Goal: Task Accomplishment & Management: Complete application form

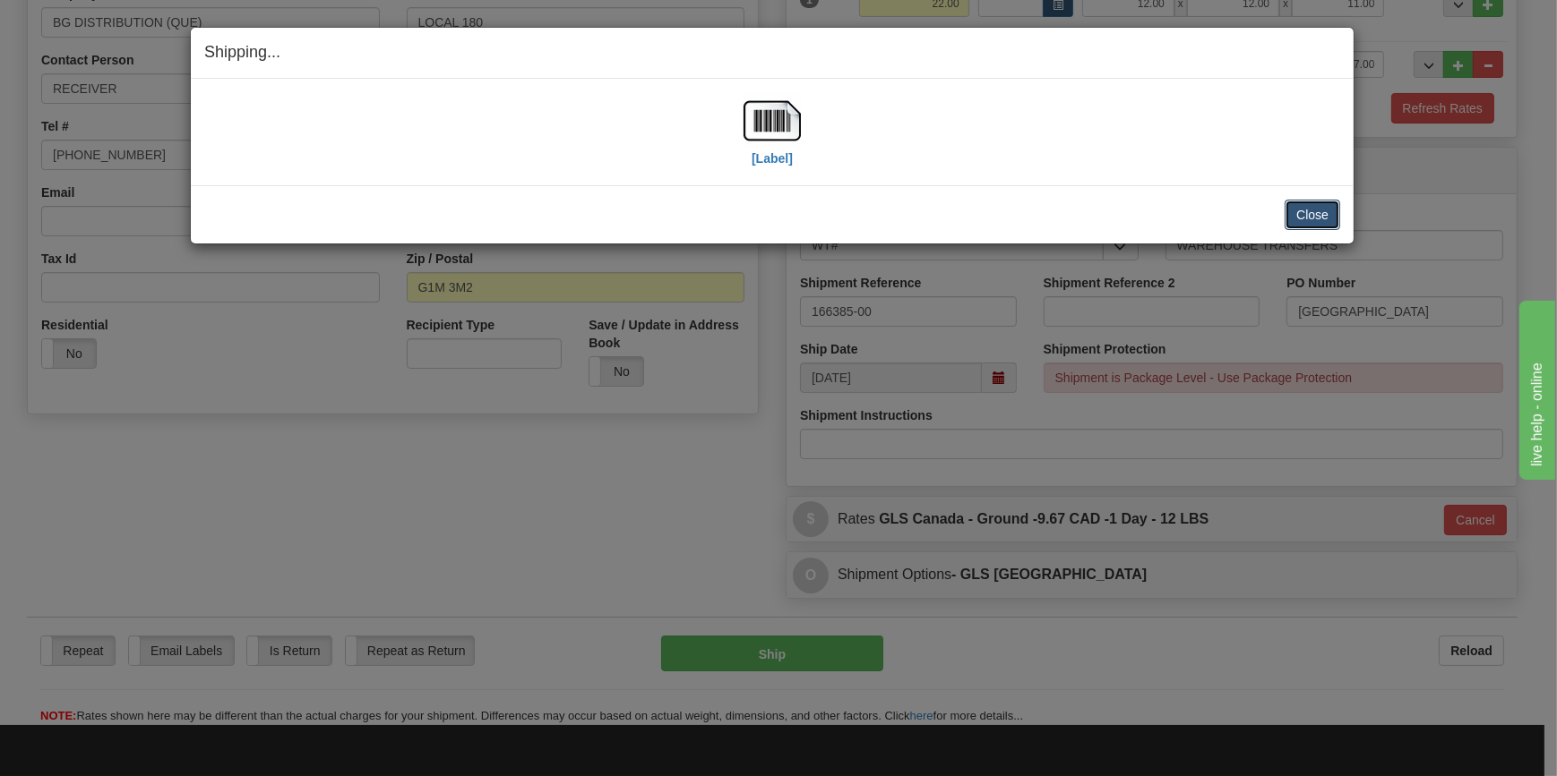
click at [1312, 214] on button "Close" at bounding box center [1312, 215] width 56 height 30
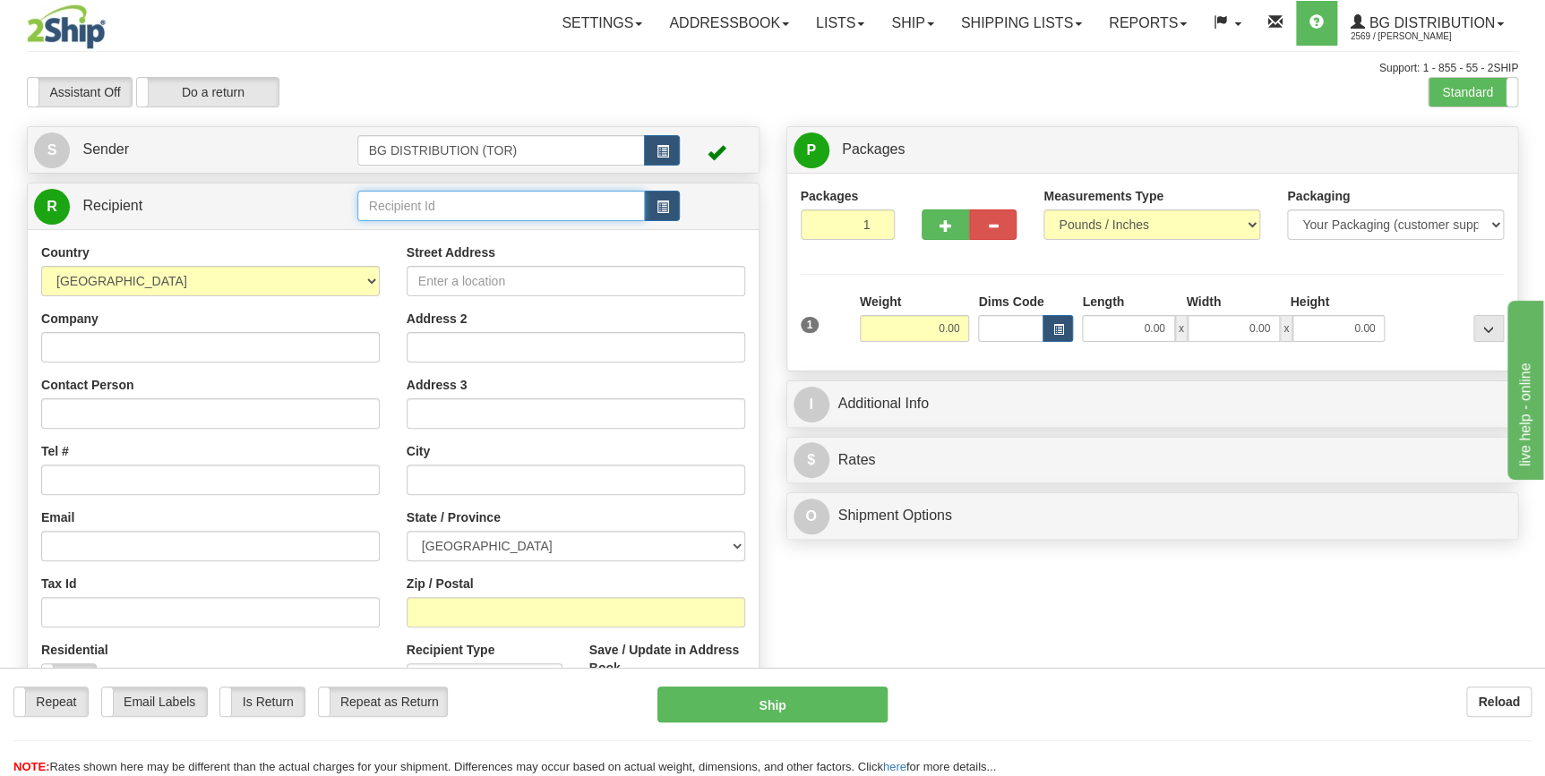
click at [510, 212] on input "text" at bounding box center [501, 206] width 288 height 30
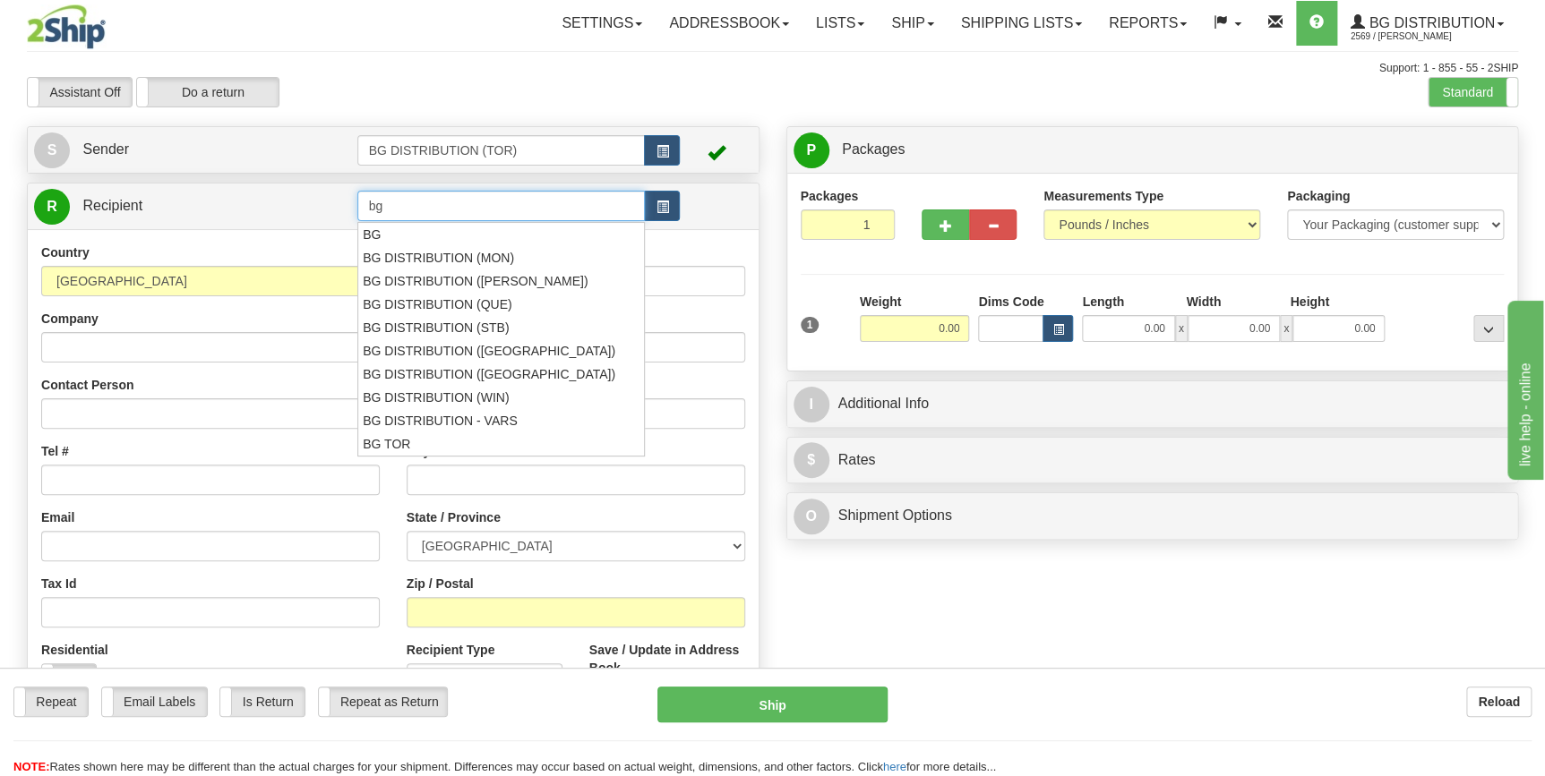
type input "b"
click at [469, 279] on div "BG DISTRIBUTION ([PERSON_NAME])" at bounding box center [497, 281] width 270 height 20
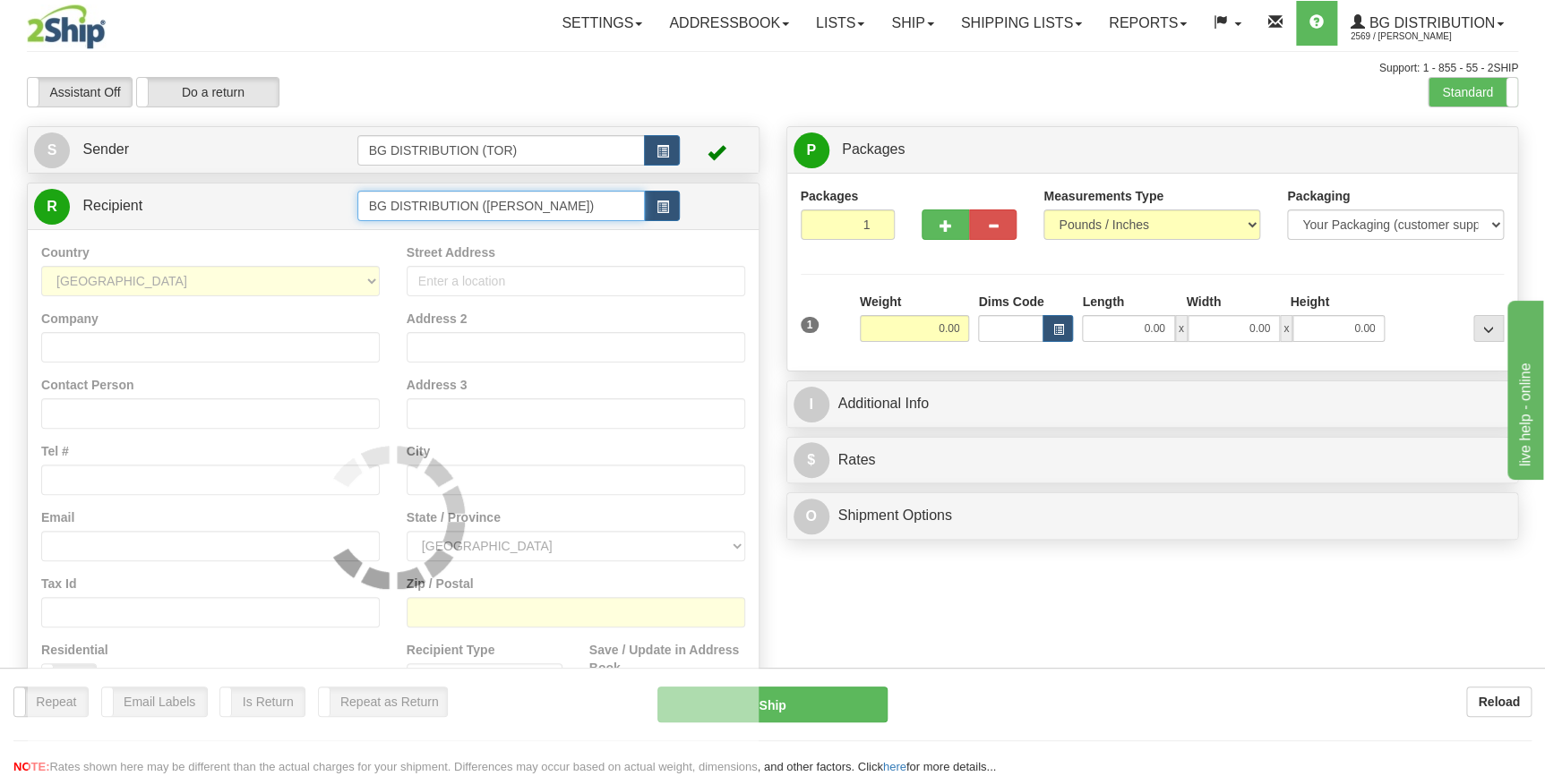
type input "BG DISTRIBUTION ([PERSON_NAME])"
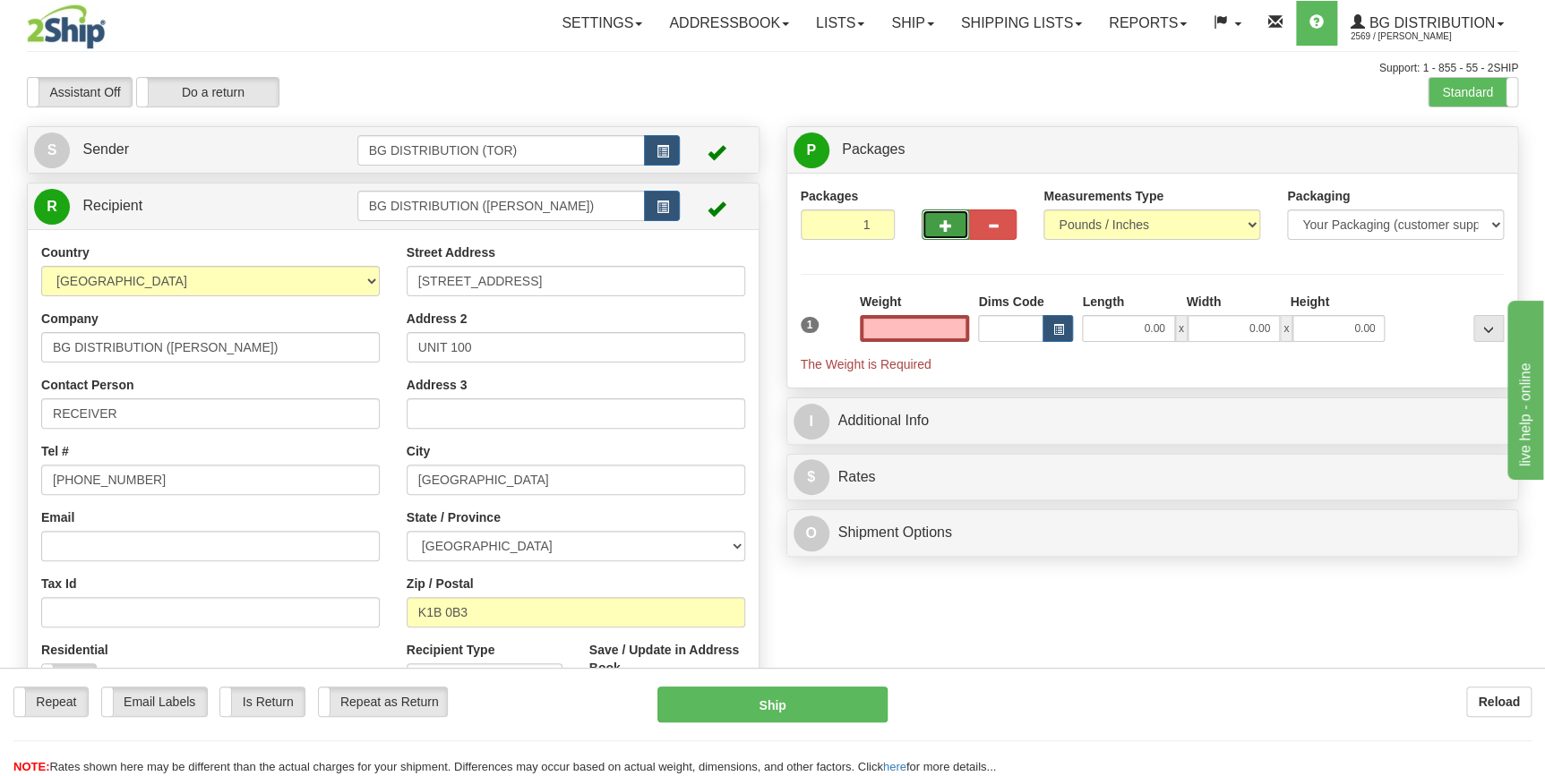
type input "0.00"
click at [944, 223] on span "button" at bounding box center [945, 226] width 13 height 12
click at [942, 225] on span "button" at bounding box center [945, 226] width 13 height 12
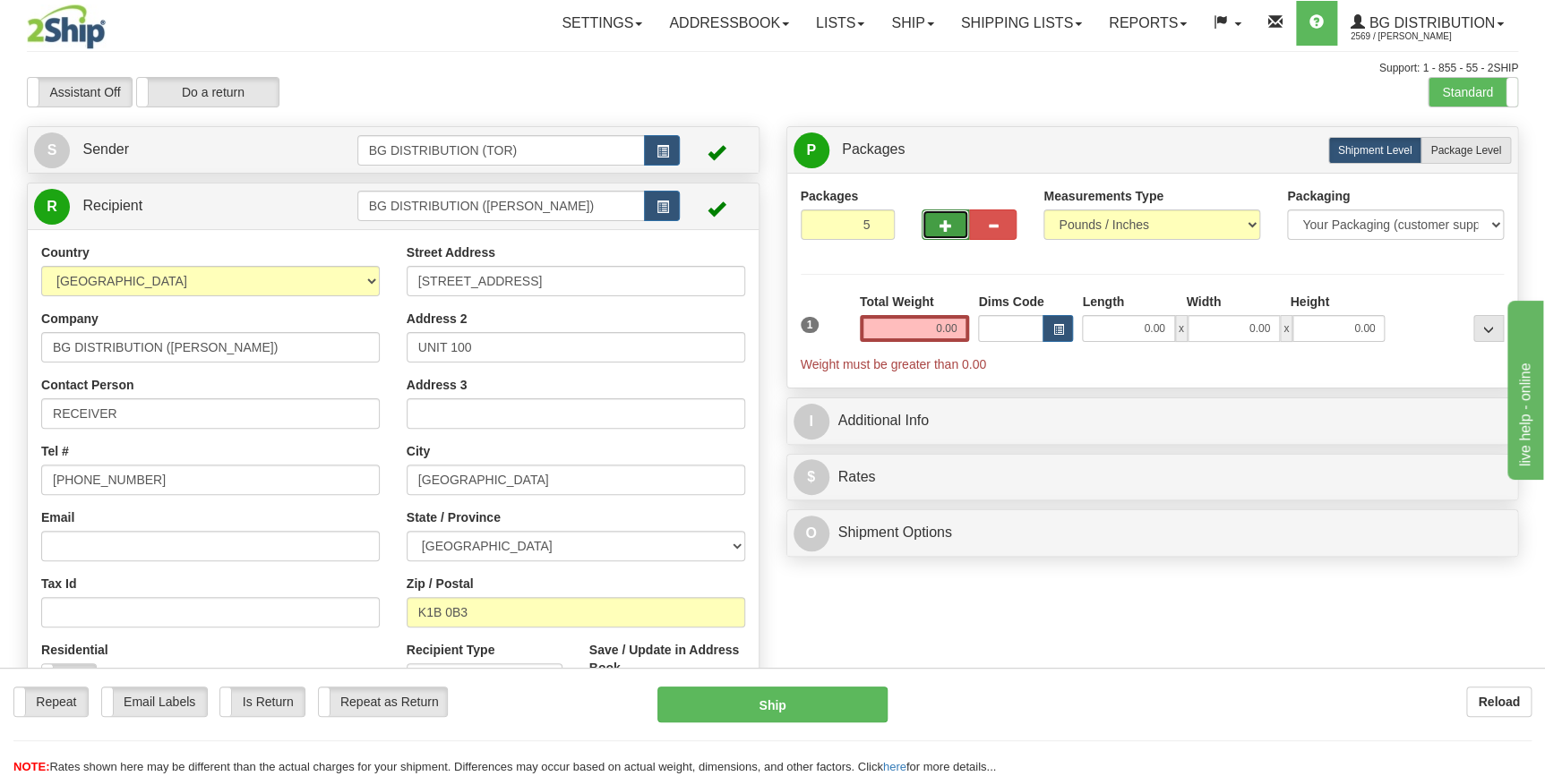
click at [942, 225] on span "button" at bounding box center [945, 226] width 13 height 12
type input "7"
click at [1452, 149] on span "Package Level" at bounding box center [1465, 150] width 71 height 13
radio input "true"
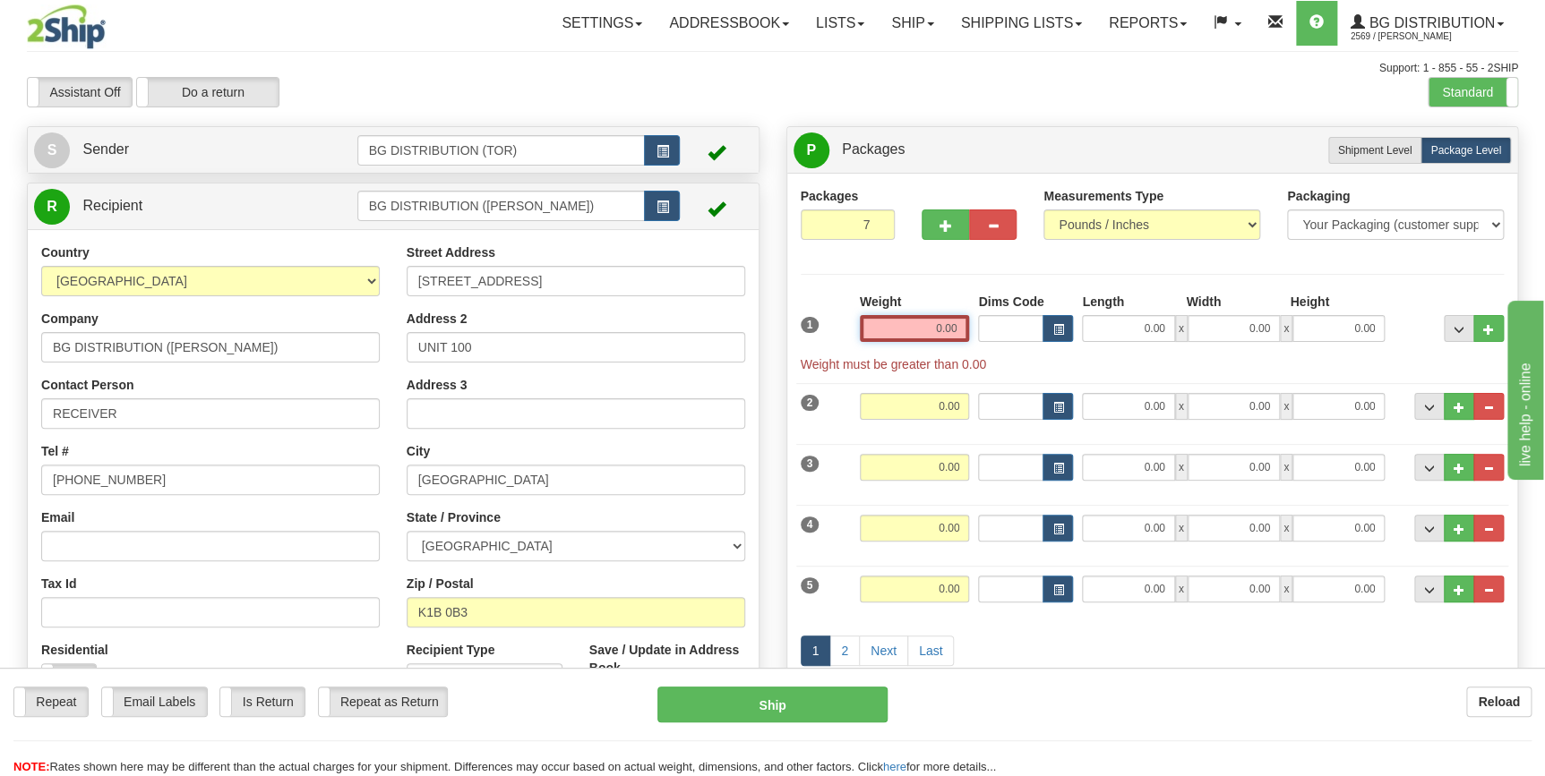
drag, startPoint x: 928, startPoint y: 329, endPoint x: 983, endPoint y: 323, distance: 55.8
click at [983, 323] on div "1 Weight 0.00 Dims Code 0.00" at bounding box center [1152, 333] width 713 height 81
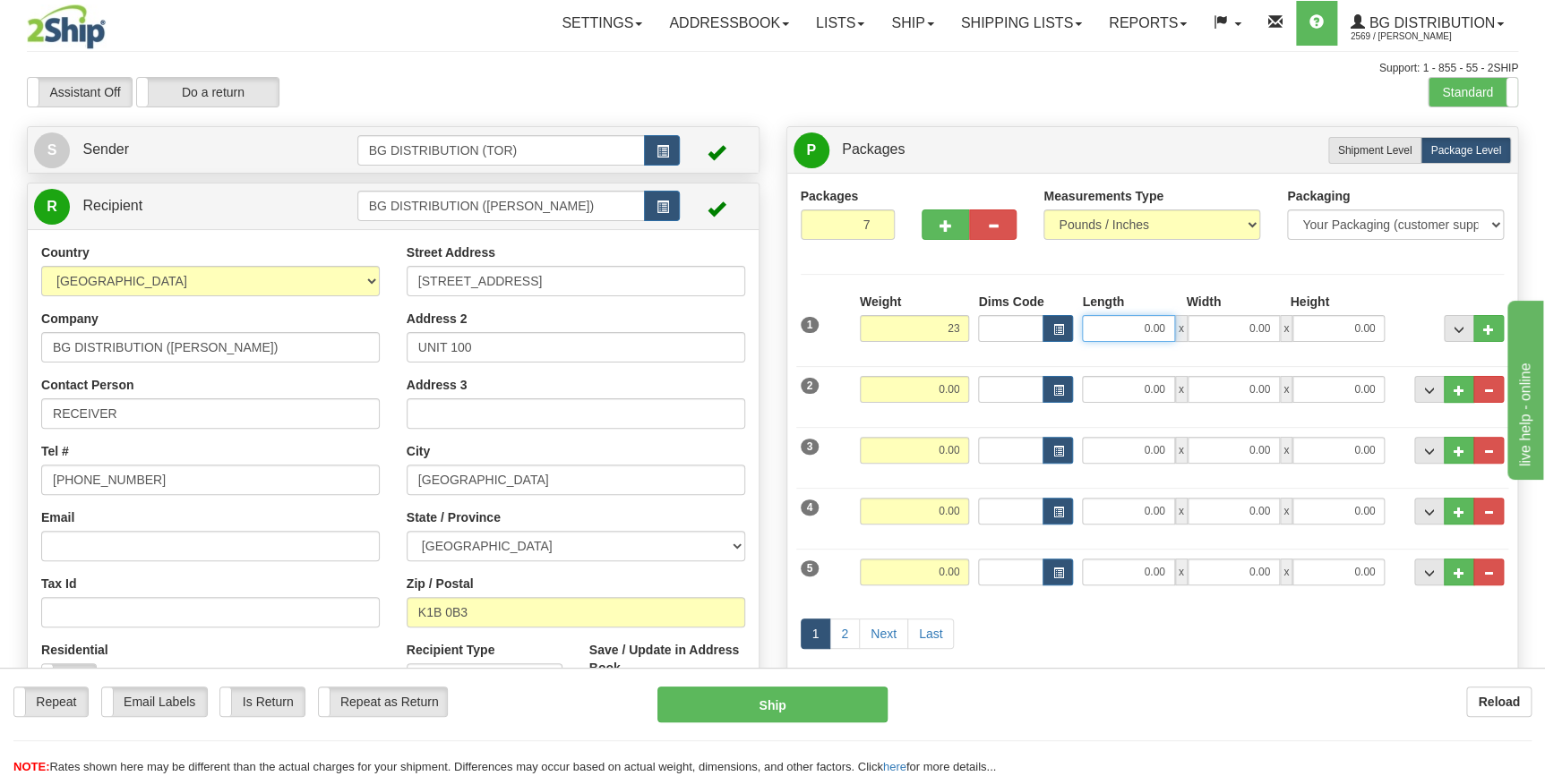
type input "23.00"
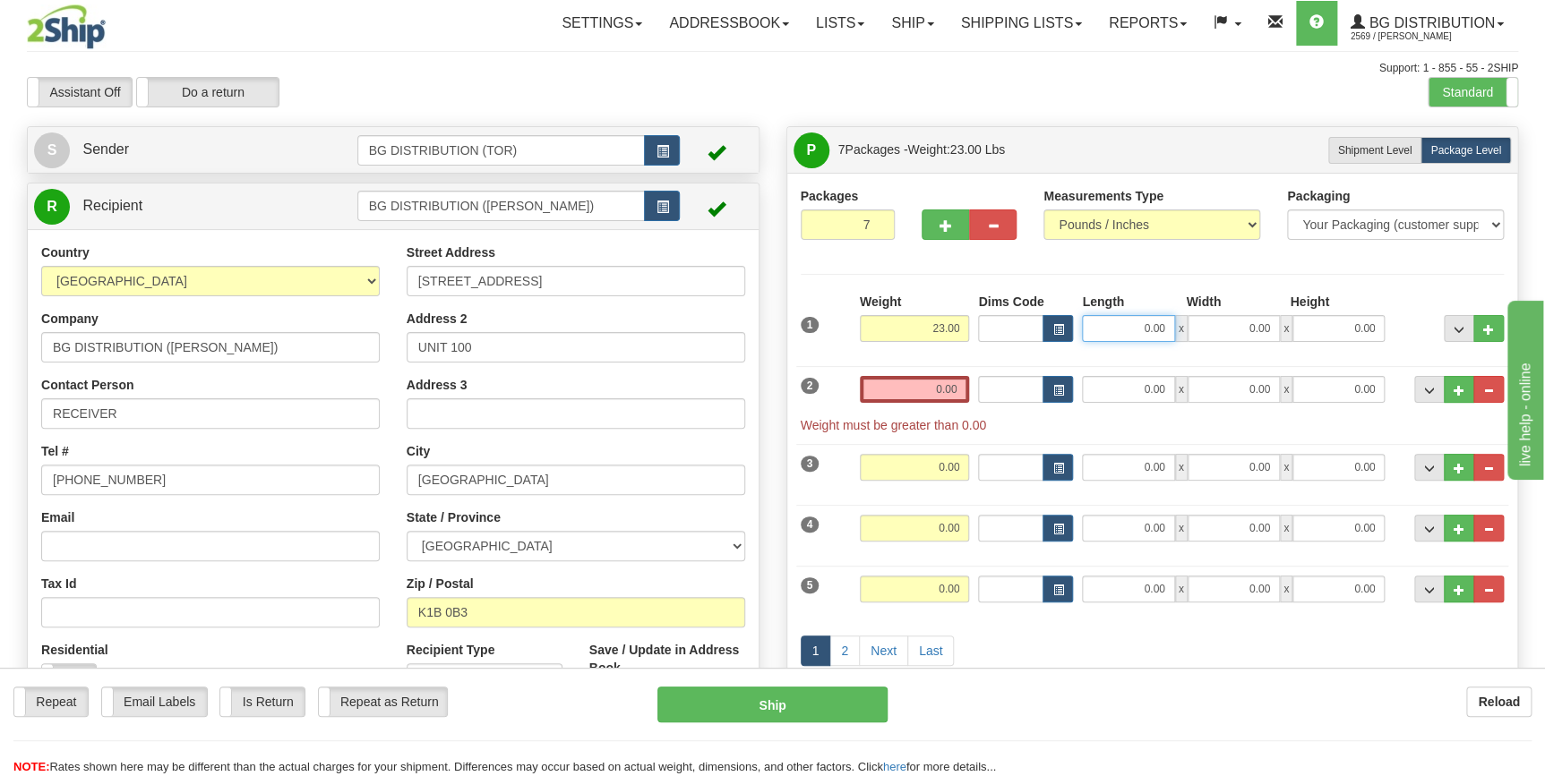
click at [1130, 323] on input "0.00" at bounding box center [1128, 328] width 92 height 27
type input "12.00"
click at [1238, 324] on input "0.00" at bounding box center [1234, 328] width 92 height 27
type input "12.00"
click at [1337, 326] on input "0.00" at bounding box center [1338, 328] width 92 height 27
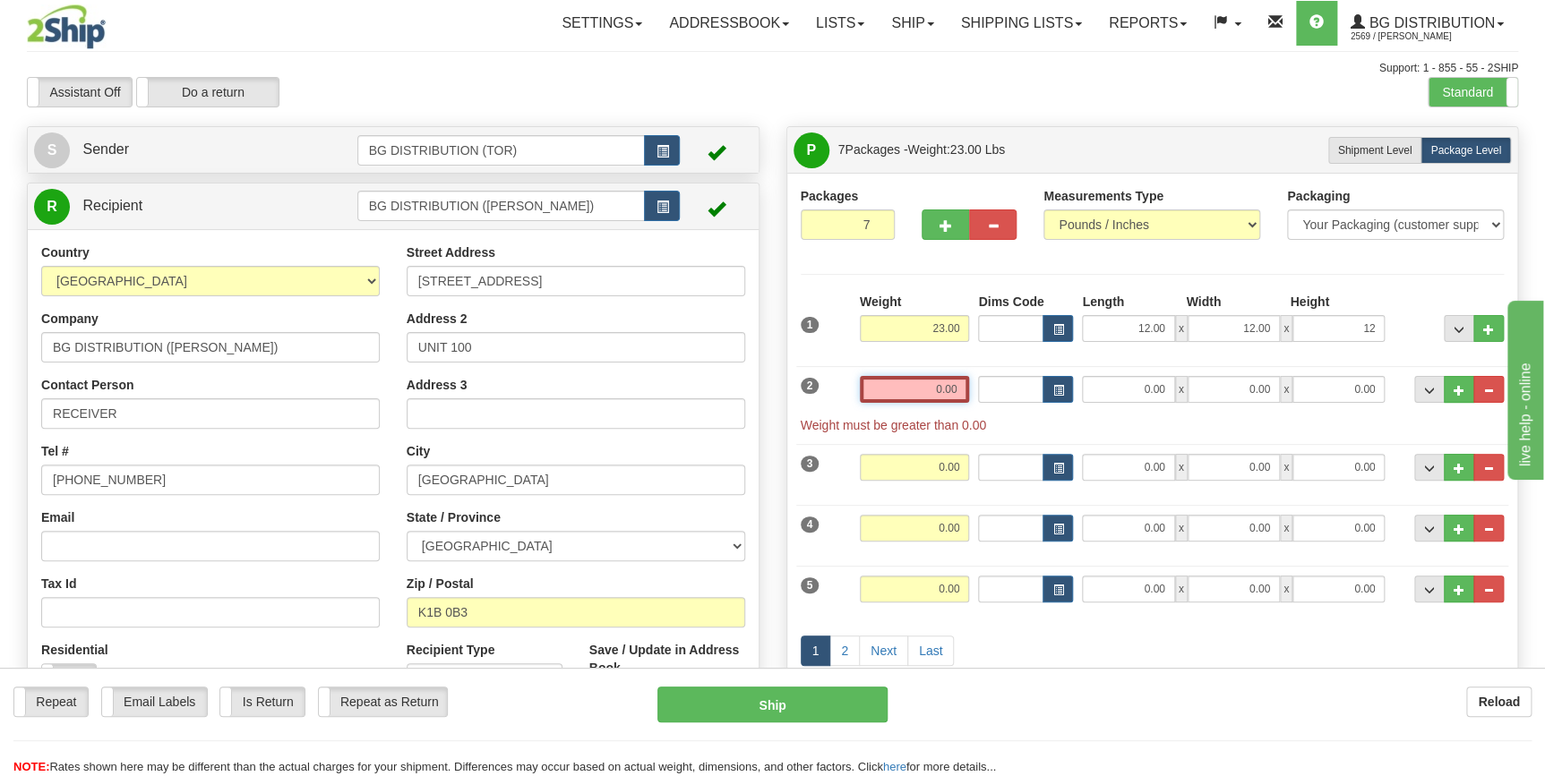
click at [908, 382] on input "0.00" at bounding box center [915, 389] width 110 height 27
type input "12.00"
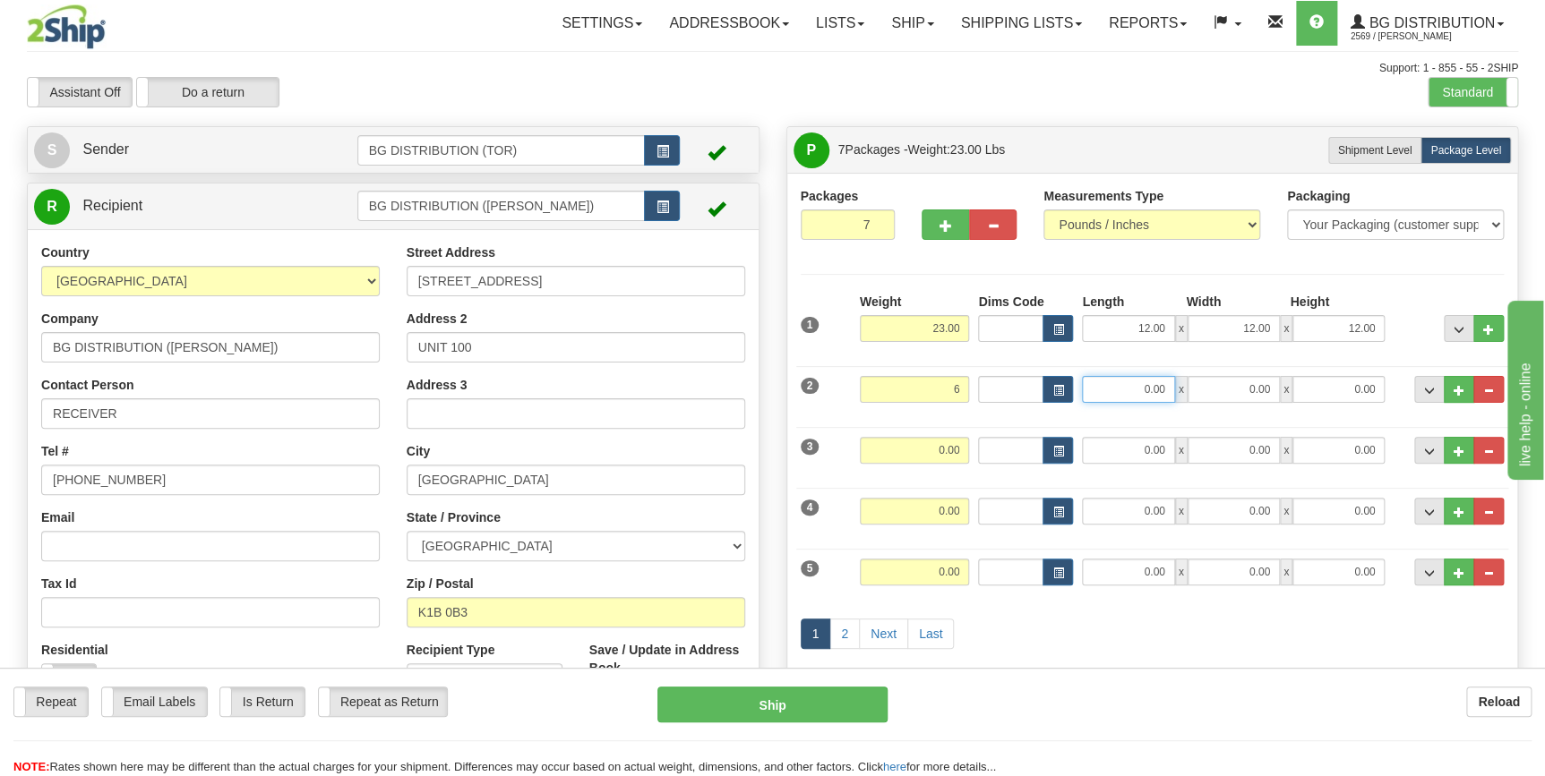
click at [1137, 391] on input "0.00" at bounding box center [1128, 389] width 92 height 27
type input "6.00"
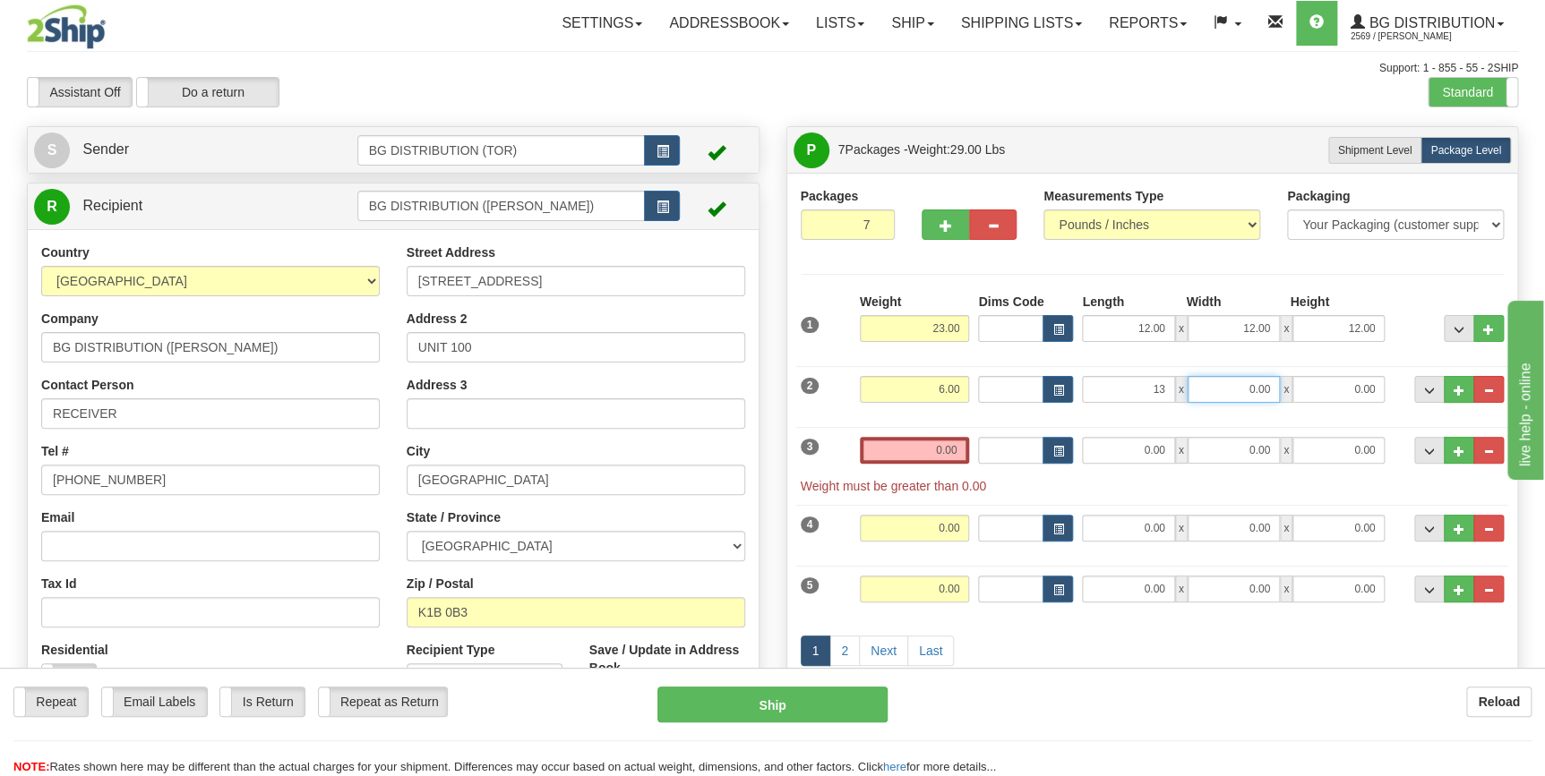
type input "13.00"
click at [1210, 382] on input "0.00" at bounding box center [1234, 389] width 92 height 27
click at [1325, 393] on input "0.00" at bounding box center [1338, 389] width 92 height 27
type input "9.00"
type input "8.00"
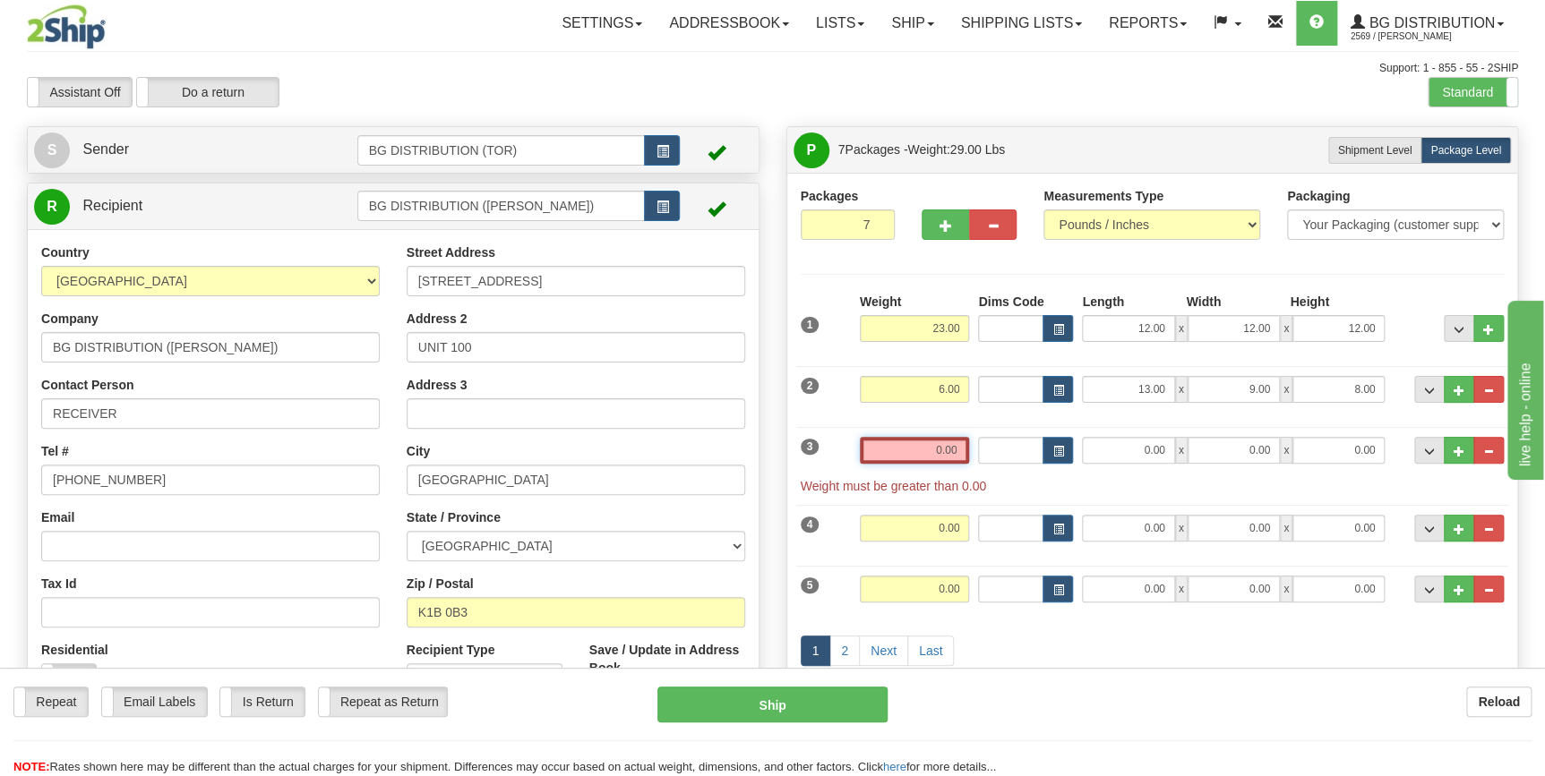
click at [912, 450] on input "0.00" at bounding box center [915, 450] width 110 height 27
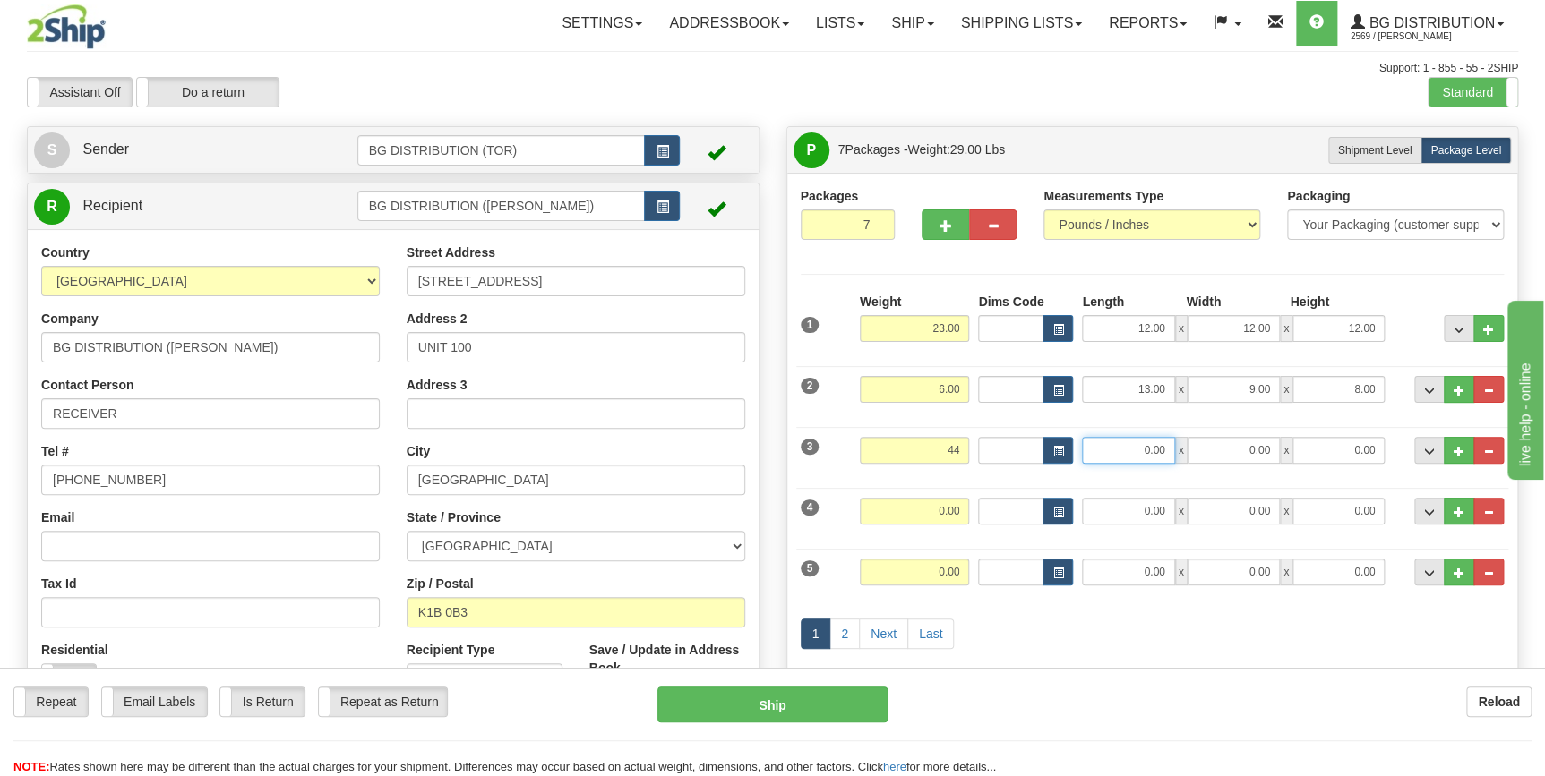
click at [1136, 451] on input "0.00" at bounding box center [1128, 450] width 92 height 27
type input "44.00"
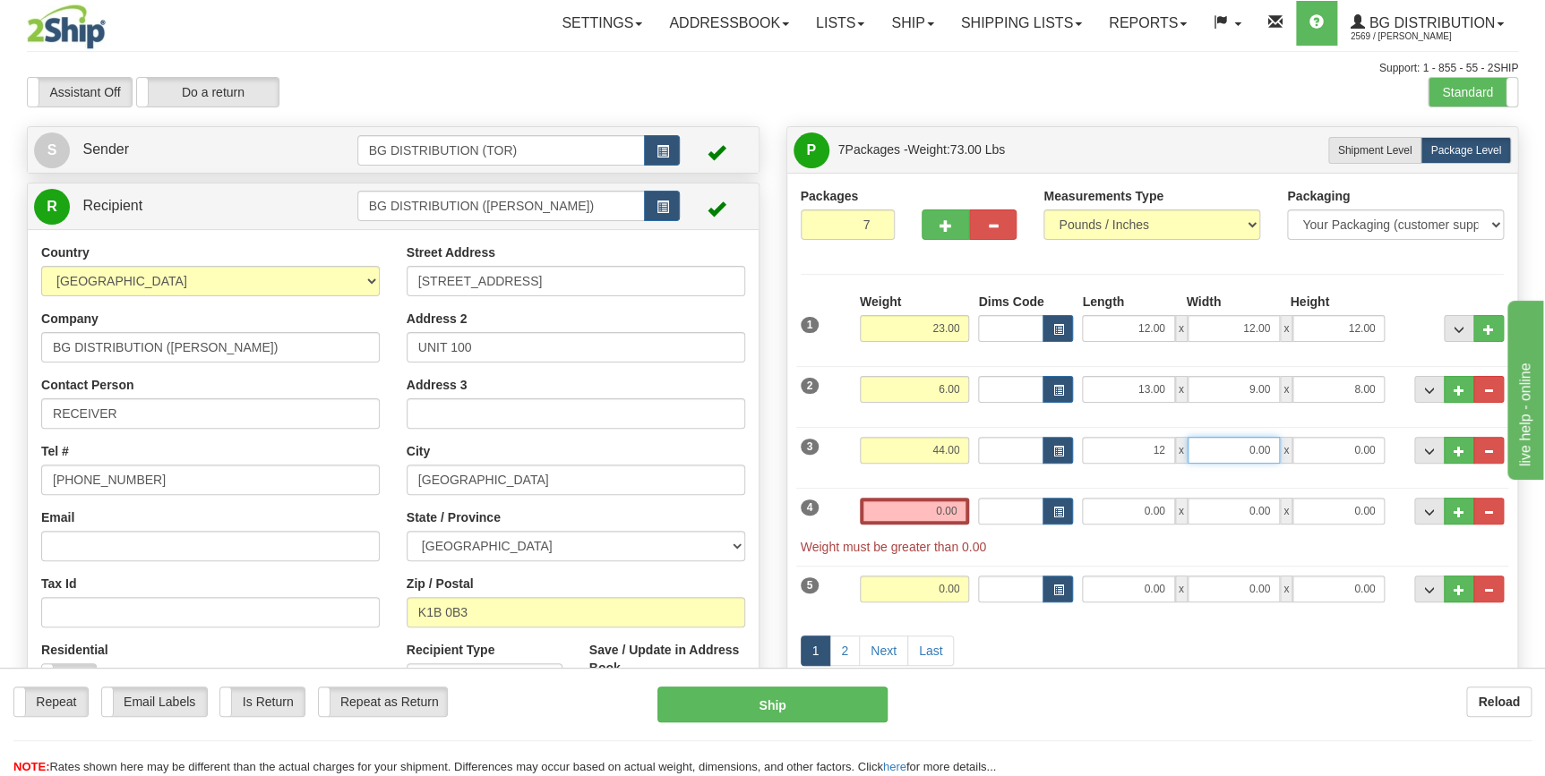
type input "12.00"
click at [1245, 446] on input "0.00" at bounding box center [1234, 450] width 92 height 27
type input "25.00"
click at [1352, 442] on input "0.00" at bounding box center [1338, 450] width 92 height 27
type input "12.00"
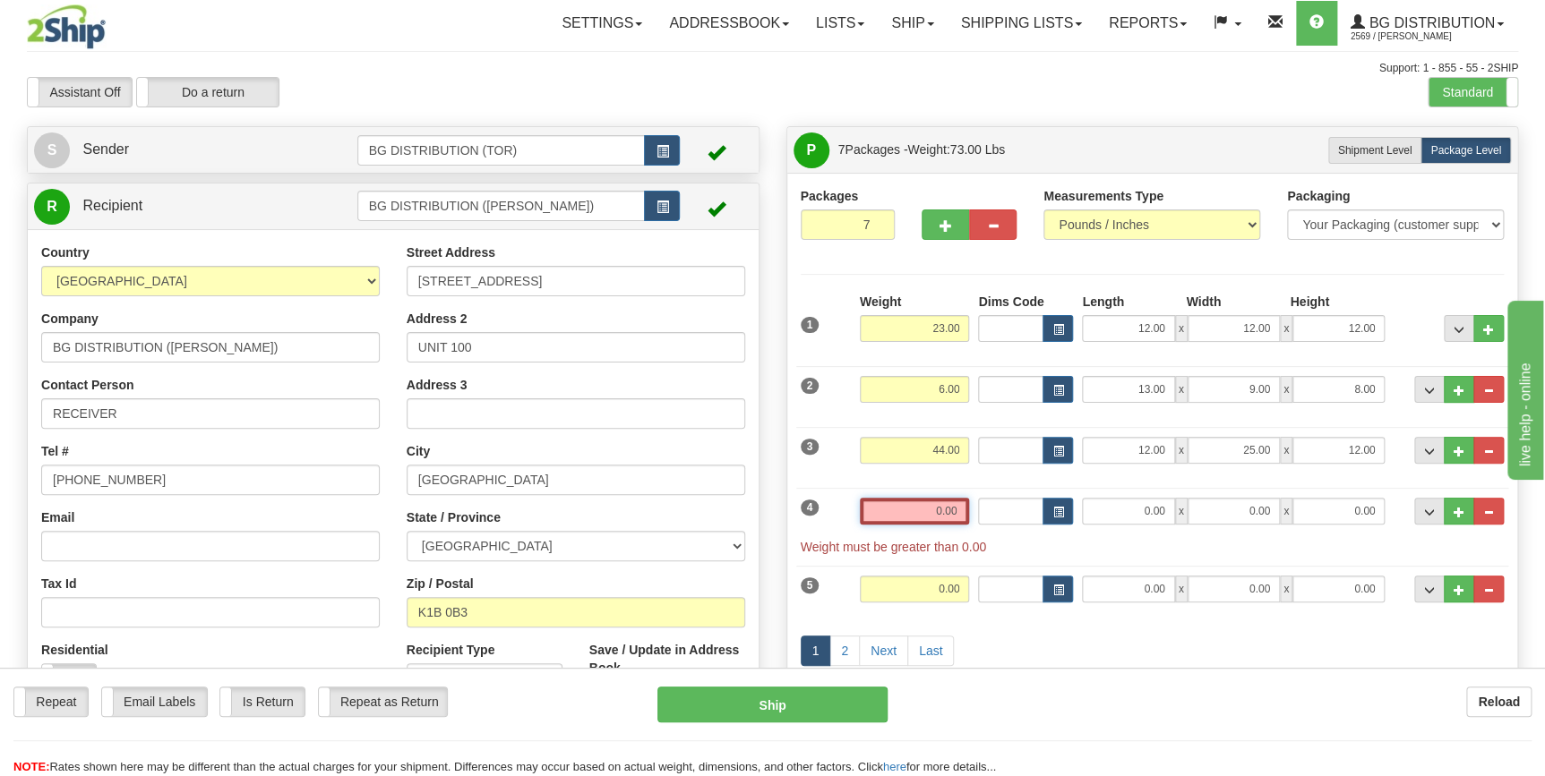
click at [910, 512] on input "0.00" at bounding box center [915, 511] width 110 height 27
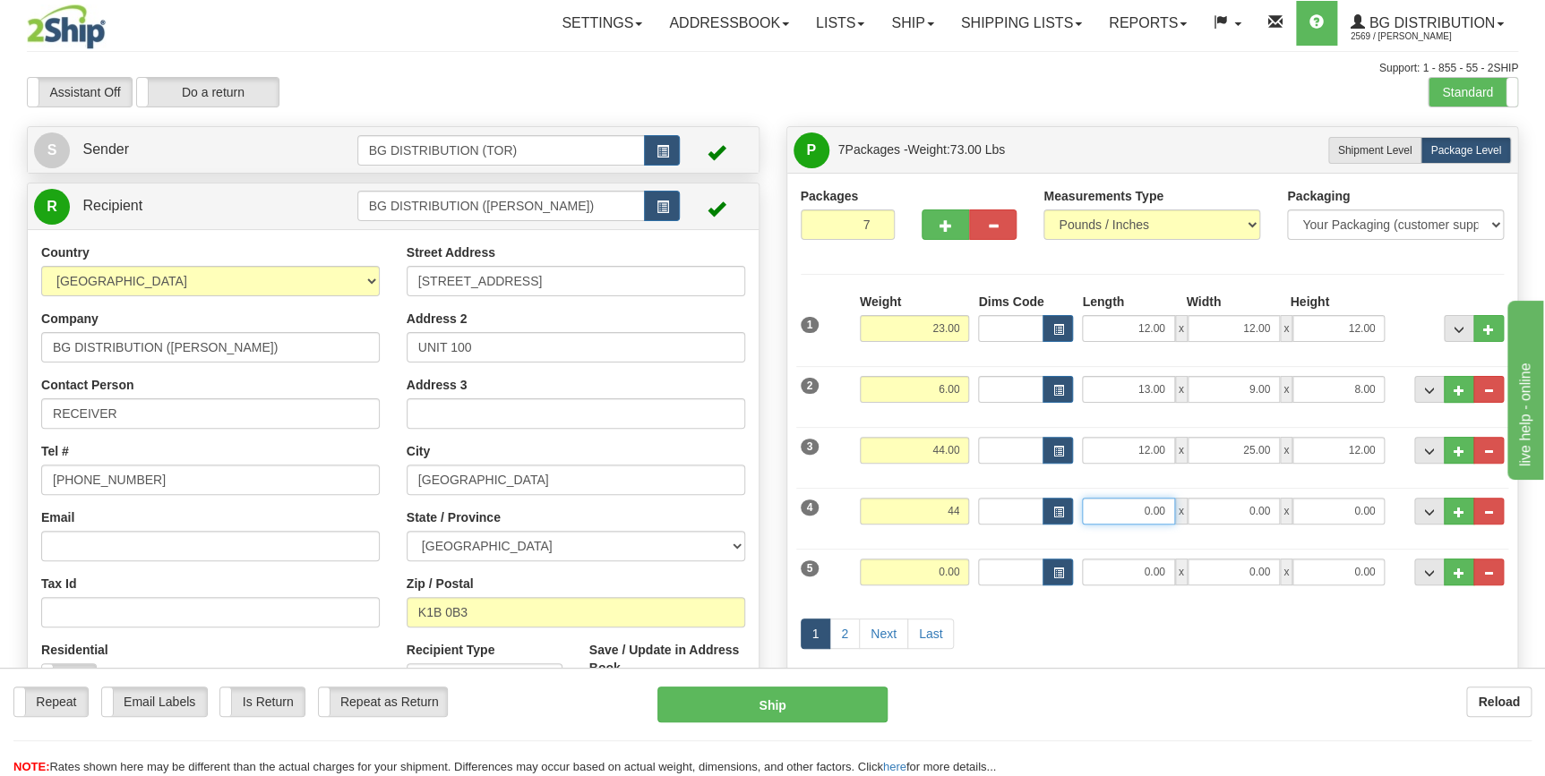
click at [1134, 511] on input "0.00" at bounding box center [1128, 511] width 92 height 27
type input "44.00"
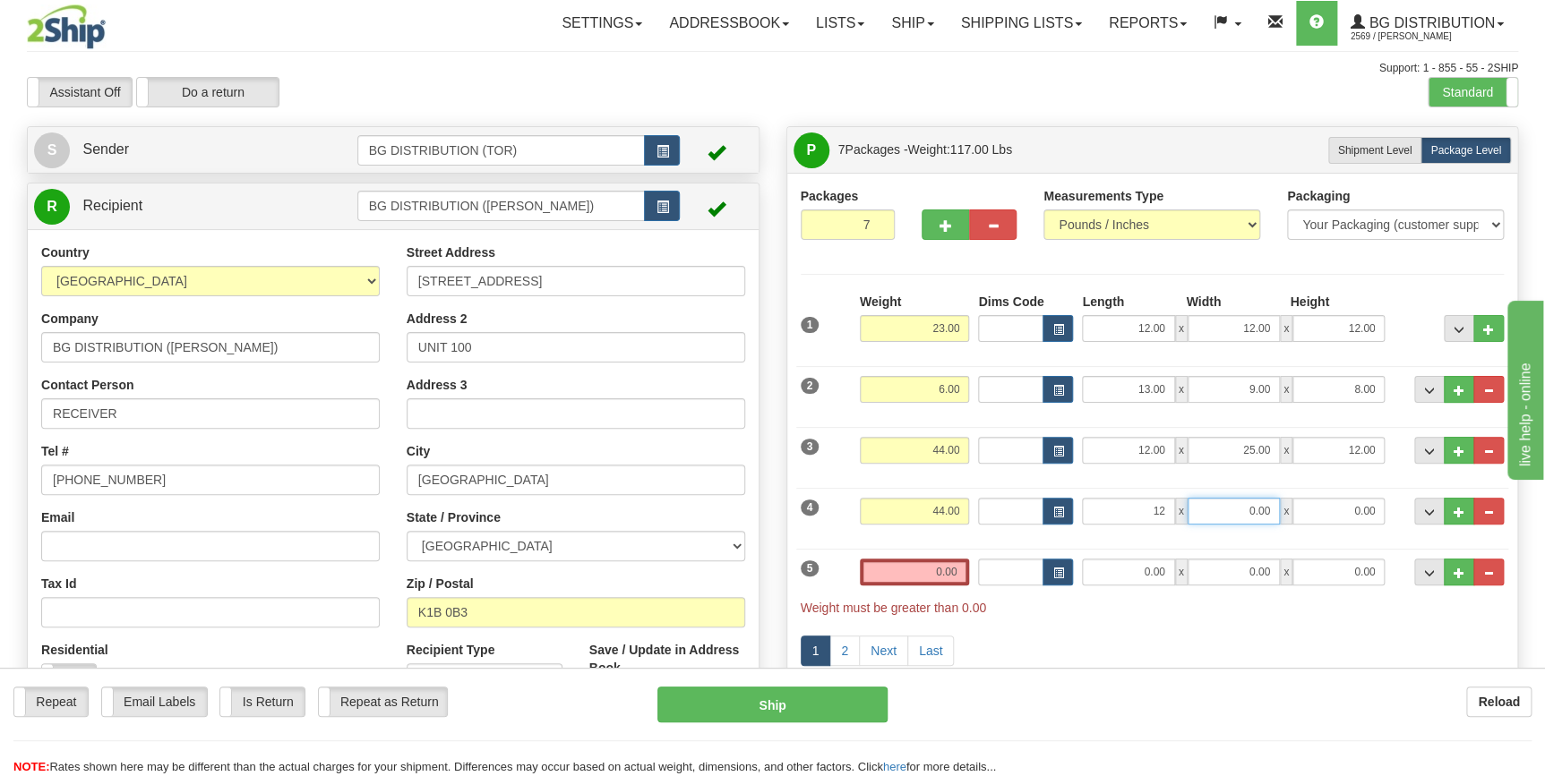
type input "12.00"
click at [1238, 513] on input "0.00" at bounding box center [1234, 511] width 92 height 27
type input "25.00"
click at [1343, 509] on input "0.00" at bounding box center [1338, 511] width 92 height 27
click at [913, 567] on input "0.00" at bounding box center [915, 572] width 110 height 27
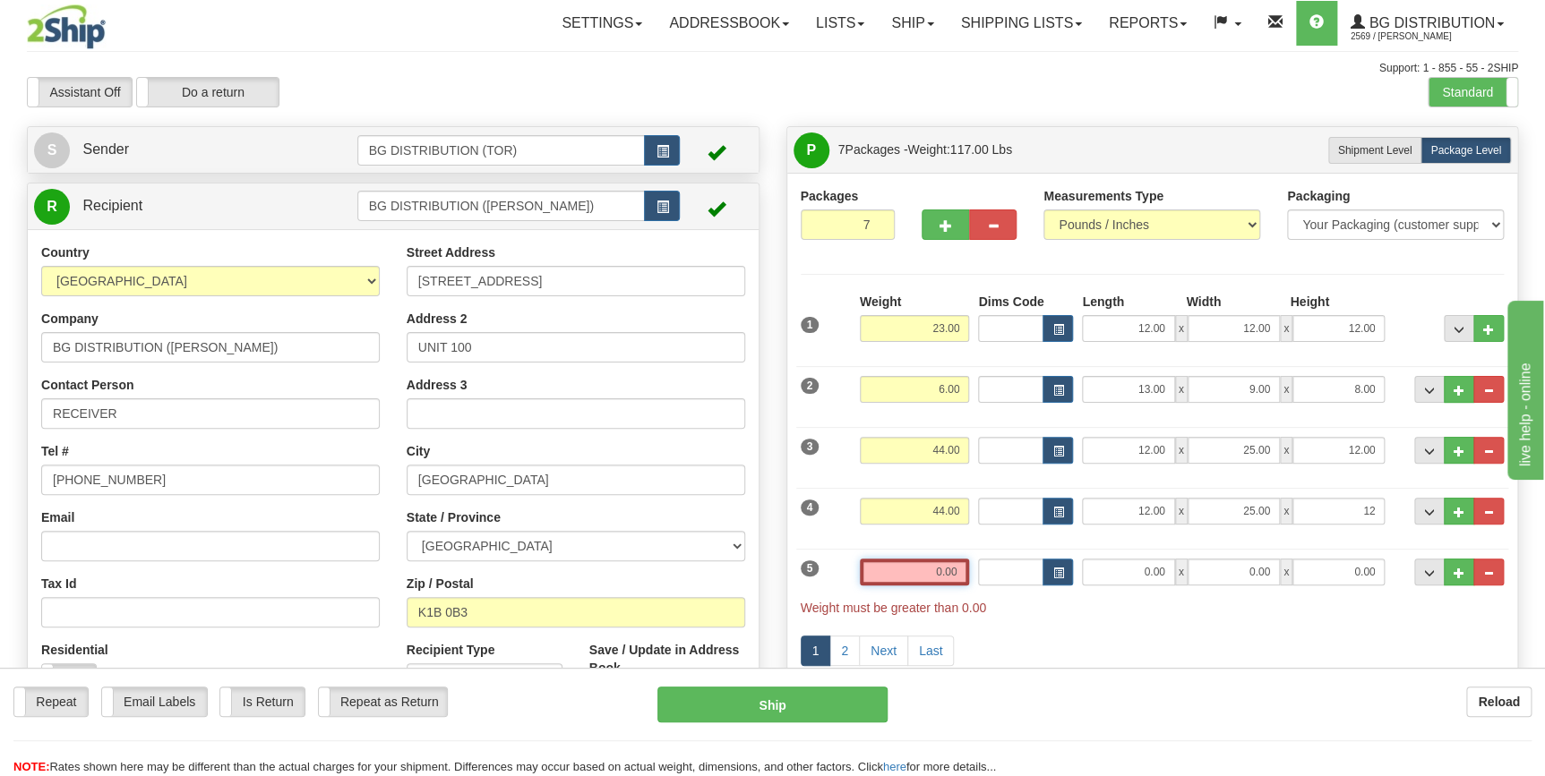
type input "12.00"
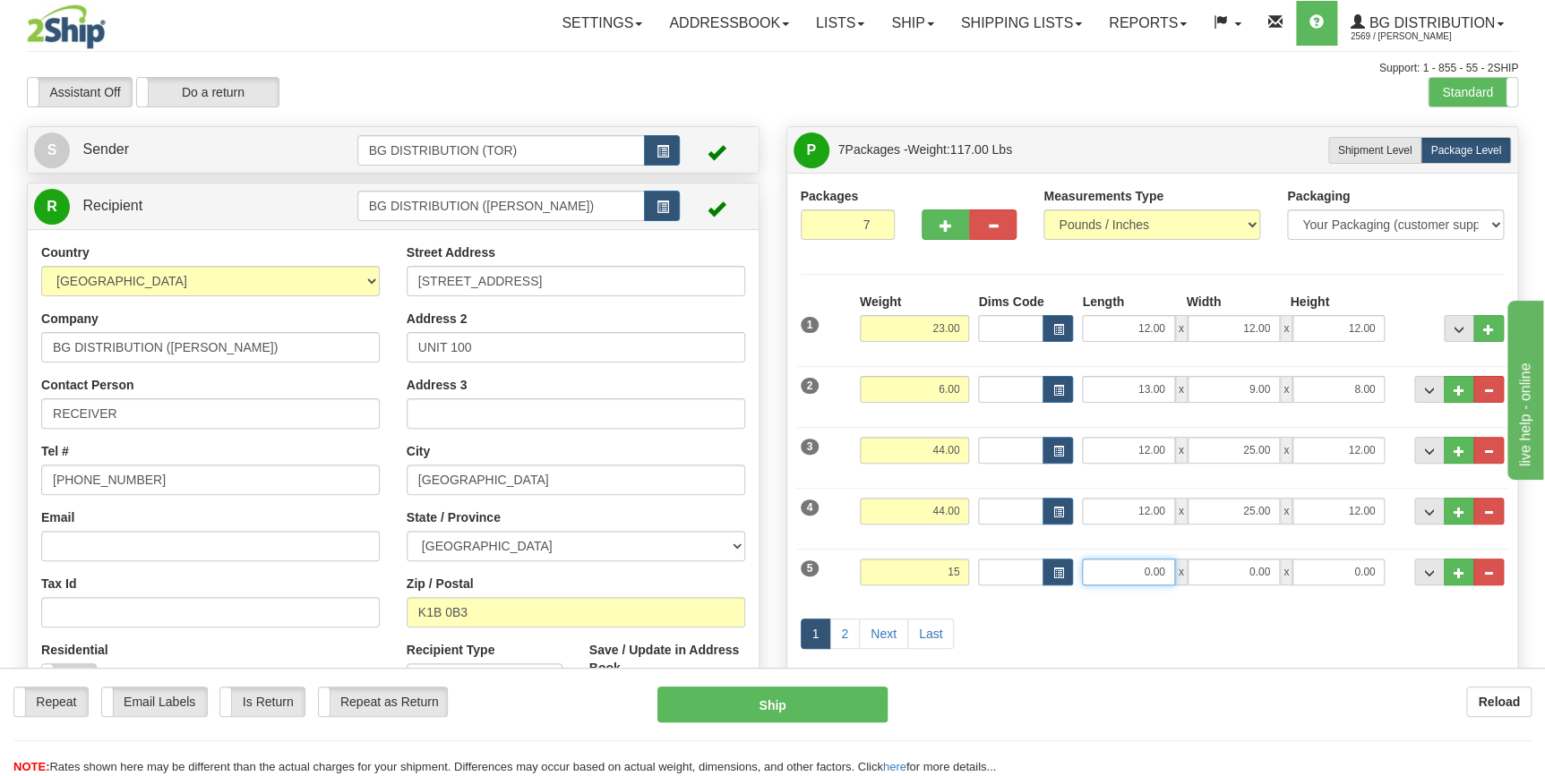
click at [1127, 577] on input "0.00" at bounding box center [1128, 572] width 92 height 27
type input "15.00"
type input "6.00"
click at [1250, 574] on input "0.00" at bounding box center [1234, 572] width 92 height 27
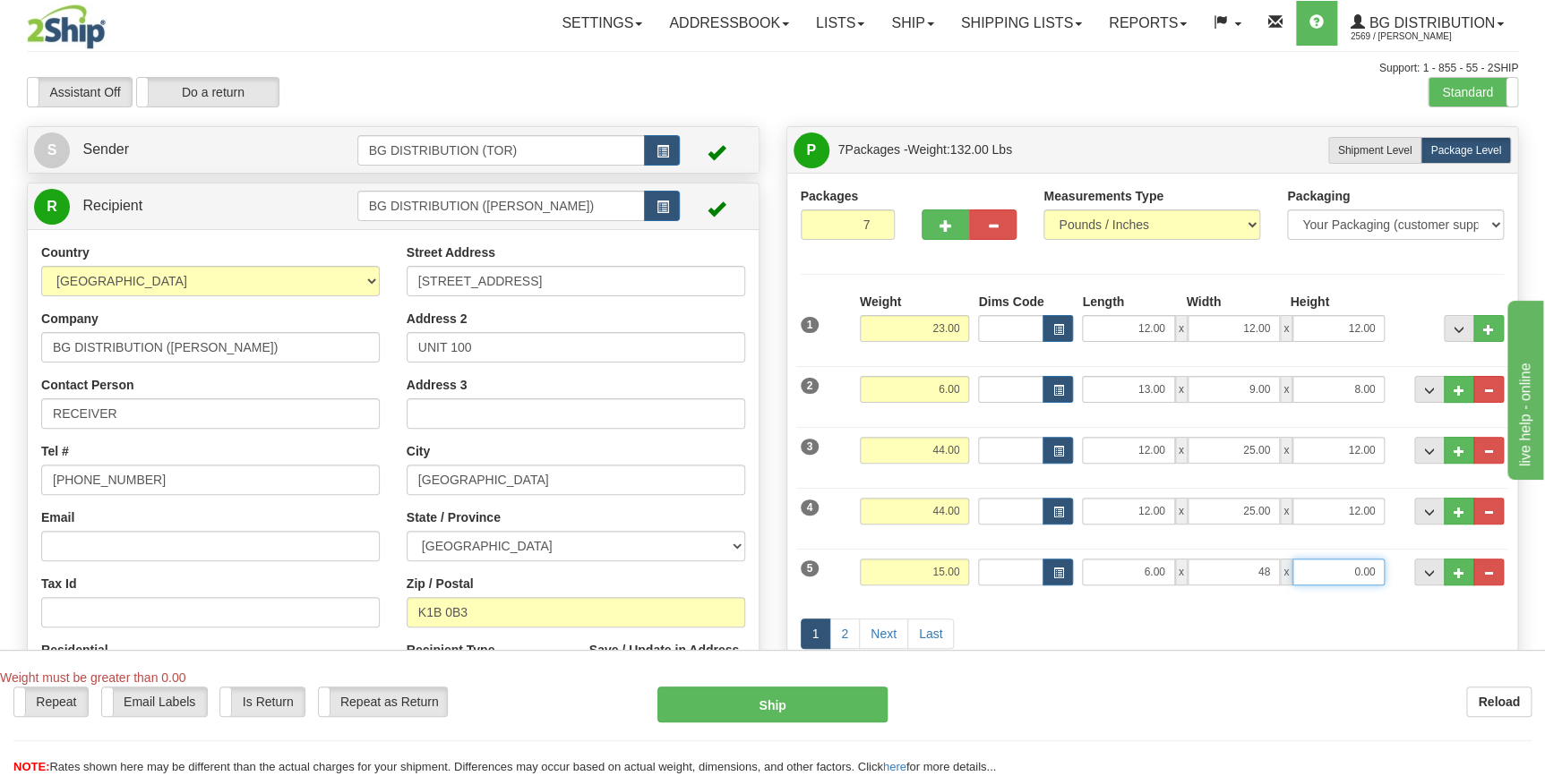
type input "48.00"
click at [1349, 566] on input "0.00" at bounding box center [1338, 572] width 92 height 27
type input "7.00"
click at [847, 631] on link "2" at bounding box center [844, 634] width 30 height 30
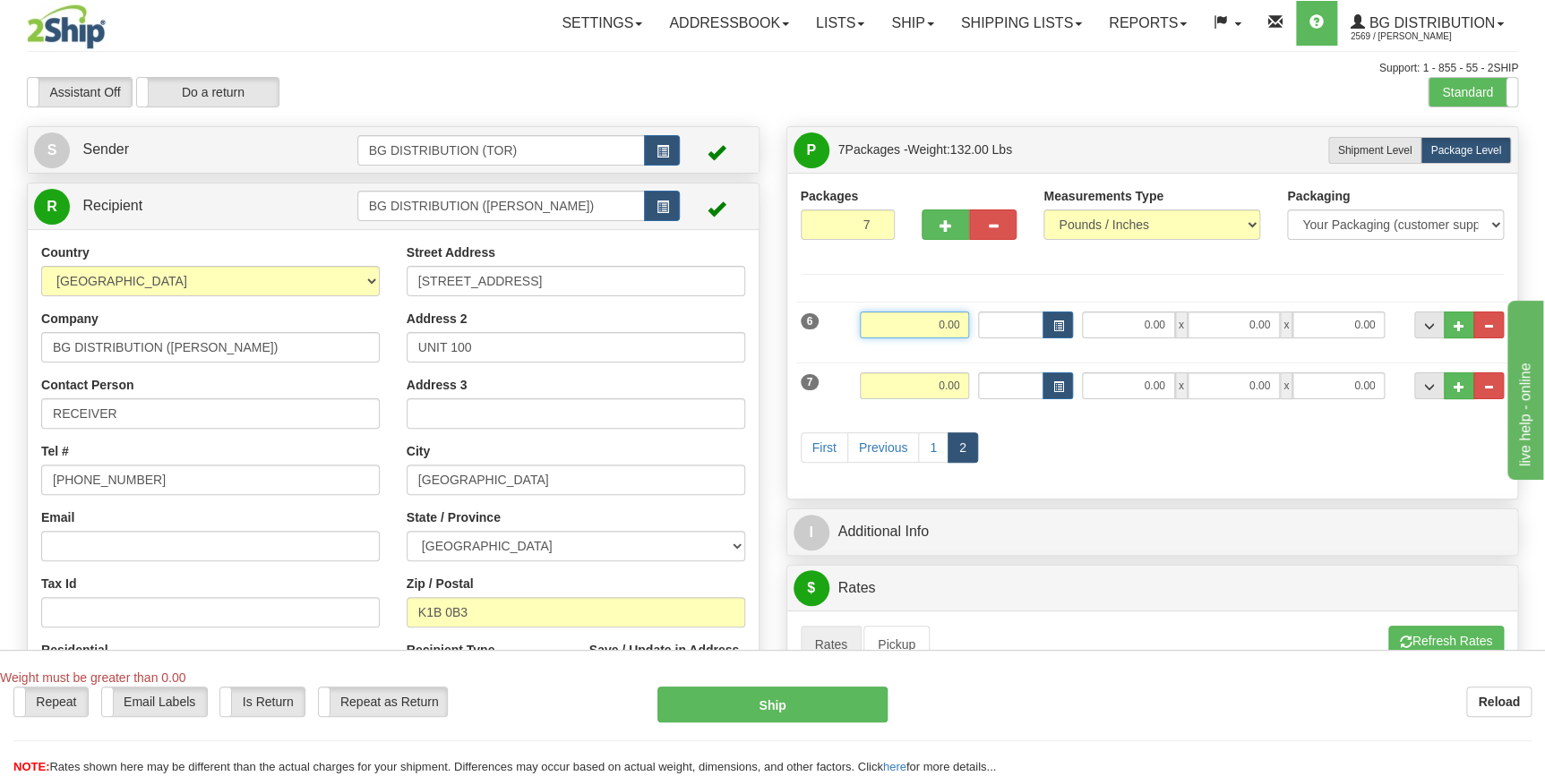
click at [926, 320] on input "0.00" at bounding box center [915, 325] width 110 height 27
type input "19.00"
click at [1139, 326] on input "0.00" at bounding box center [1128, 325] width 92 height 27
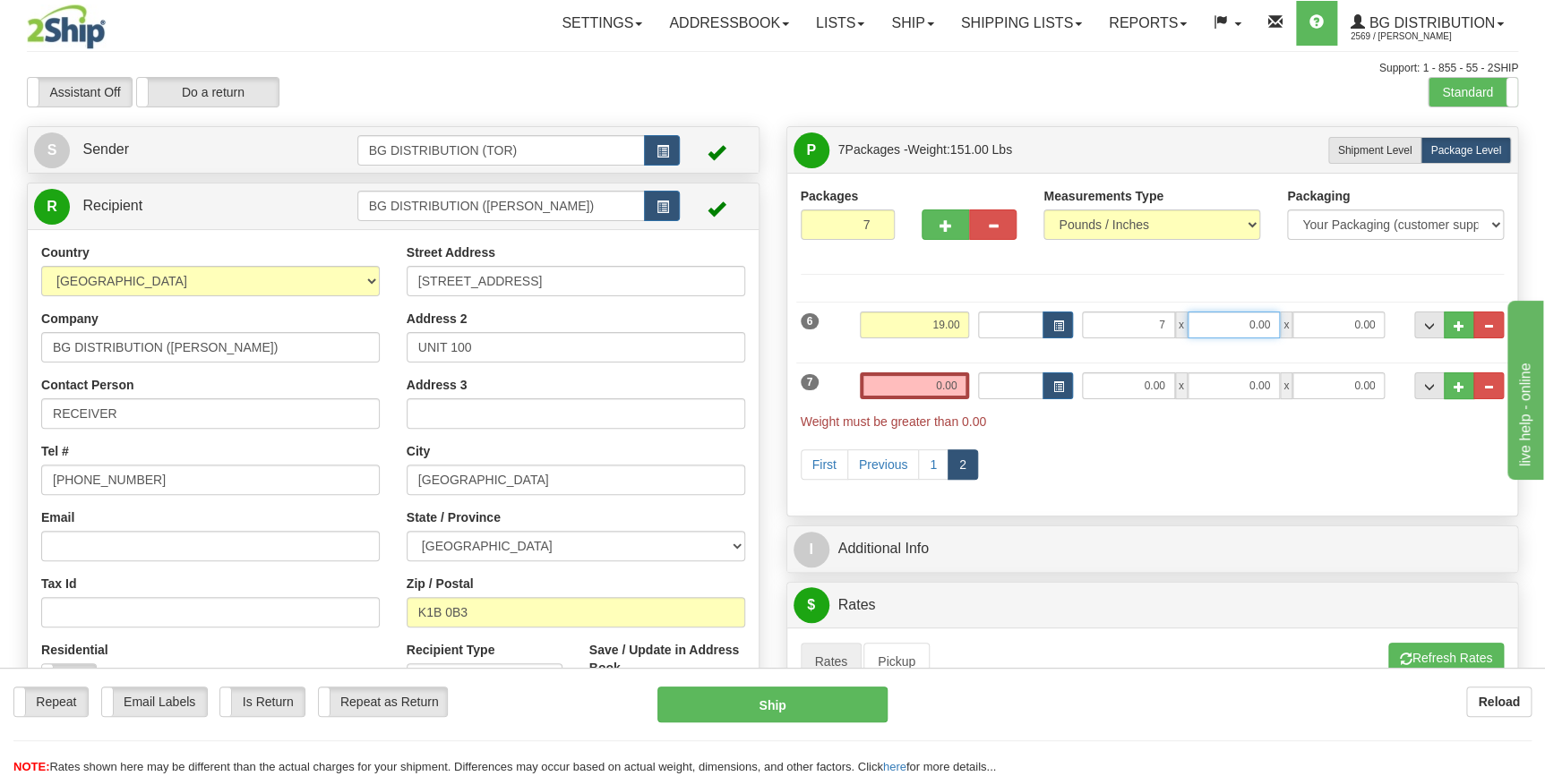
type input "7.00"
click at [1204, 324] on input "0.00" at bounding box center [1234, 325] width 92 height 27
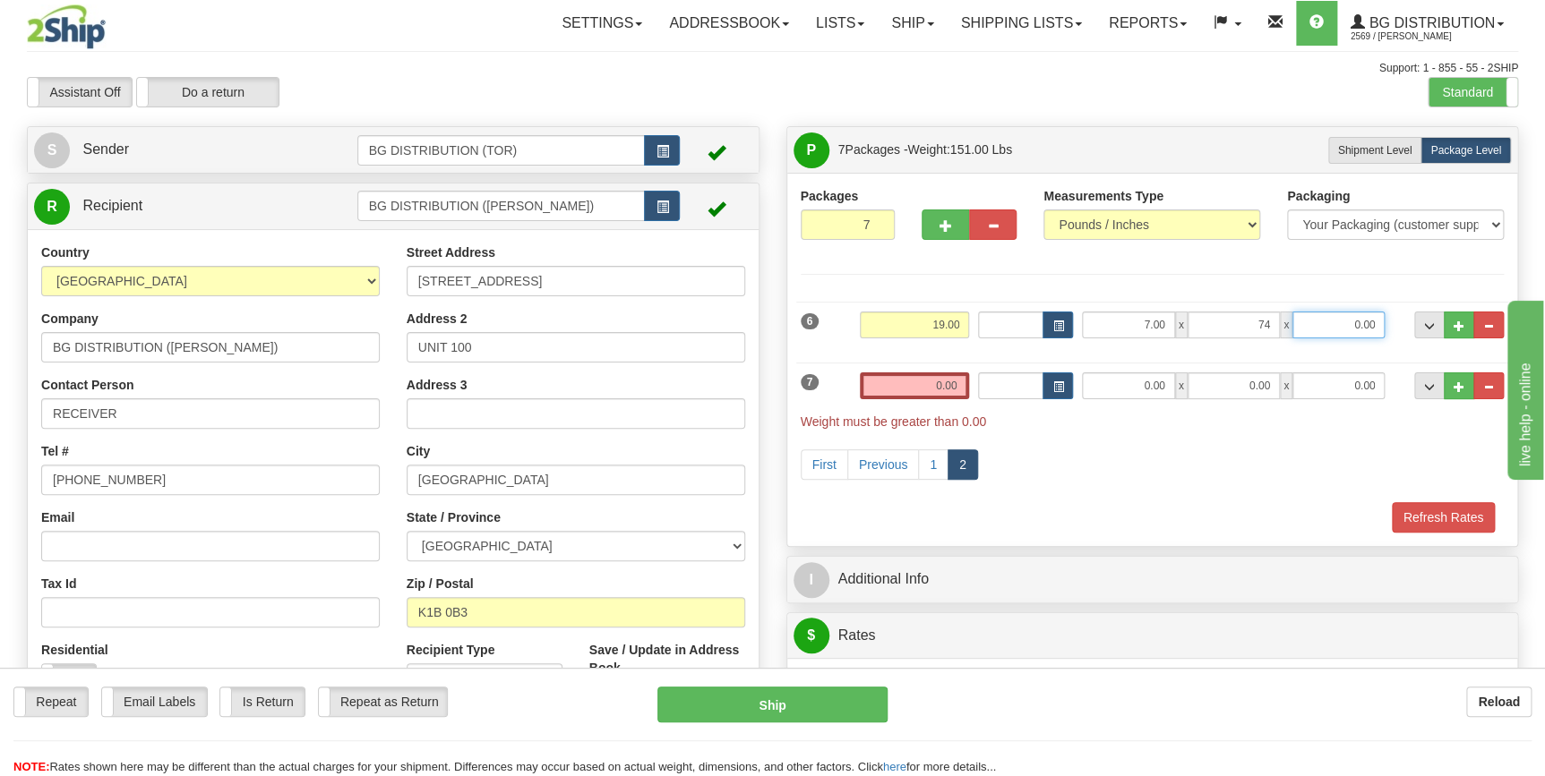
type input "74.00"
click at [1356, 330] on input "0.00" at bounding box center [1338, 325] width 92 height 27
type input "3.00"
click at [905, 382] on input "0.00" at bounding box center [915, 386] width 110 height 27
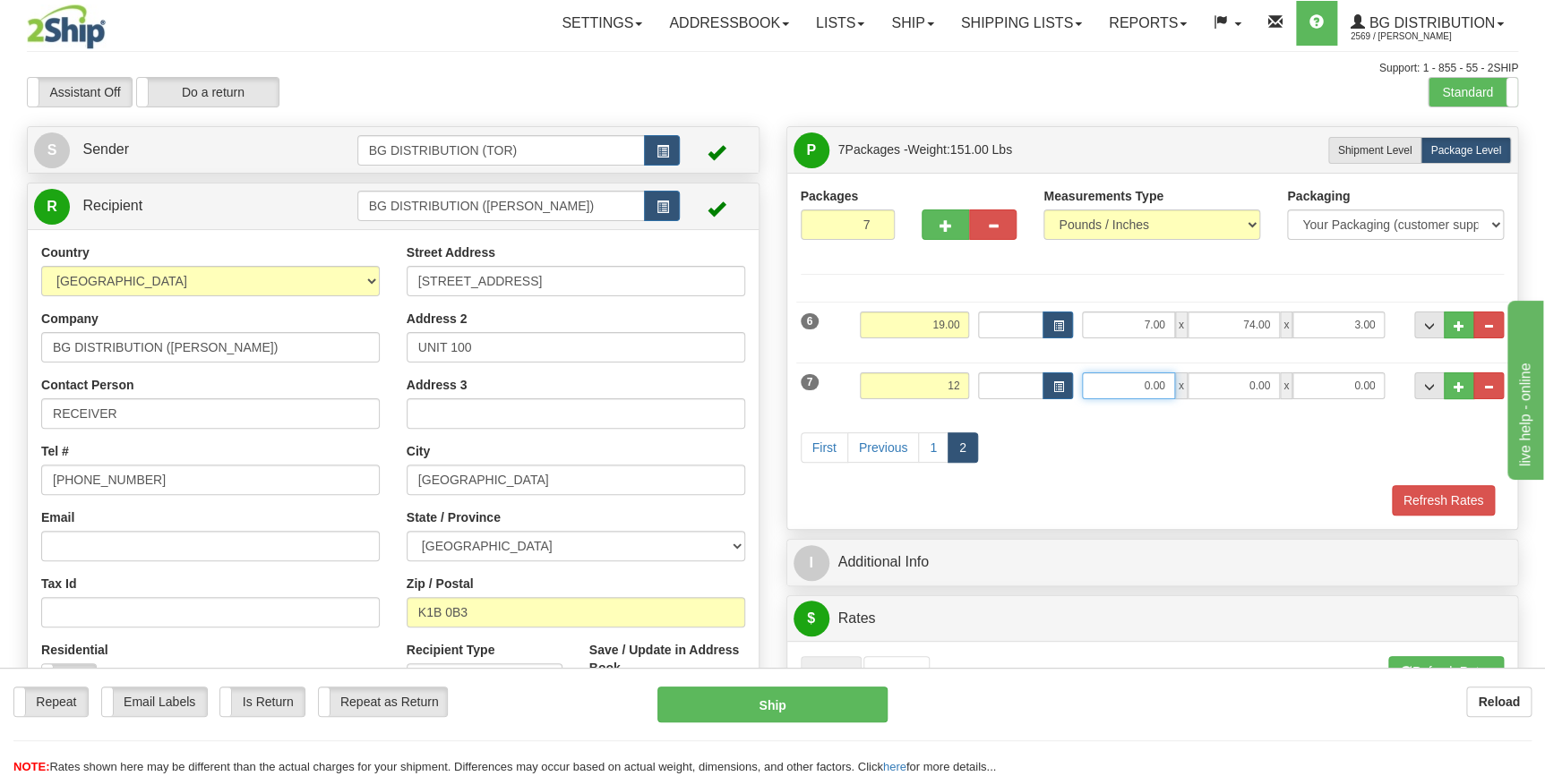
type input "12.00"
click at [1111, 382] on input "0.00" at bounding box center [1128, 386] width 92 height 27
type input "5.00"
click at [1240, 384] on input "0.00" at bounding box center [1234, 386] width 92 height 27
type input "24.00"
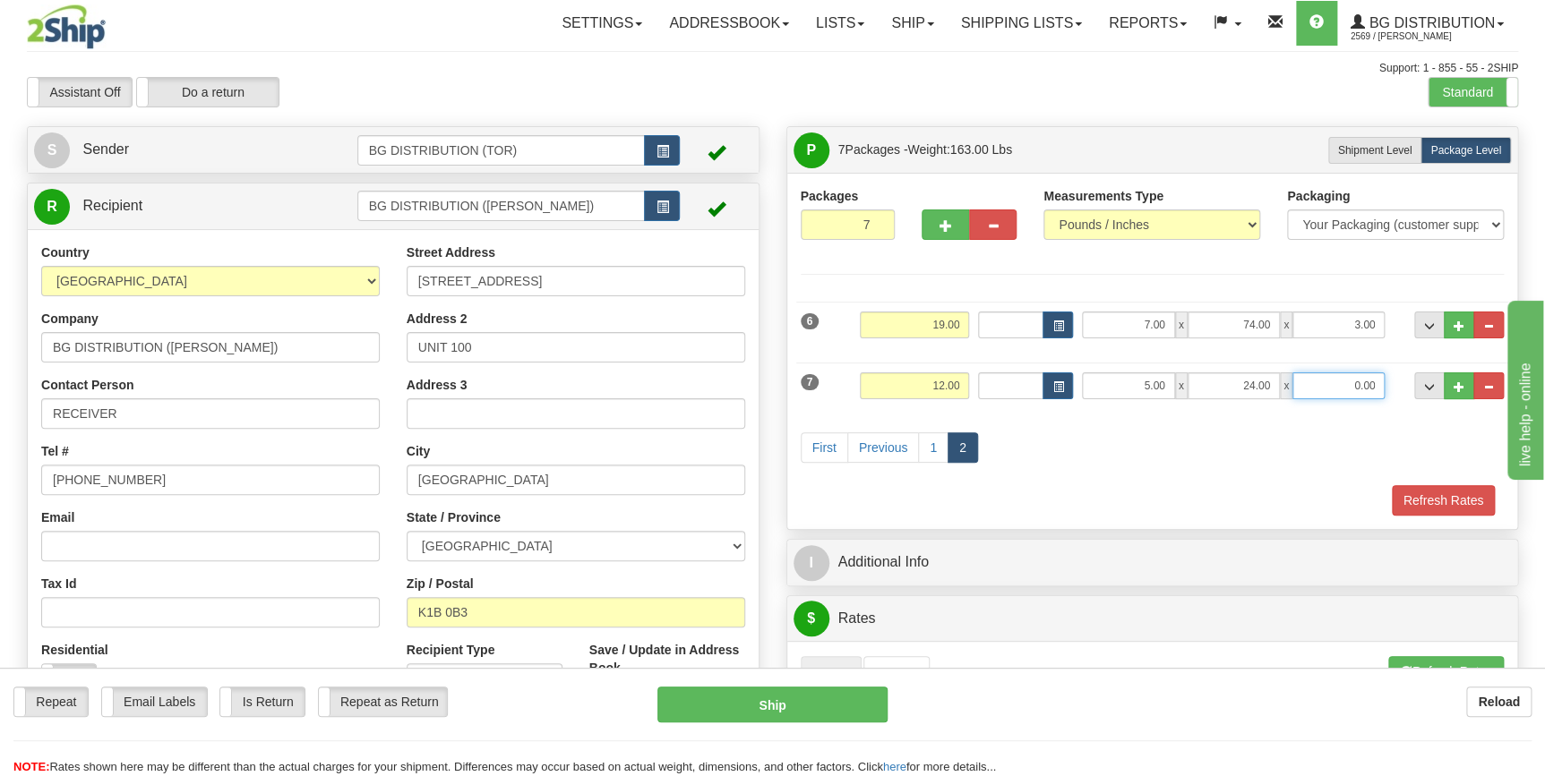
click at [1352, 386] on input "0.00" at bounding box center [1338, 386] width 92 height 27
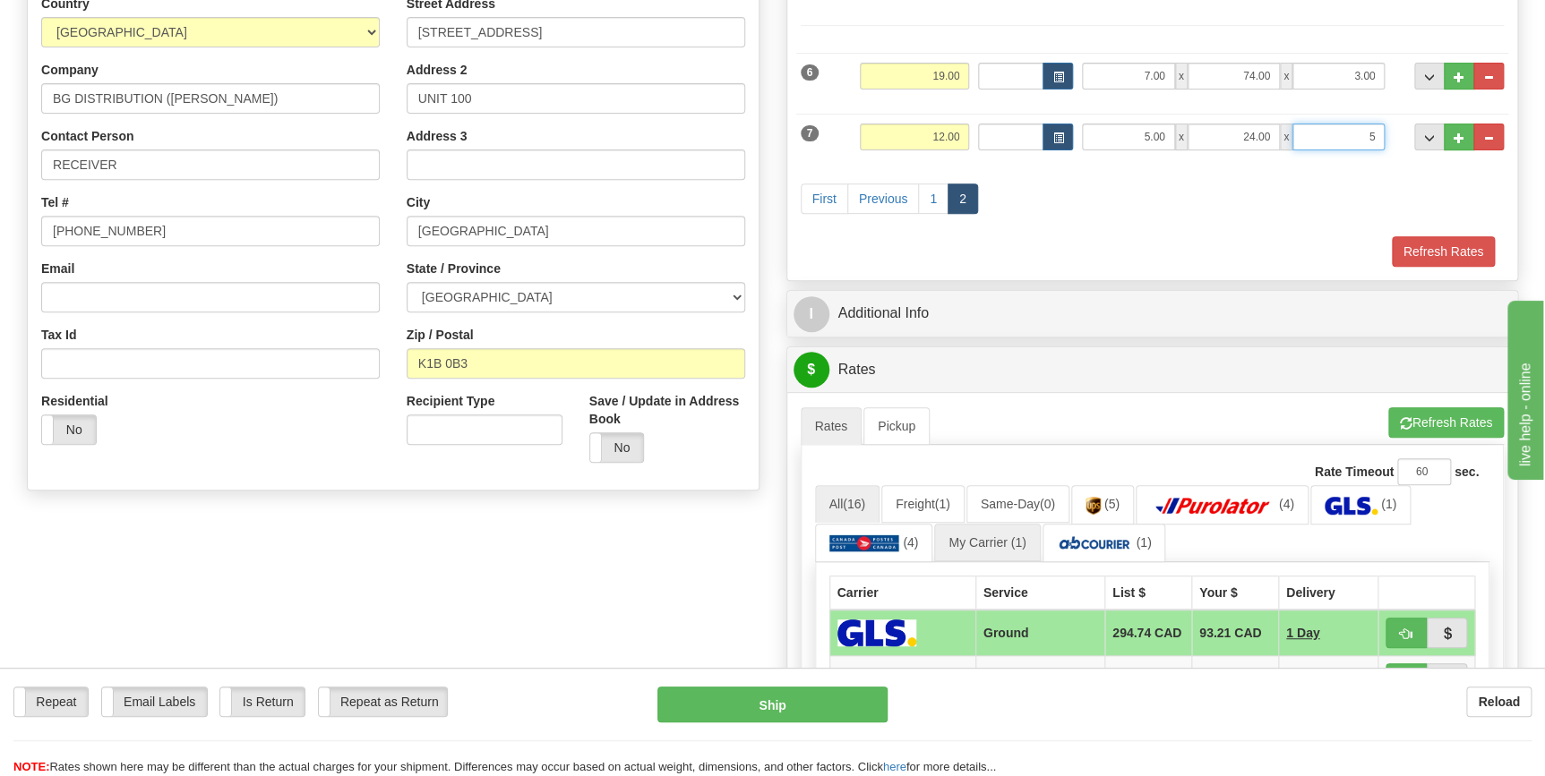
scroll to position [325, 0]
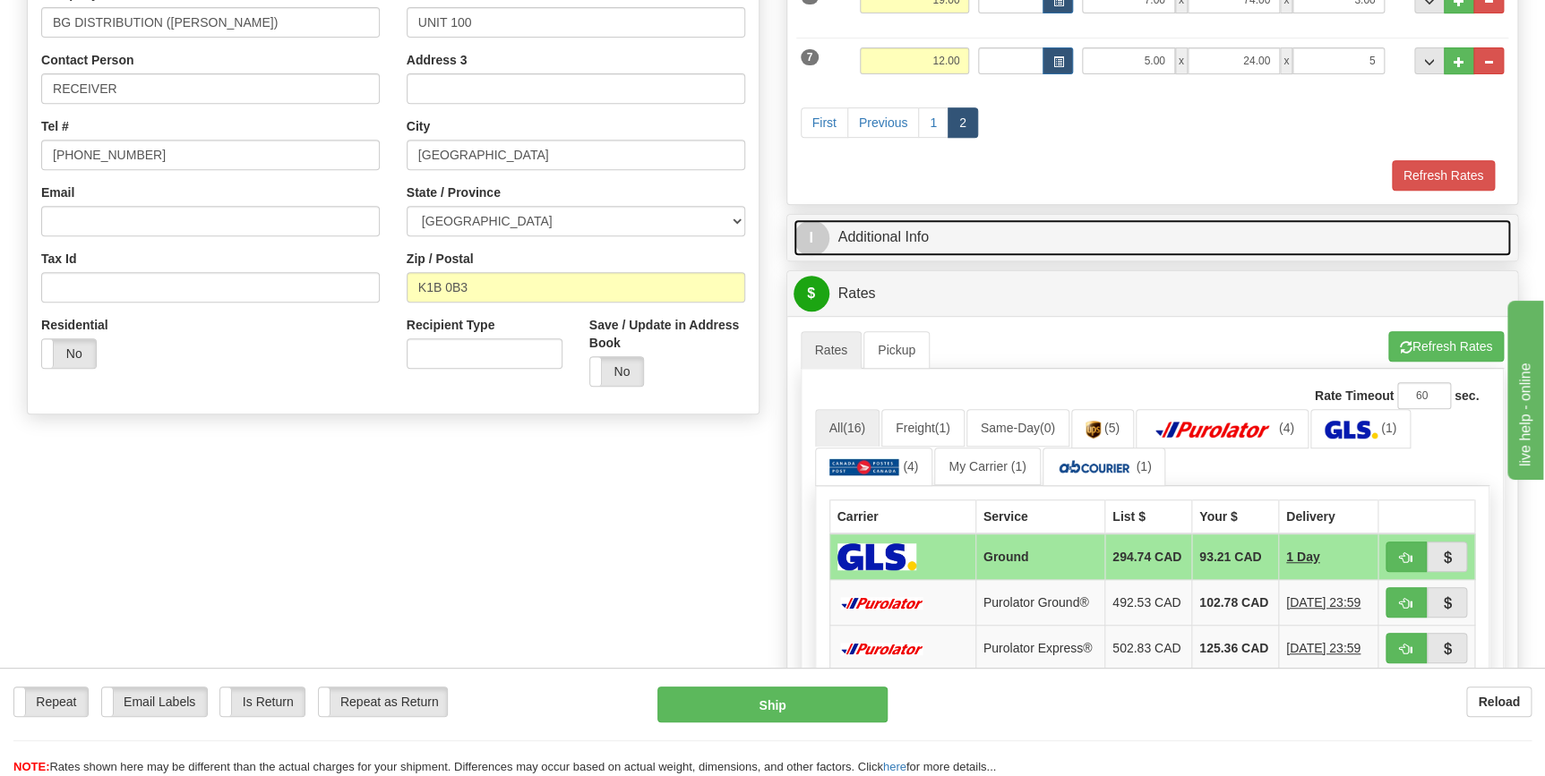
type input "5.00"
click at [929, 247] on link "I Additional Info" at bounding box center [1153, 237] width 718 height 37
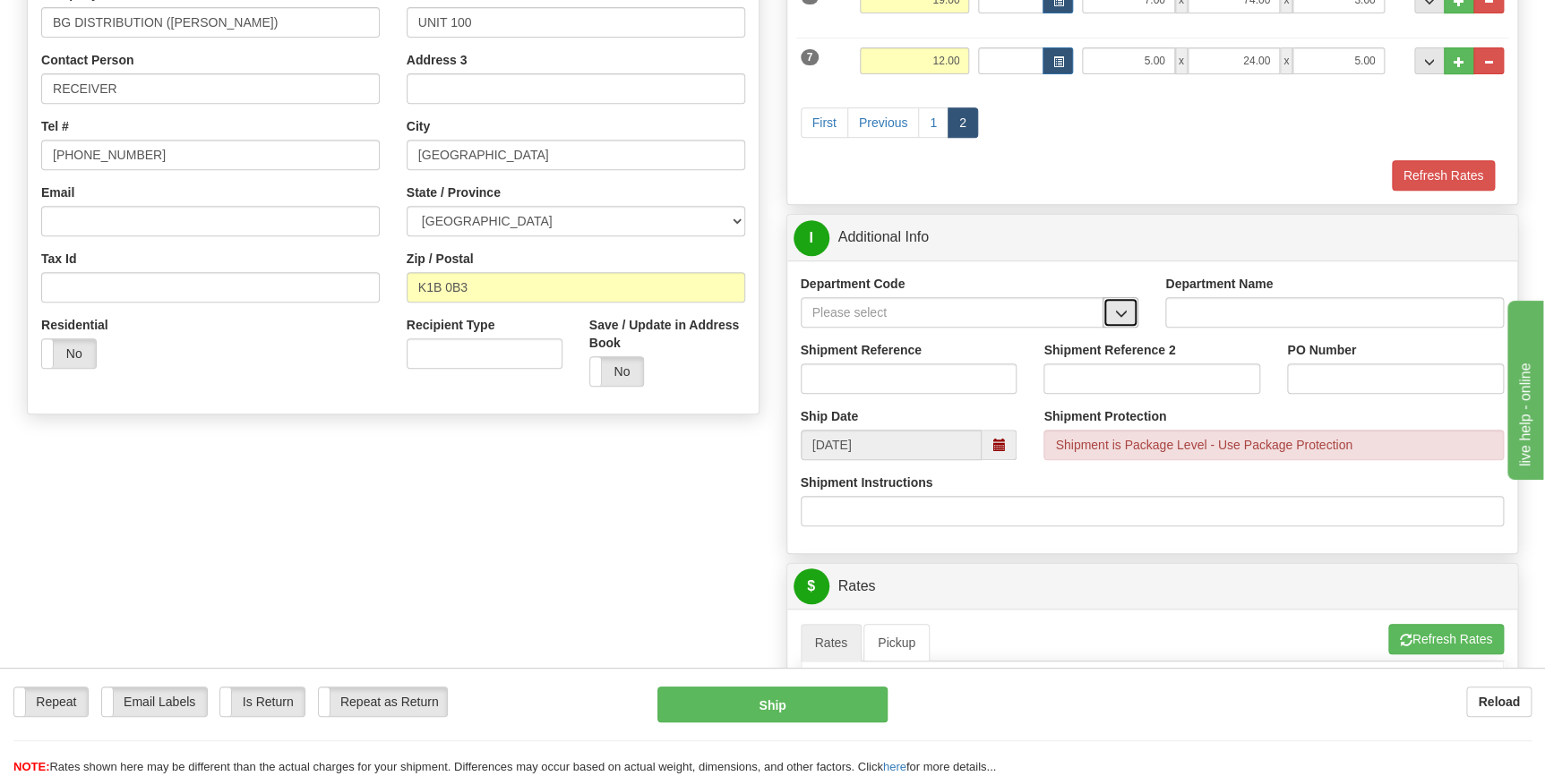
click at [1112, 315] on button "button" at bounding box center [1120, 312] width 36 height 30
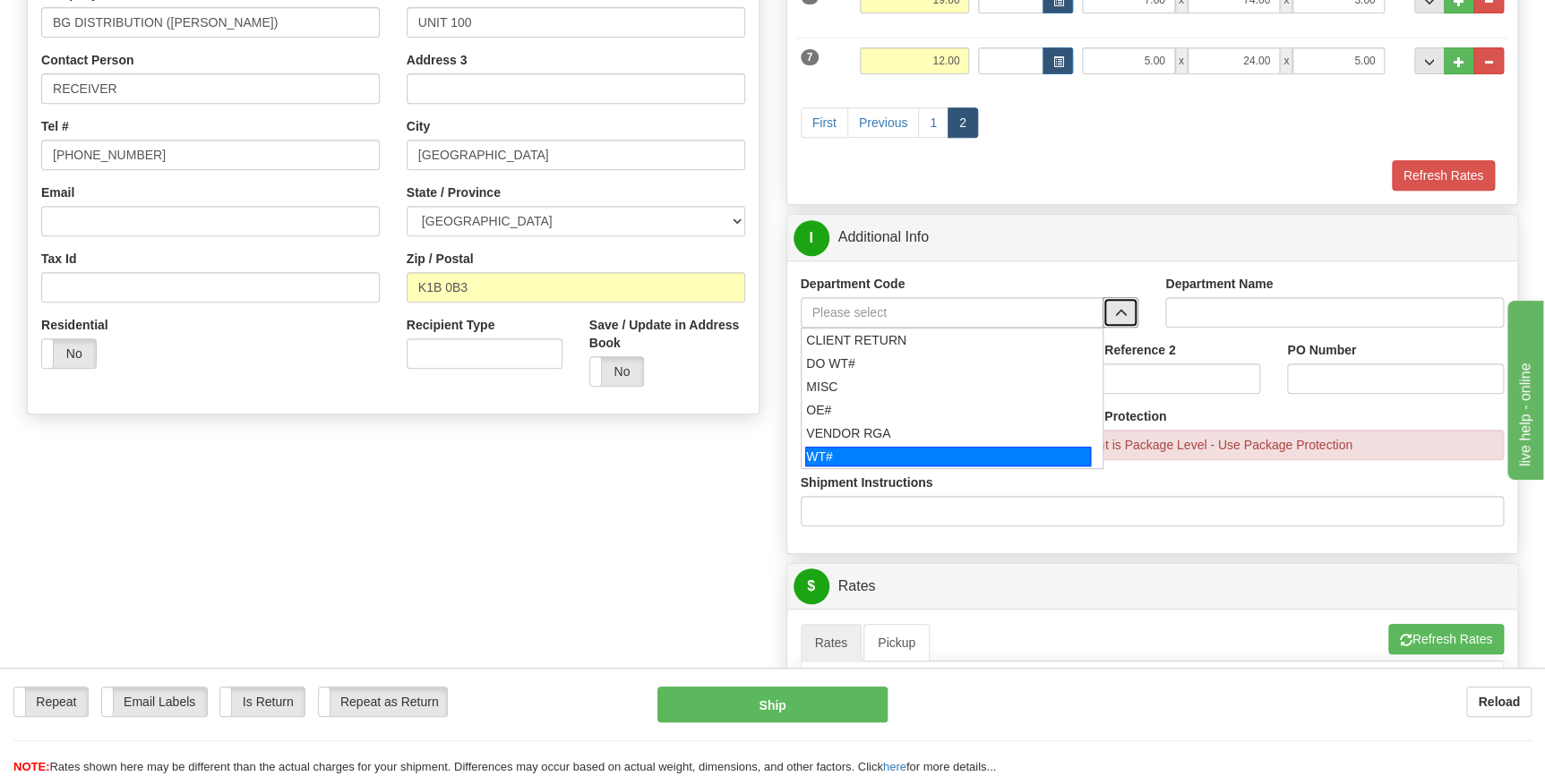
click at [881, 450] on div "WT#" at bounding box center [948, 457] width 286 height 20
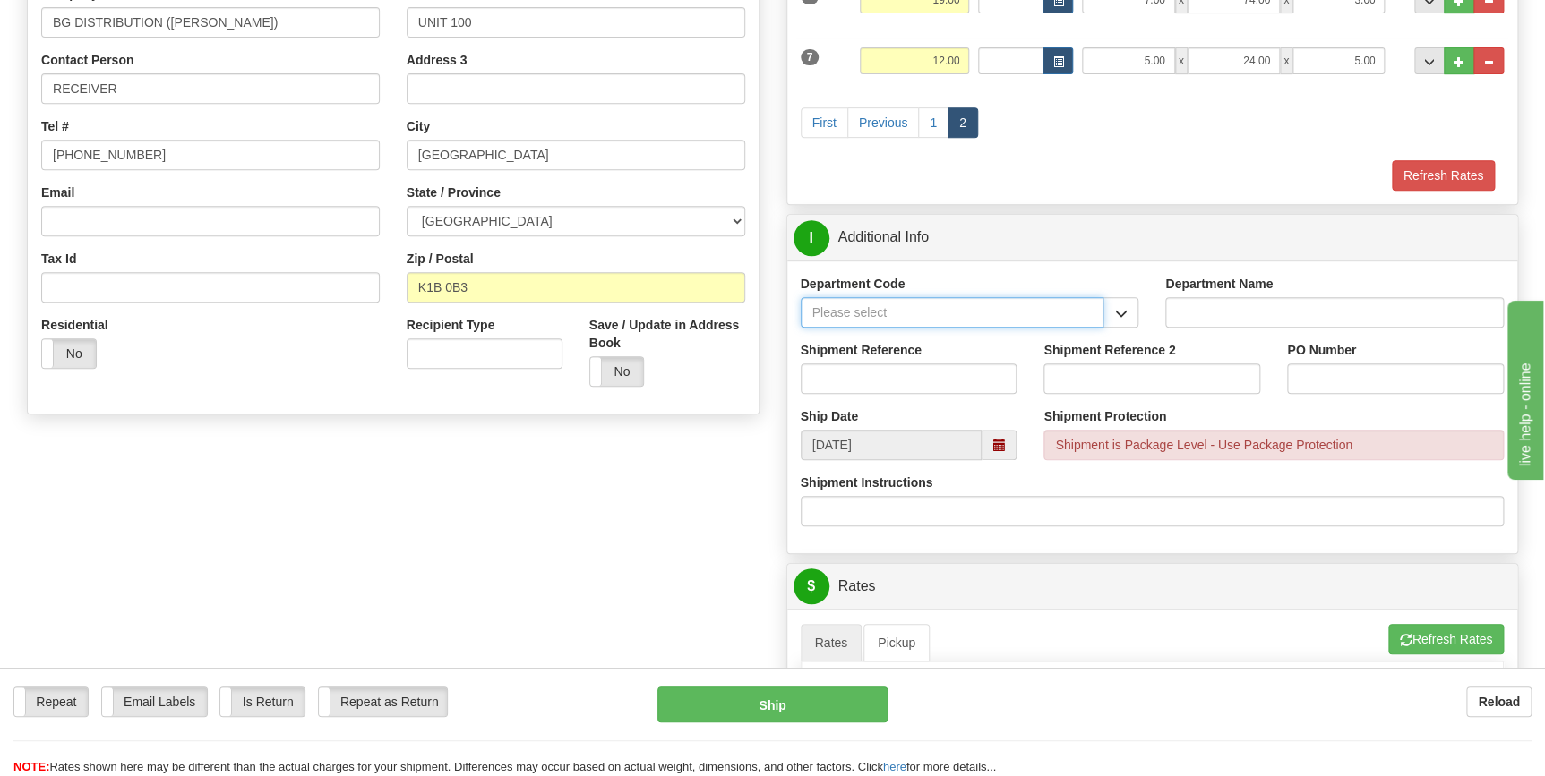
type input "WT#"
type input "WAREHOUSE TRANSFERS"
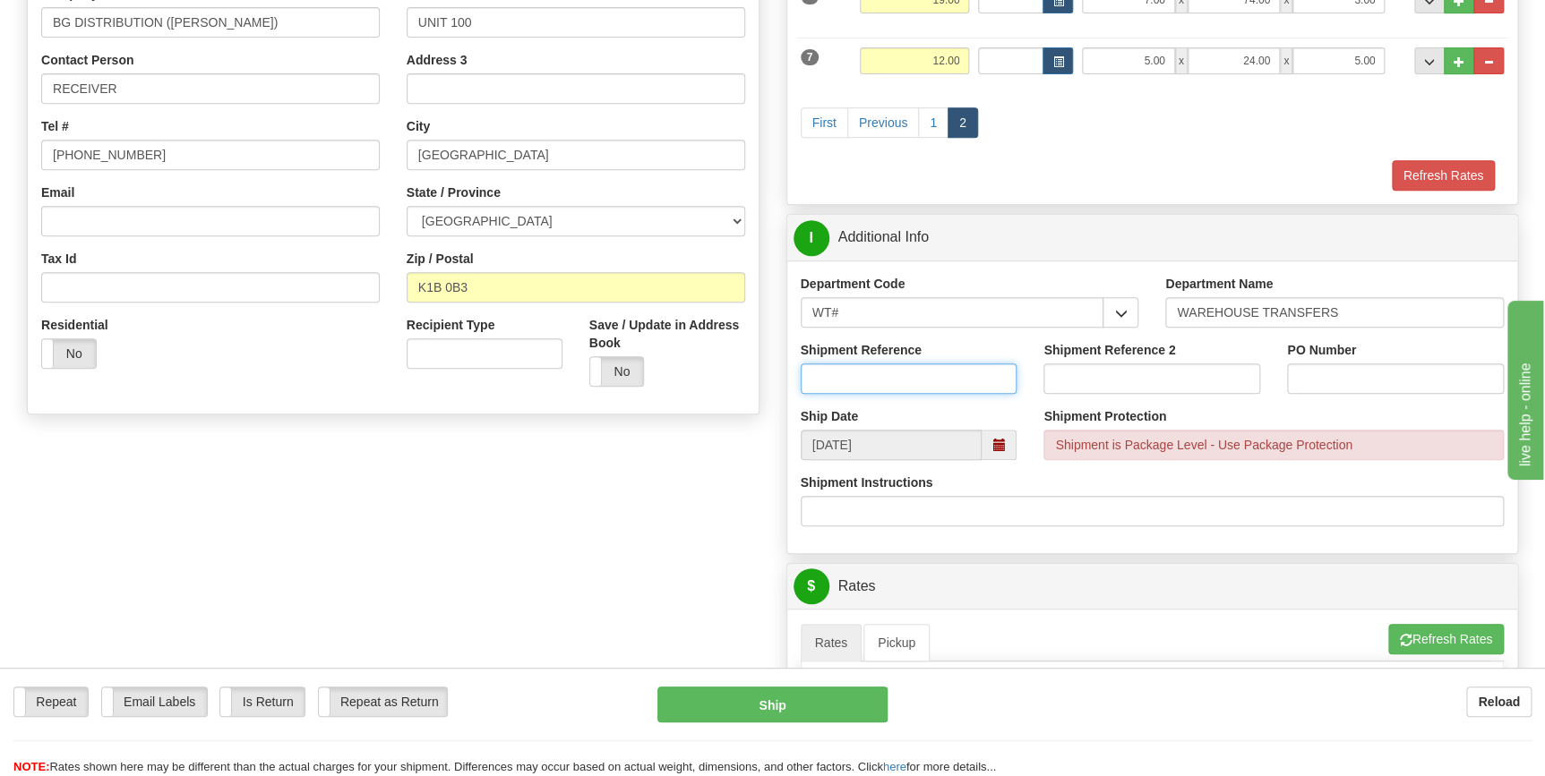
click at [980, 384] on input "Shipment Reference" at bounding box center [909, 379] width 217 height 30
type input "166485-00"
click at [1481, 377] on input "PO Number" at bounding box center [1395, 379] width 217 height 30
type input "OTTAWA"
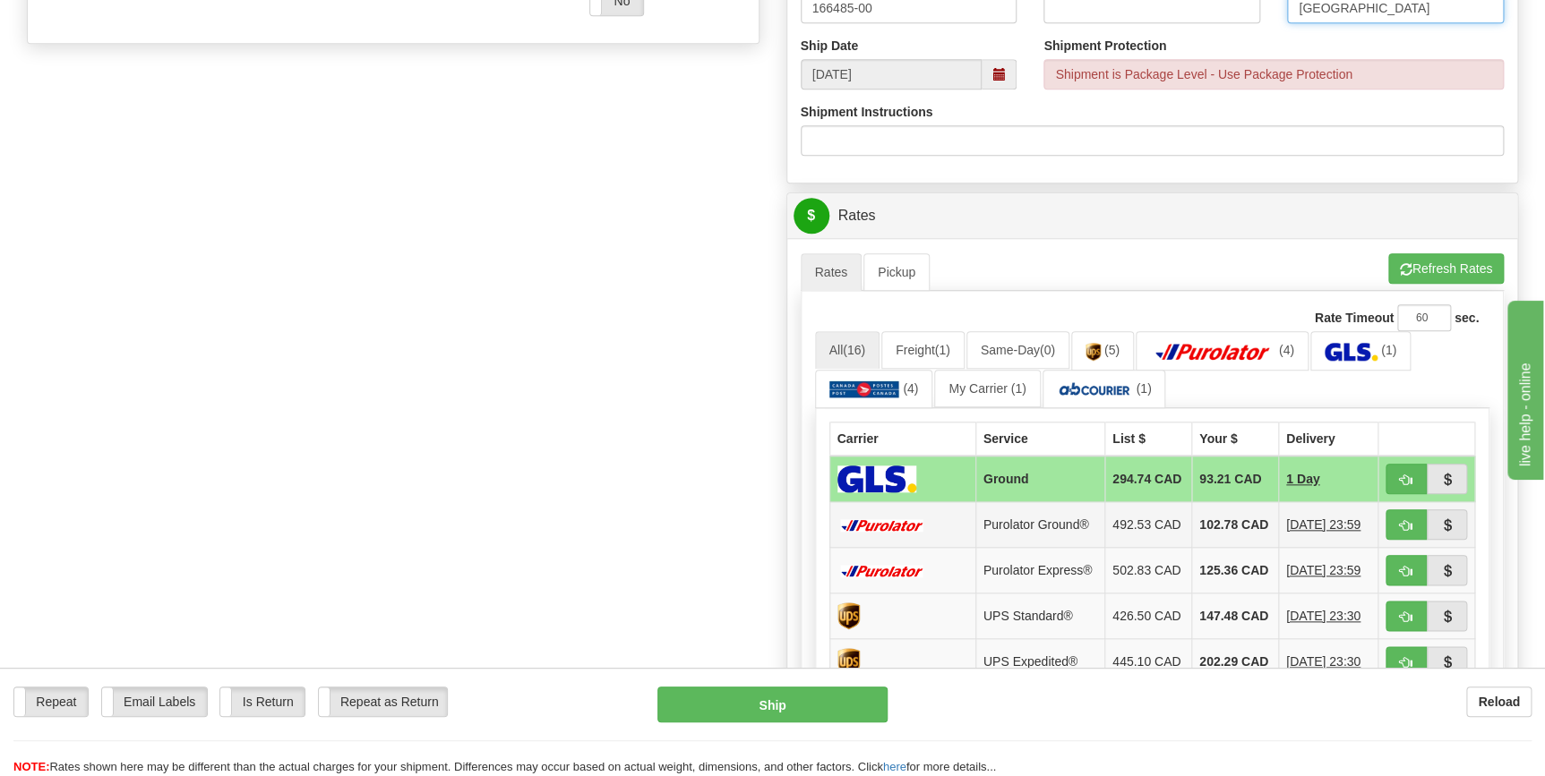
scroll to position [733, 0]
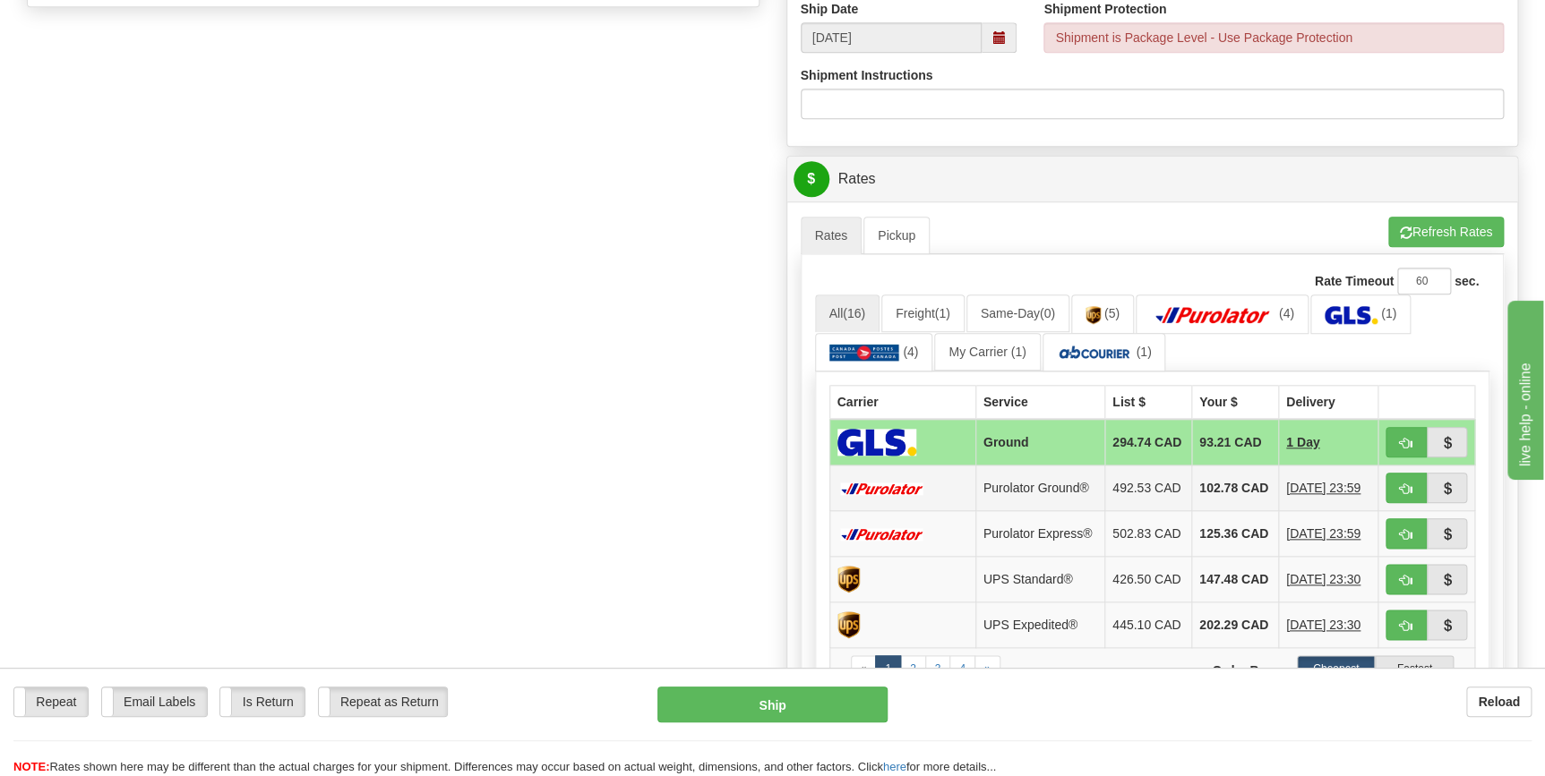
click at [1039, 491] on td "Purolator Ground®" at bounding box center [1039, 489] width 129 height 46
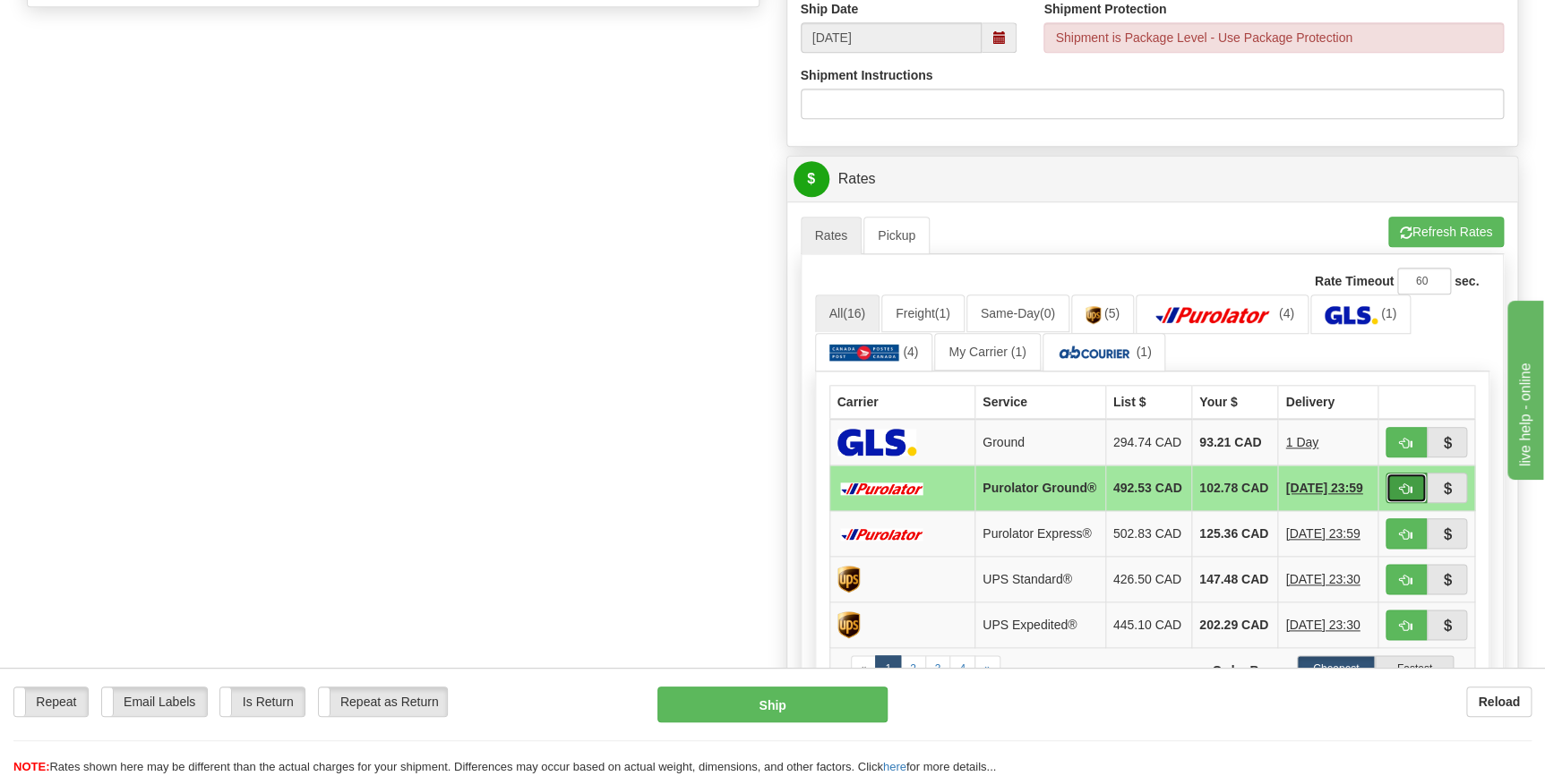
click at [1408, 494] on span "button" at bounding box center [1406, 490] width 13 height 12
type input "260"
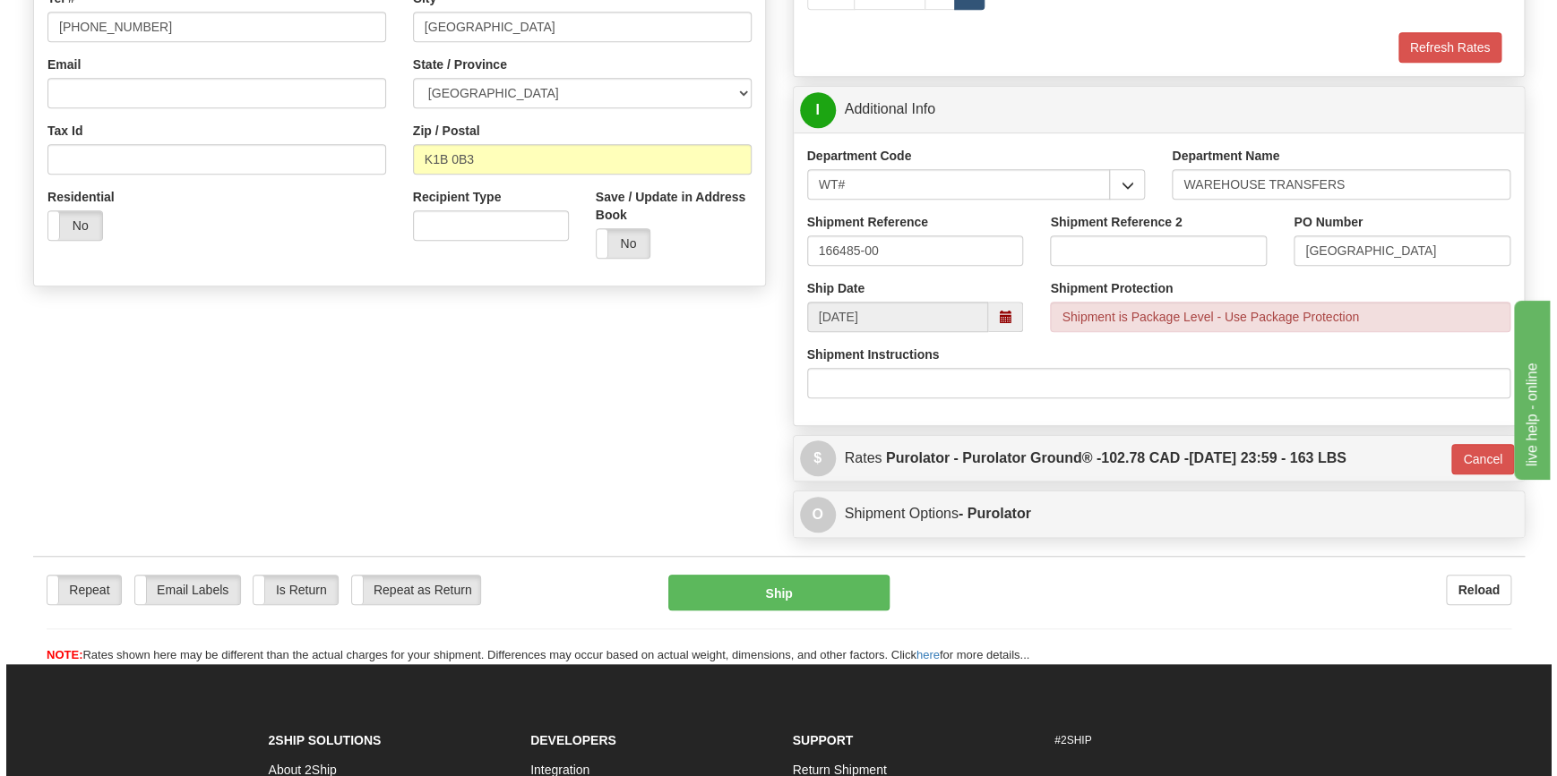
scroll to position [548, 0]
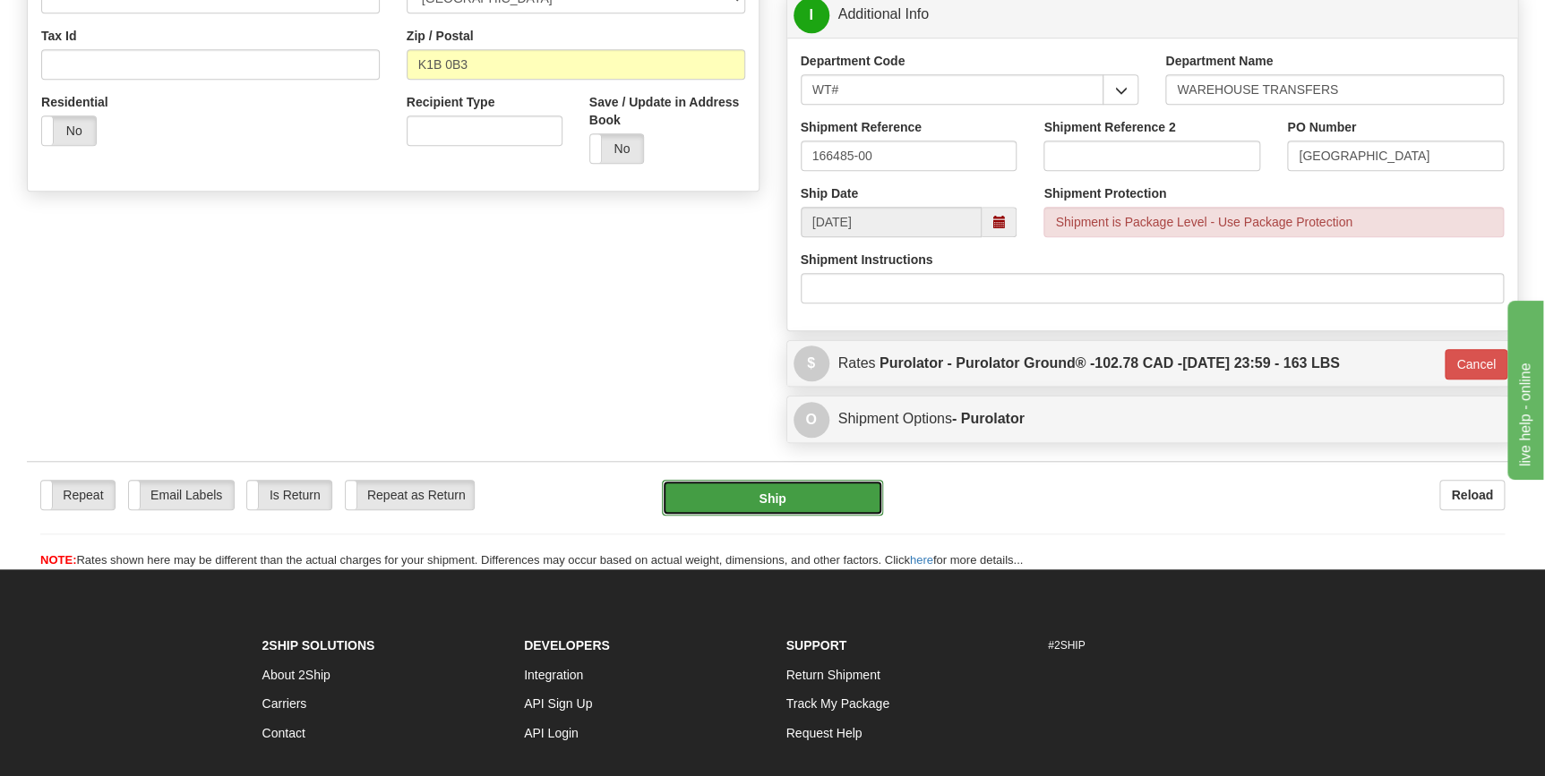
click at [792, 495] on button "Ship" at bounding box center [772, 498] width 221 height 36
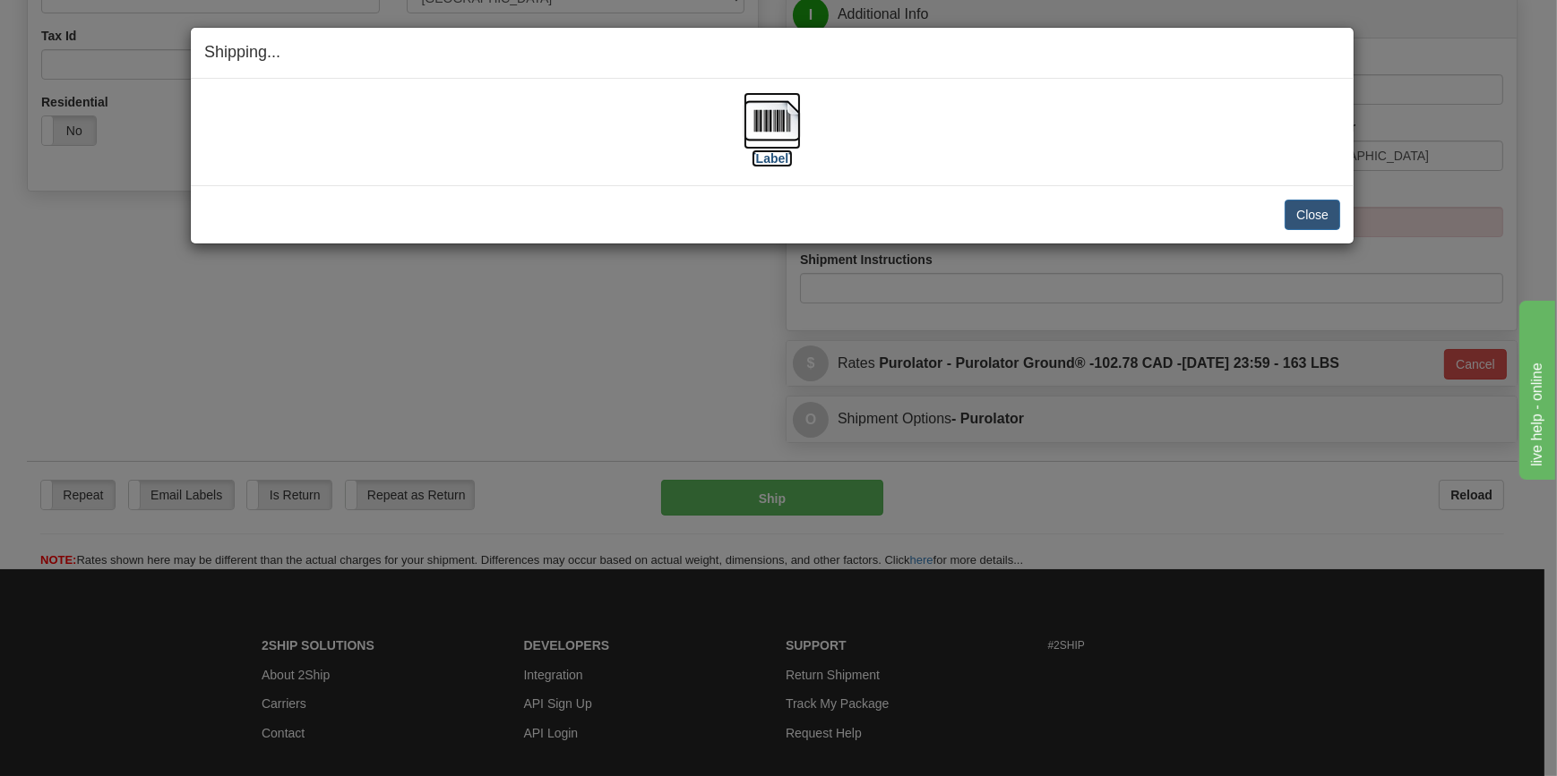
click at [753, 116] on img at bounding box center [771, 120] width 57 height 57
click at [1308, 209] on button "Close" at bounding box center [1312, 215] width 56 height 30
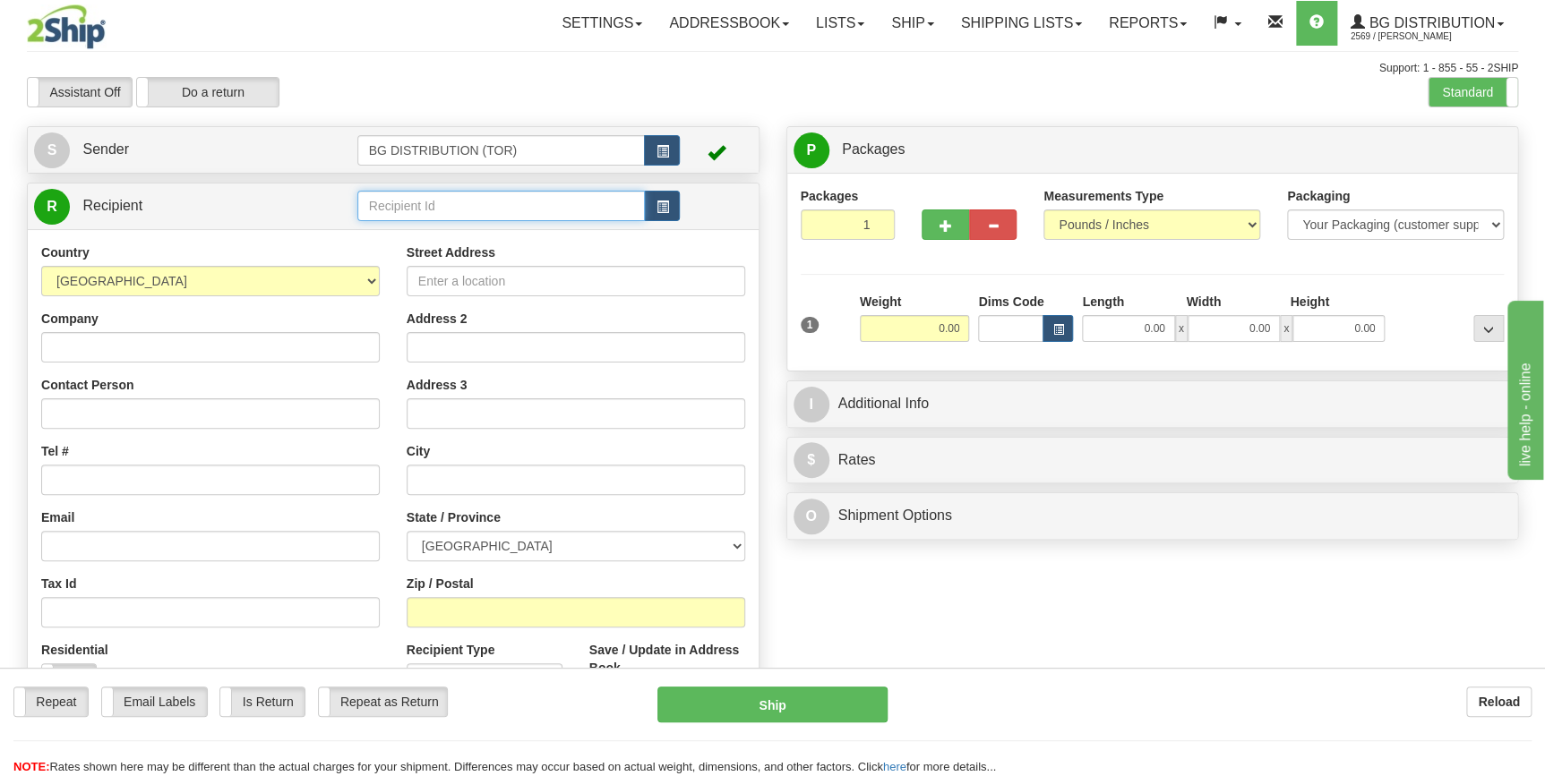
click at [493, 203] on input "text" at bounding box center [501, 206] width 288 height 30
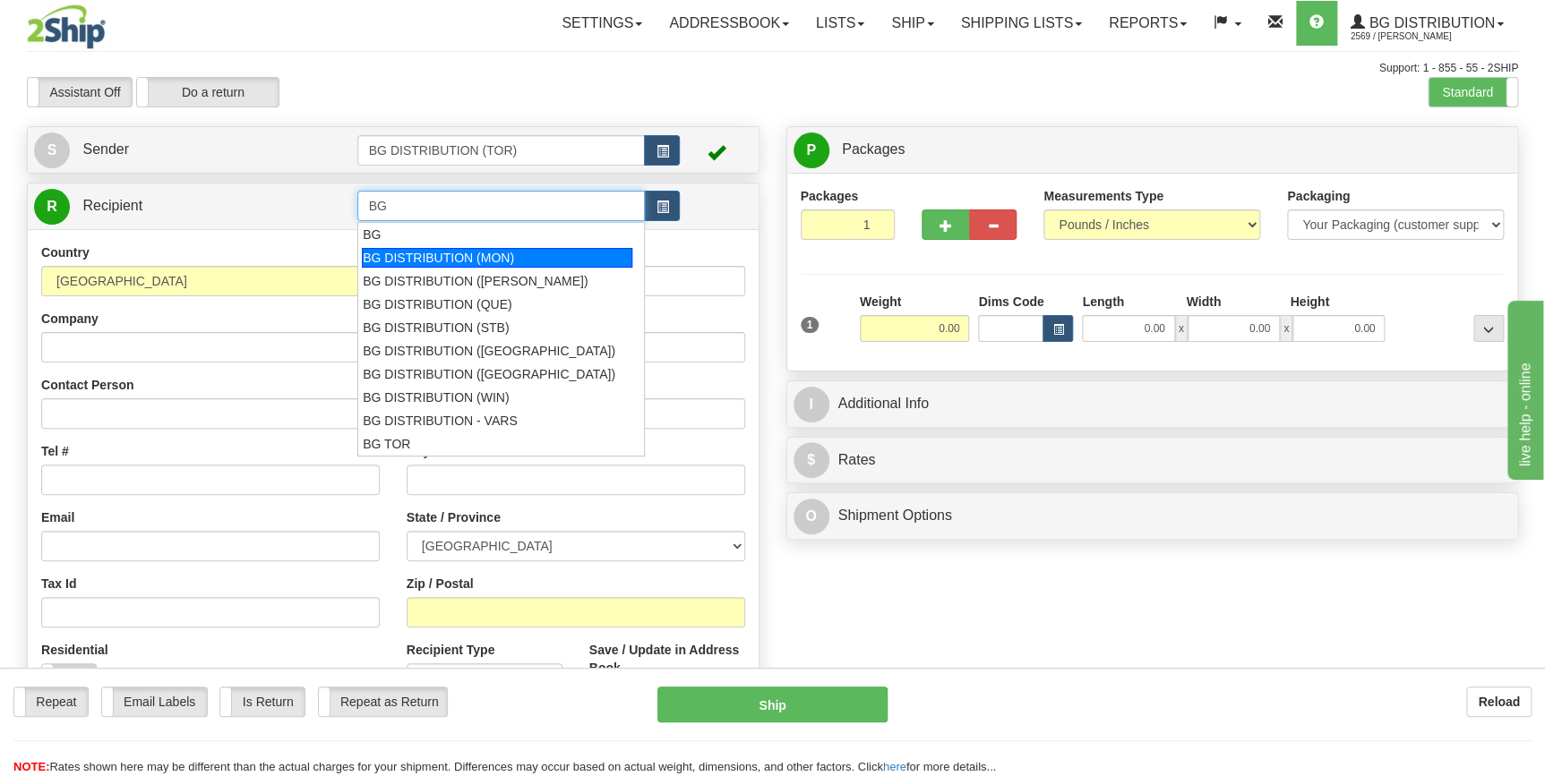
click at [522, 263] on div "BG DISTRIBUTION (MON)" at bounding box center [497, 258] width 270 height 20
type input "BG DISTRIBUTION (MON)"
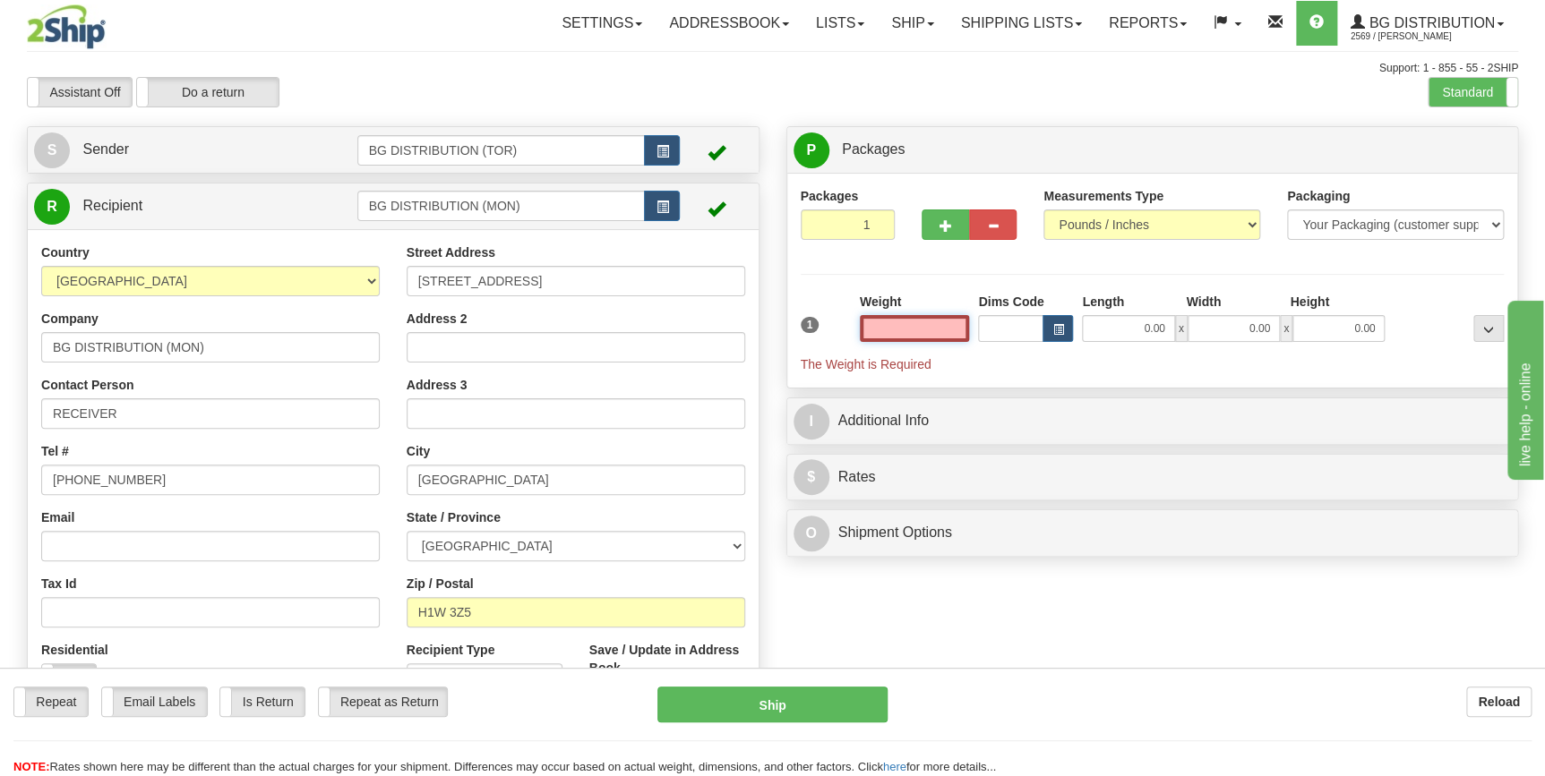
click at [914, 330] on input "text" at bounding box center [915, 328] width 110 height 27
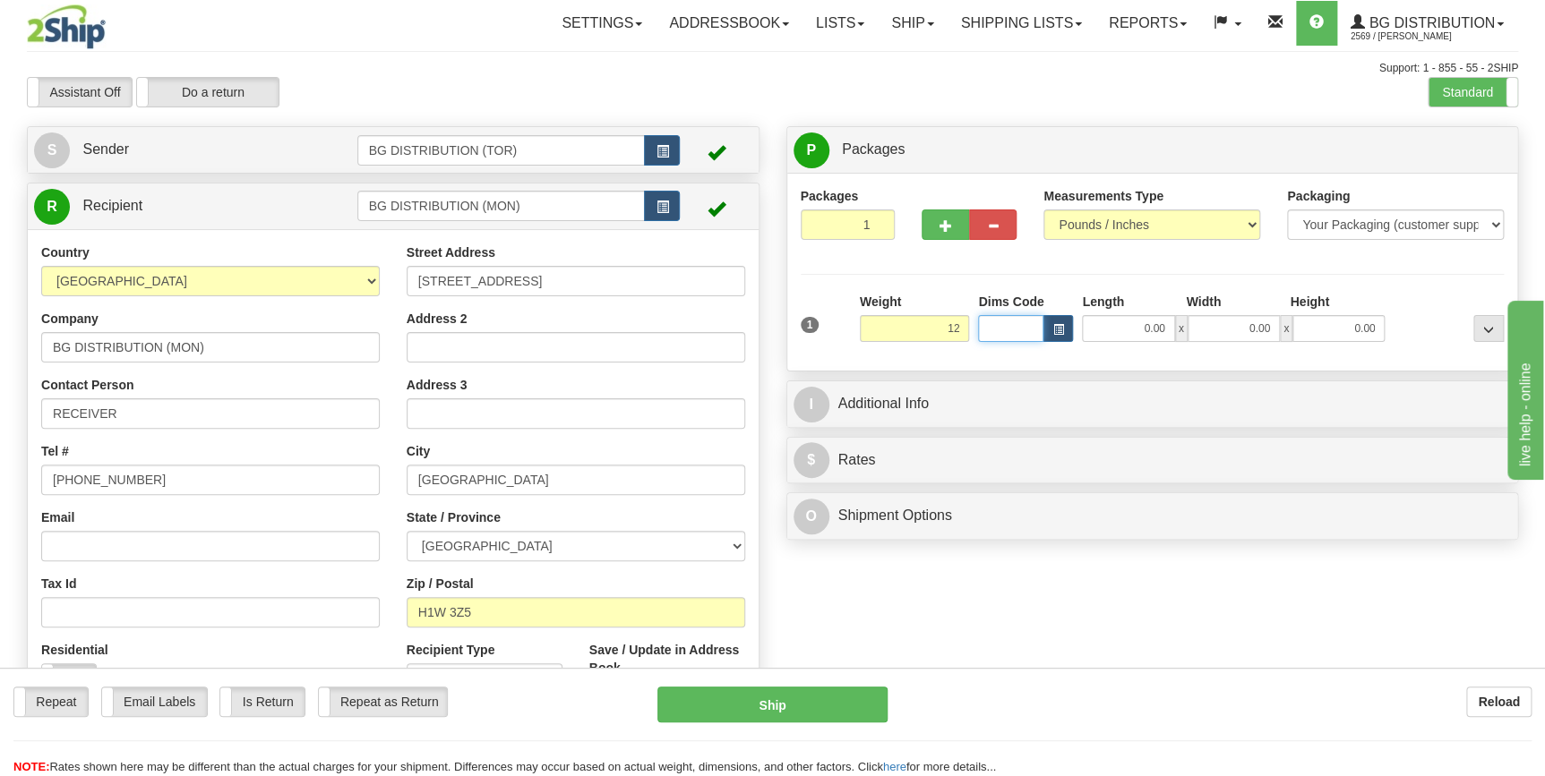
type input "12.00"
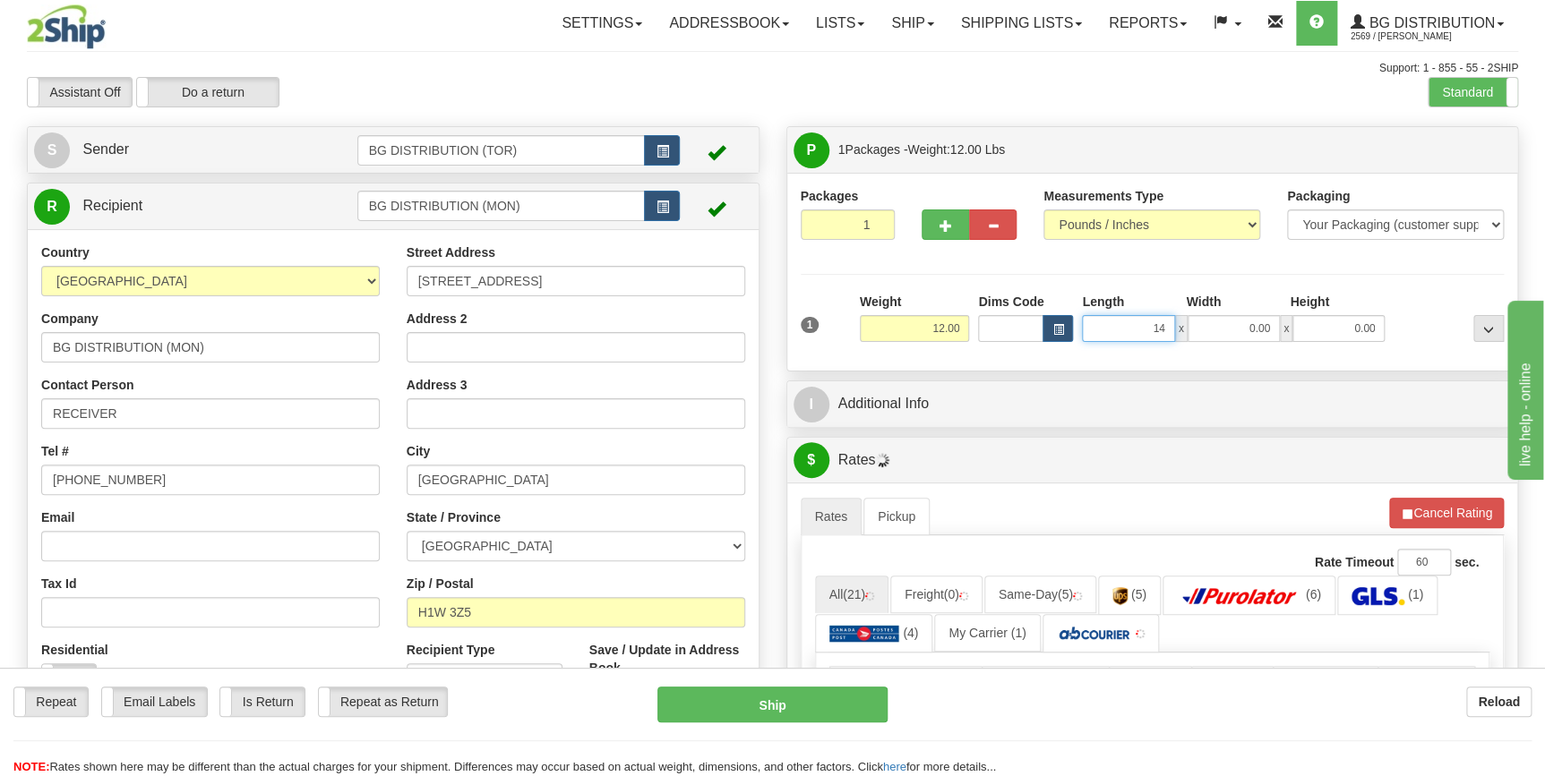
type input "14.00"
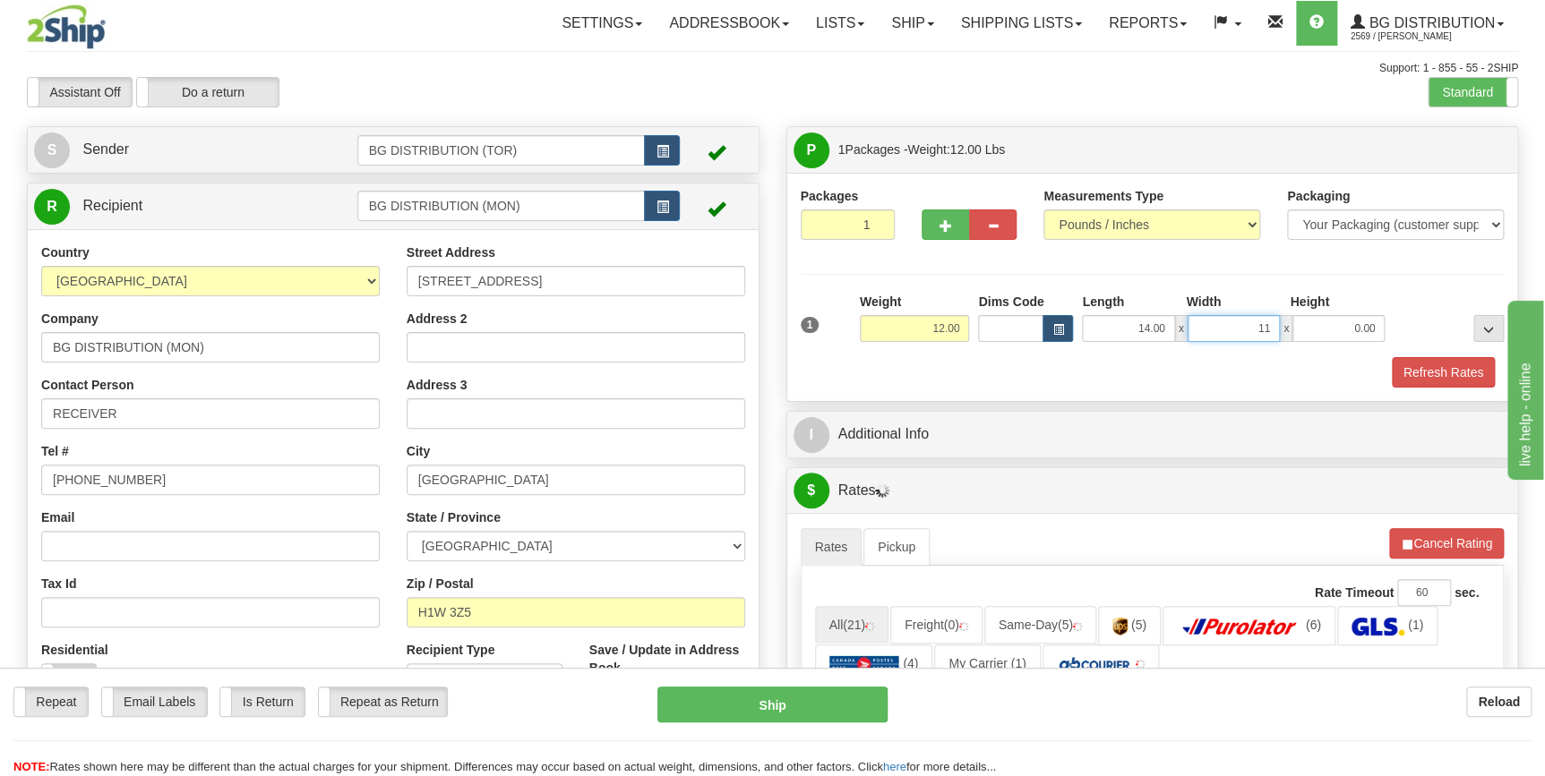
type input "11.00"
type input "12.00"
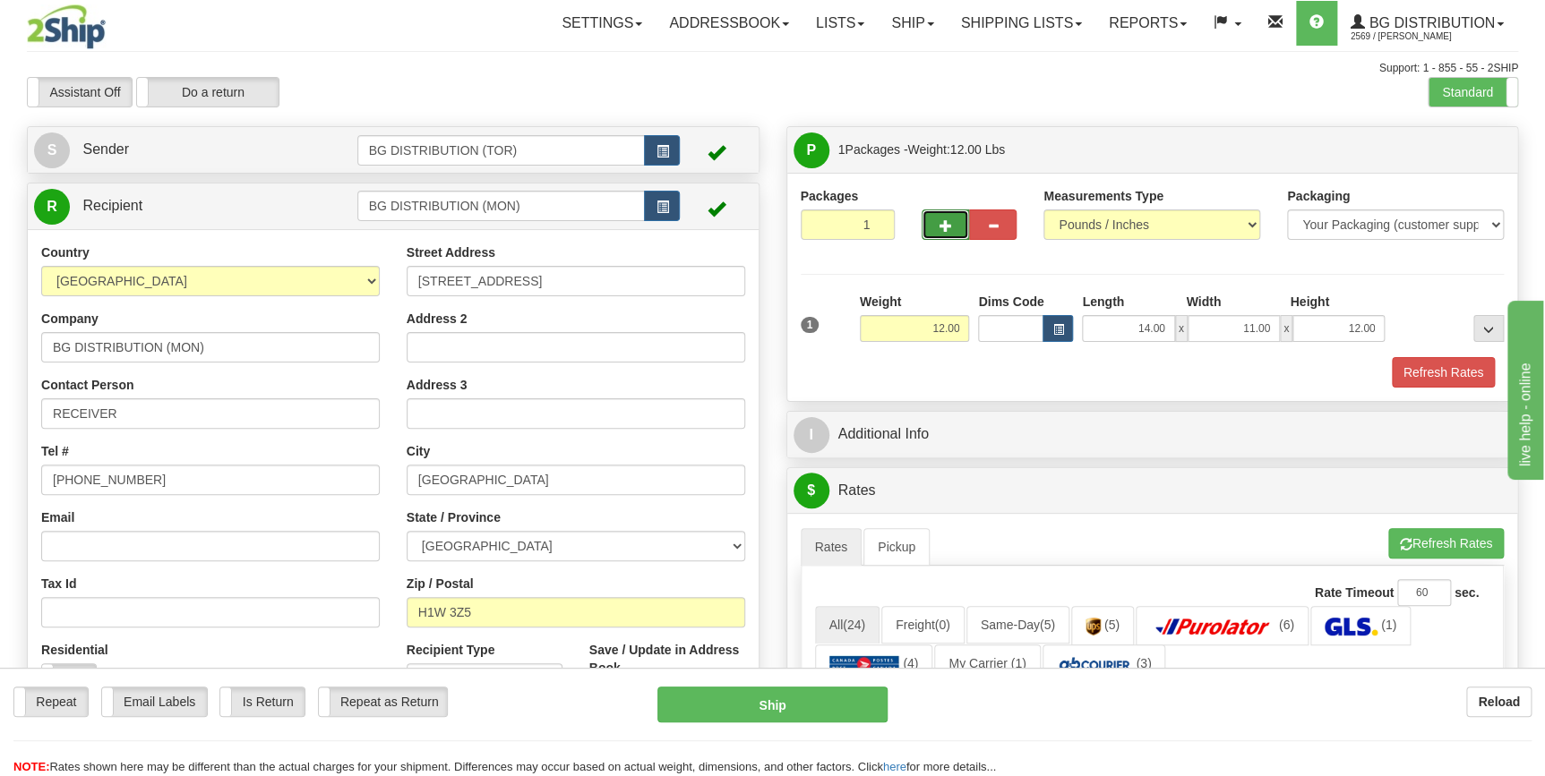
click at [931, 232] on button "button" at bounding box center [945, 225] width 47 height 30
type input "2"
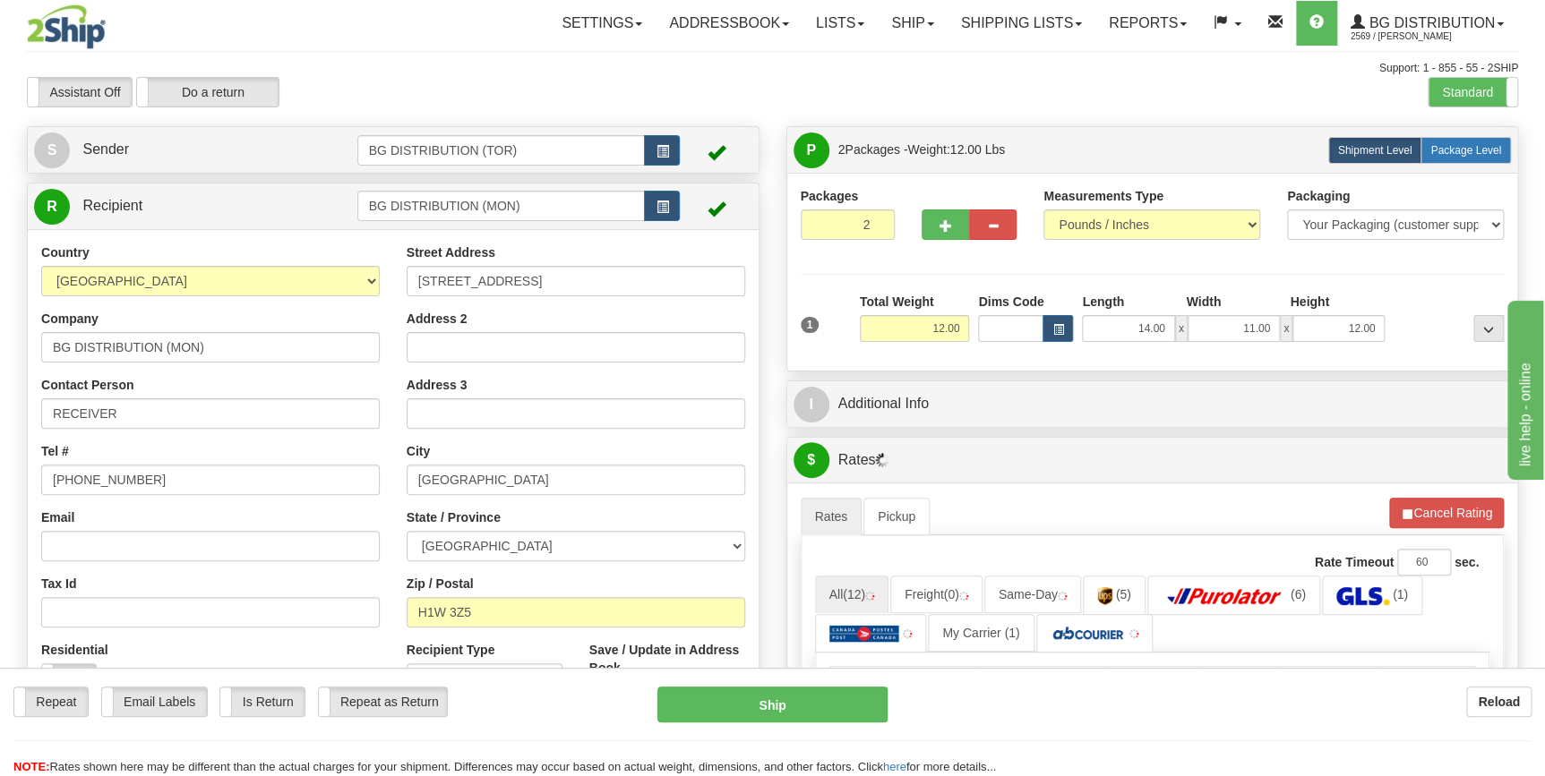
click at [1476, 153] on span "Package Level" at bounding box center [1465, 150] width 71 height 13
radio input "true"
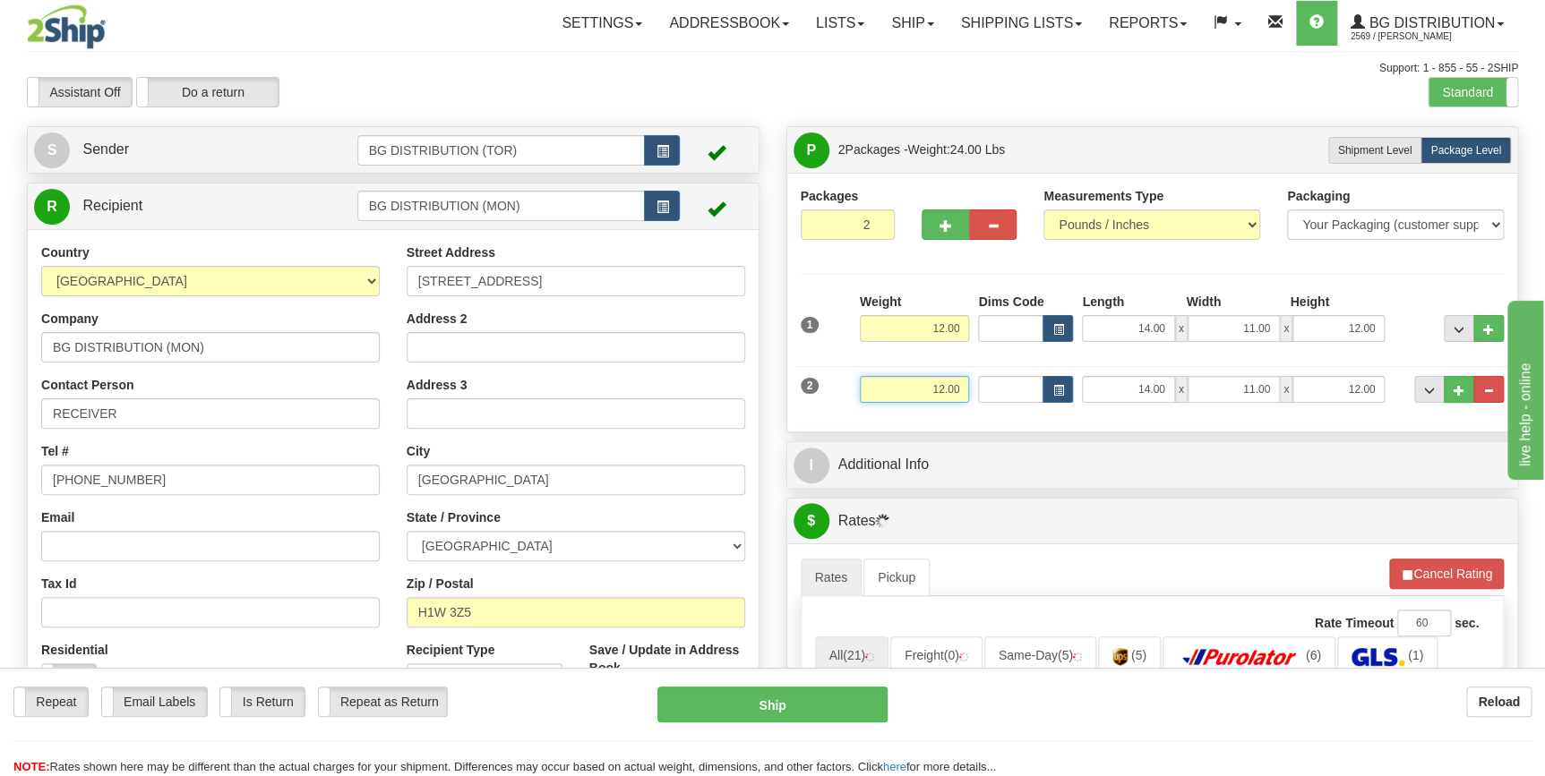
drag, startPoint x: 900, startPoint y: 390, endPoint x: 989, endPoint y: 396, distance: 88.9
click at [989, 396] on div "2 Weight 12.00 Dims Code Length Width Height" at bounding box center [1152, 387] width 713 height 60
type input "25.00"
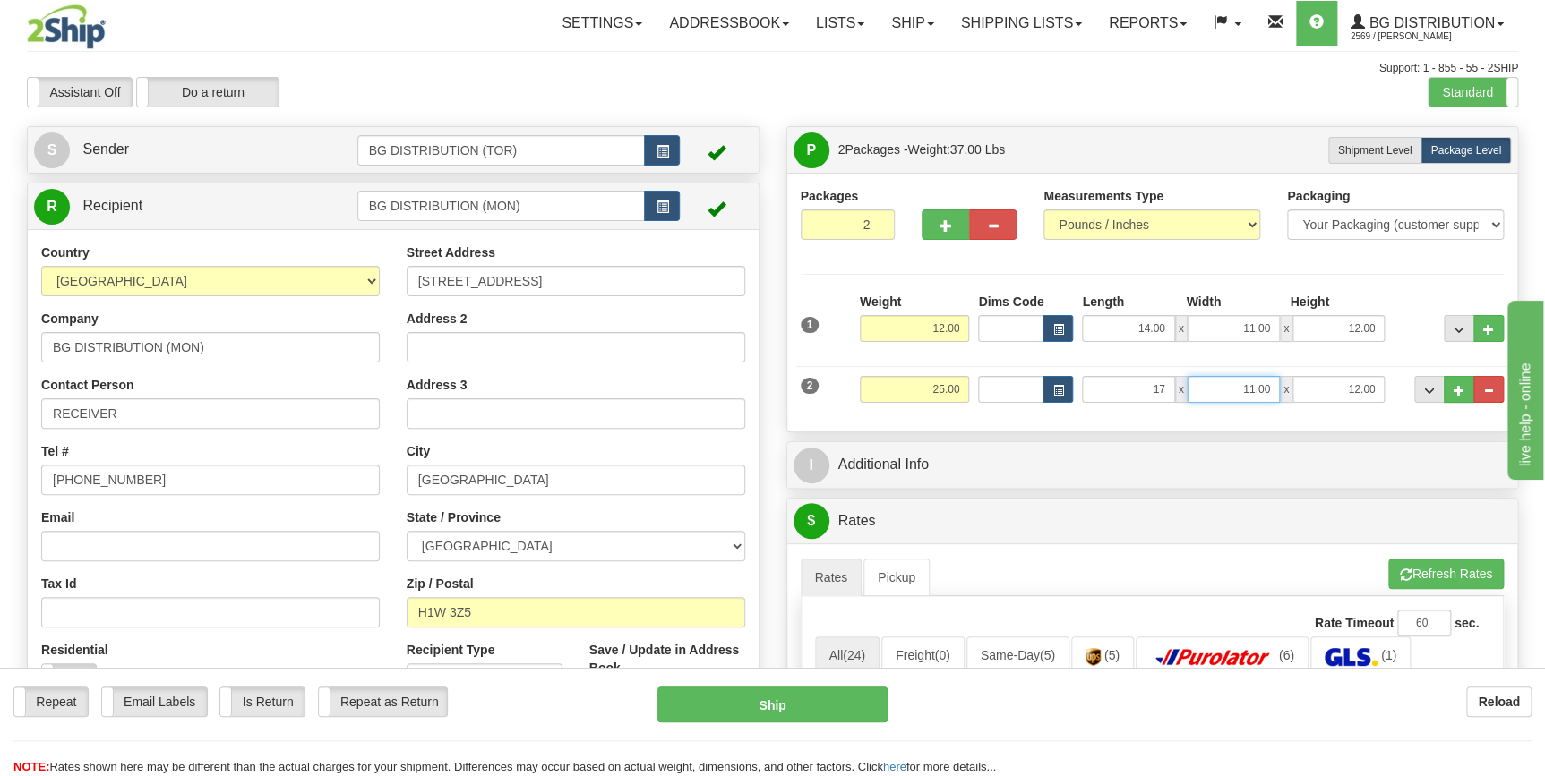
type input "17.00"
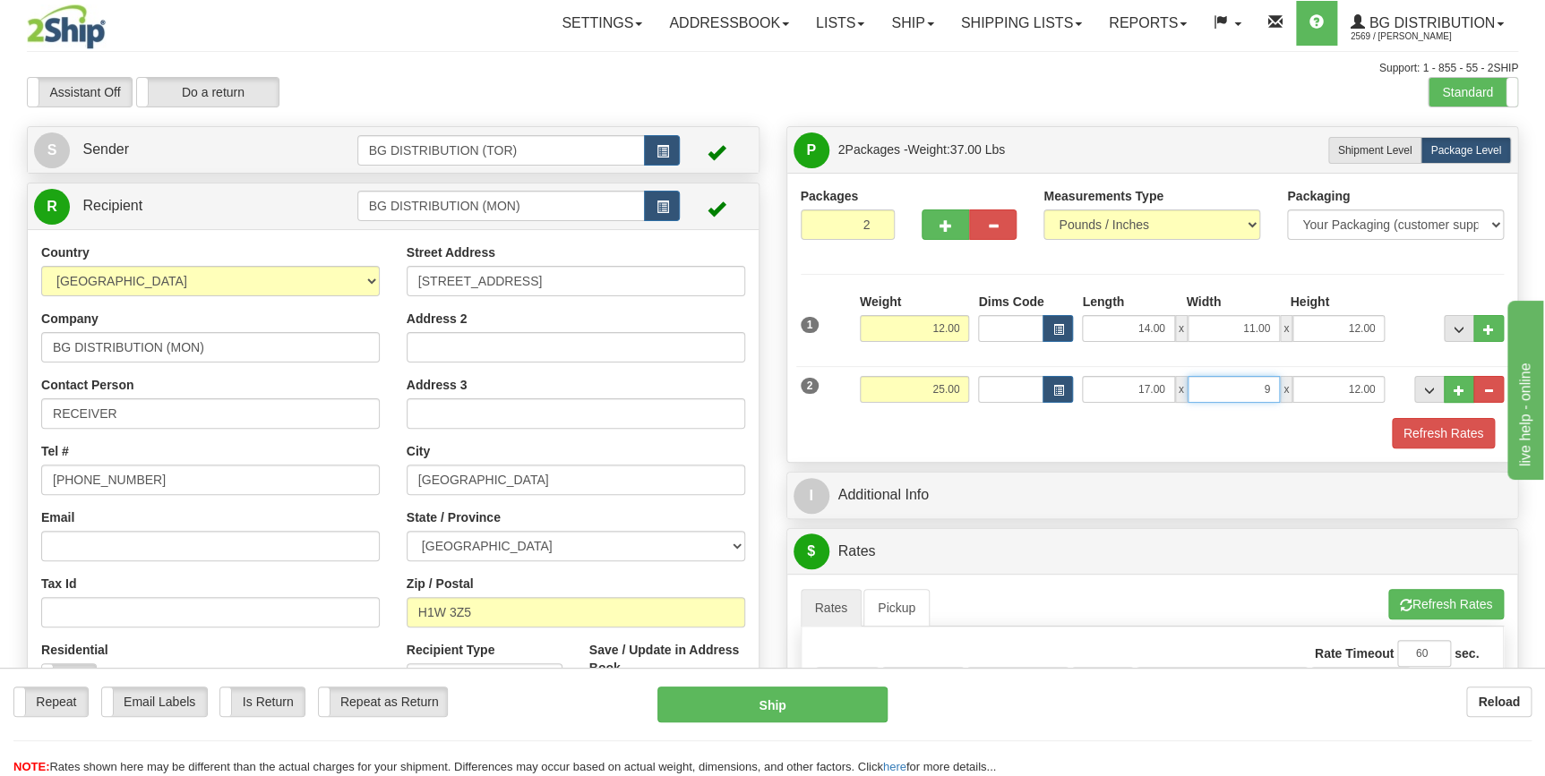
type input "9.00"
type input "10.00"
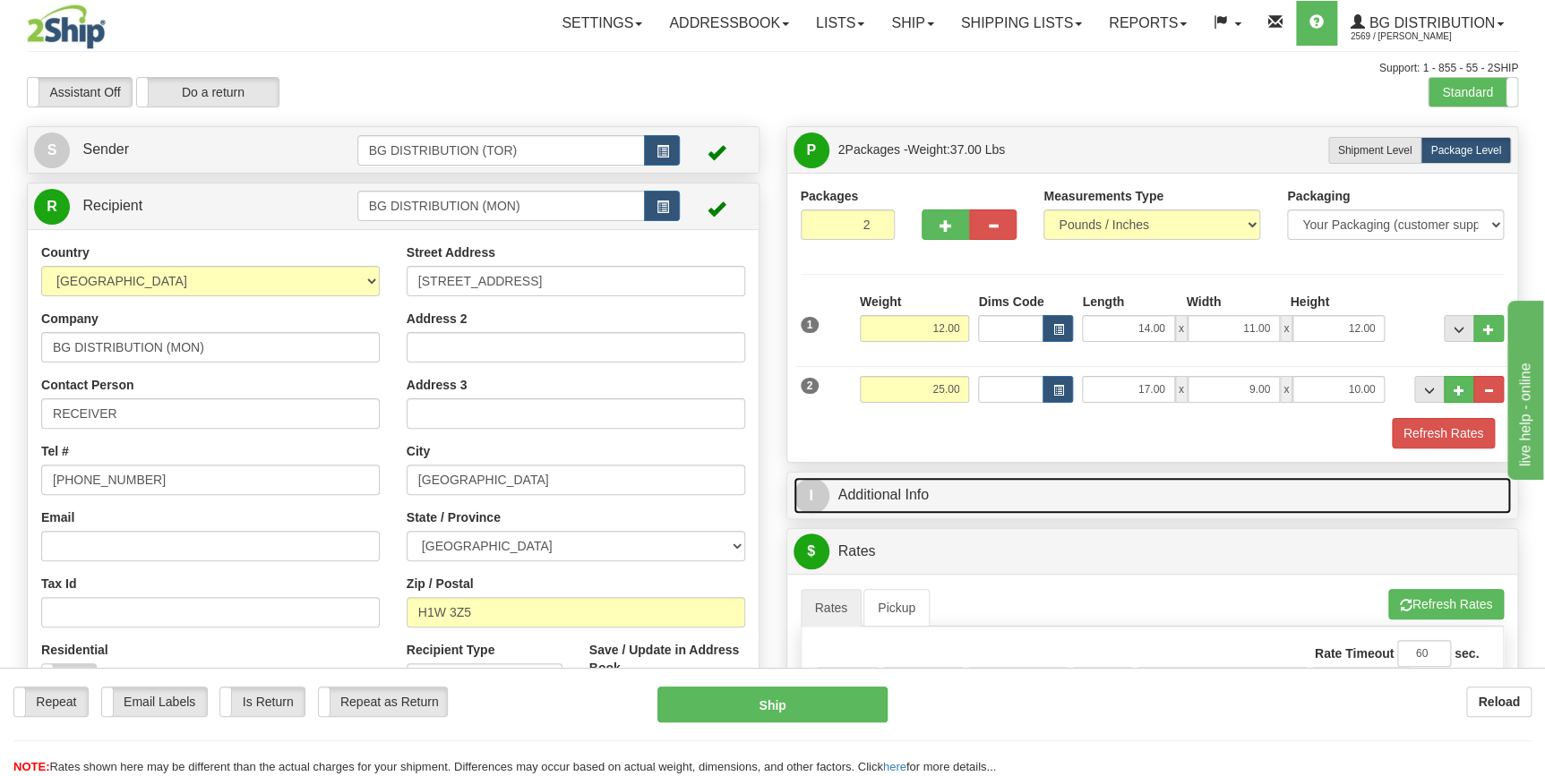
click at [946, 486] on link "I Additional Info" at bounding box center [1153, 495] width 718 height 37
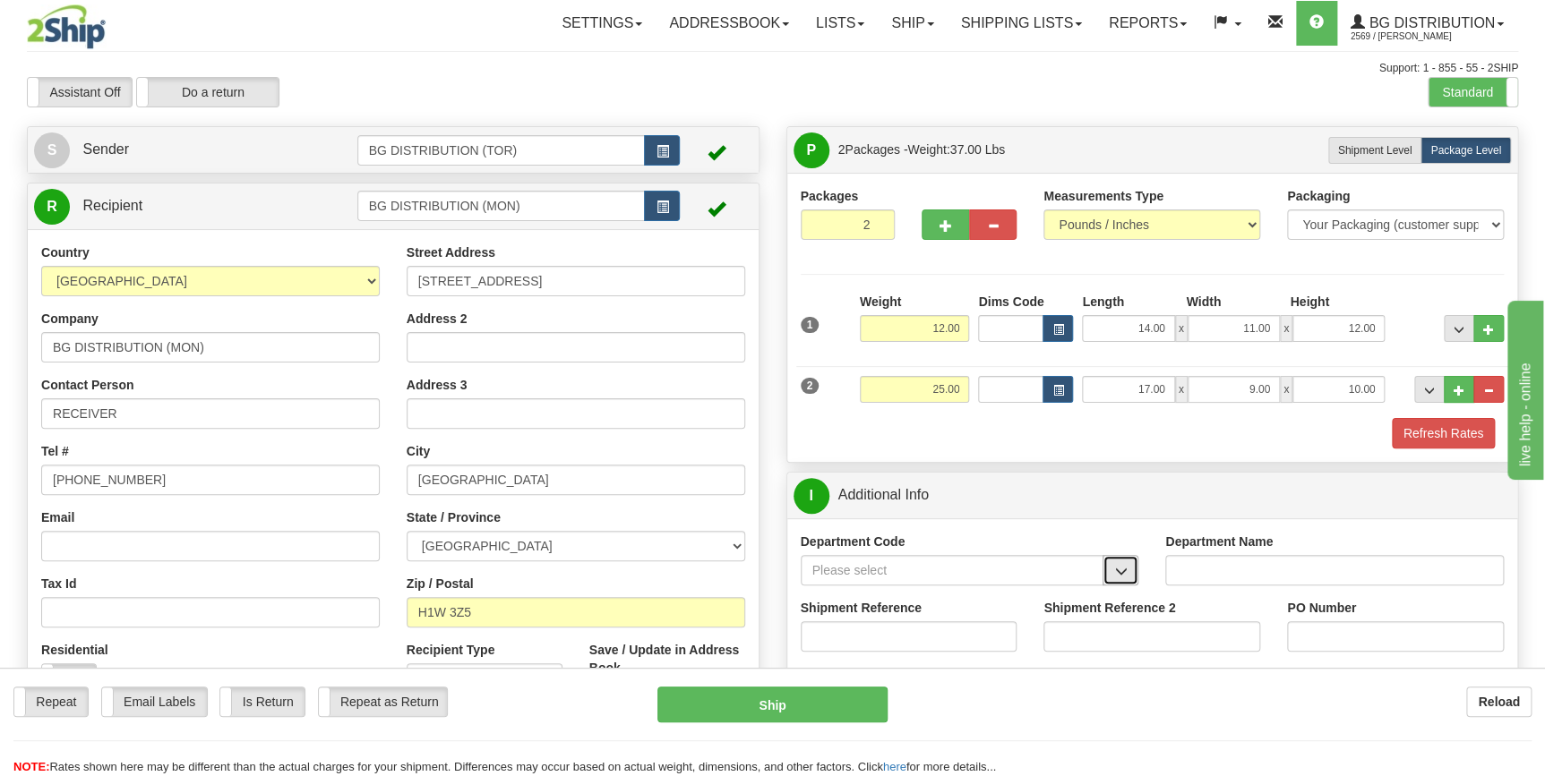
click at [1117, 578] on span "button" at bounding box center [1120, 572] width 13 height 12
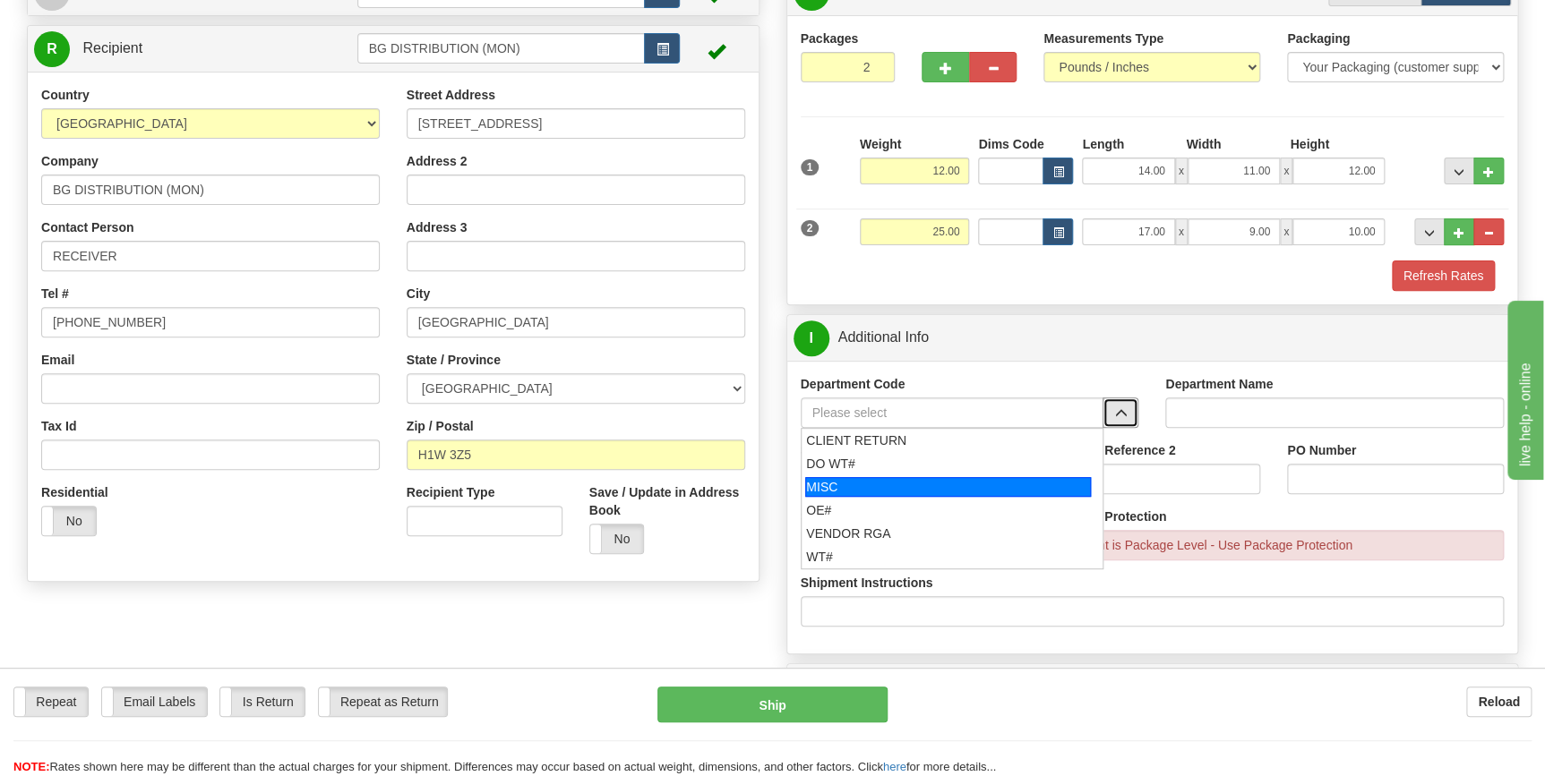
scroll to position [162, 0]
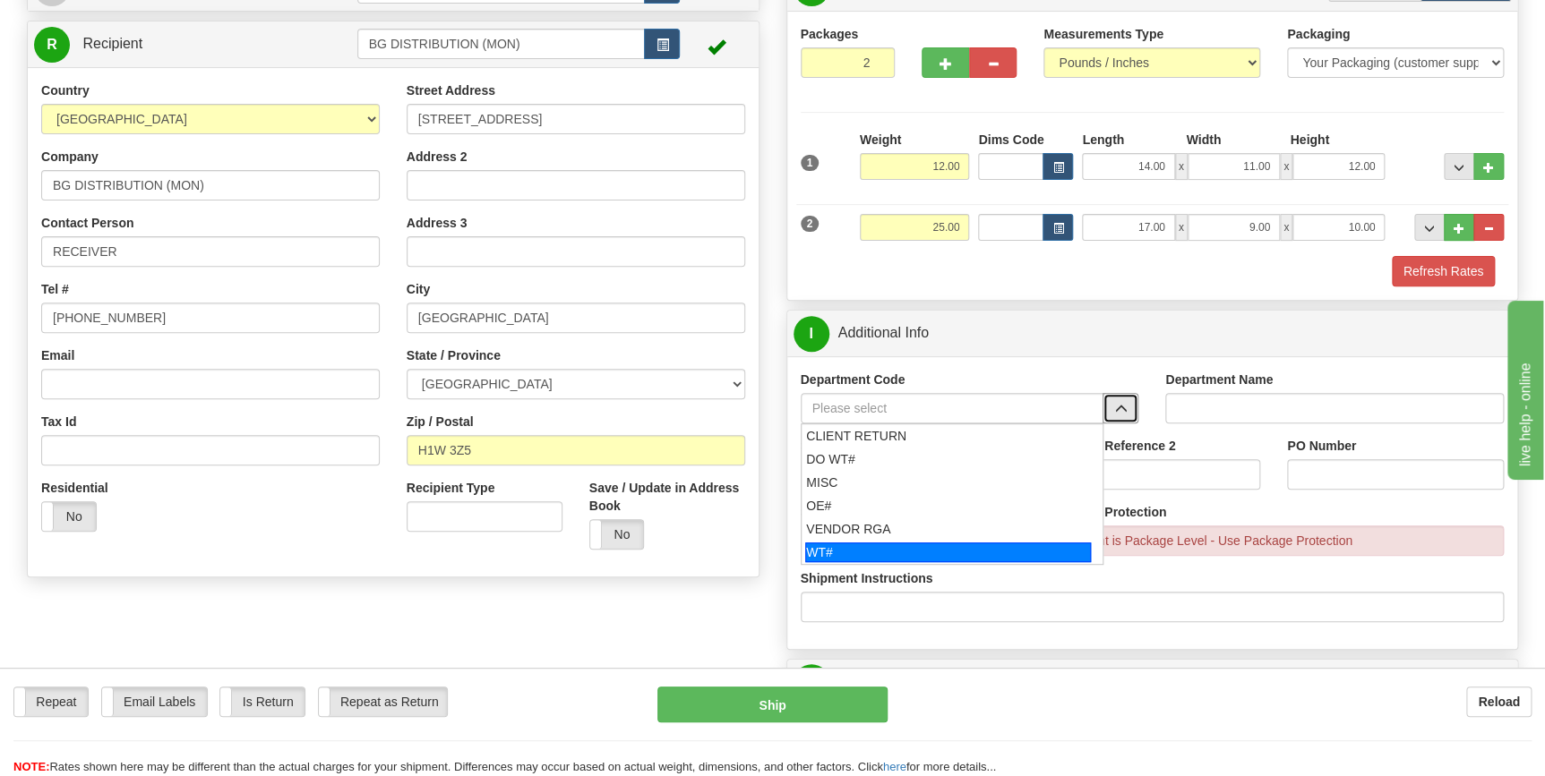
click at [865, 547] on div "WT#" at bounding box center [948, 553] width 286 height 20
type input "WT#"
type input "WAREHOUSE TRANSFERS"
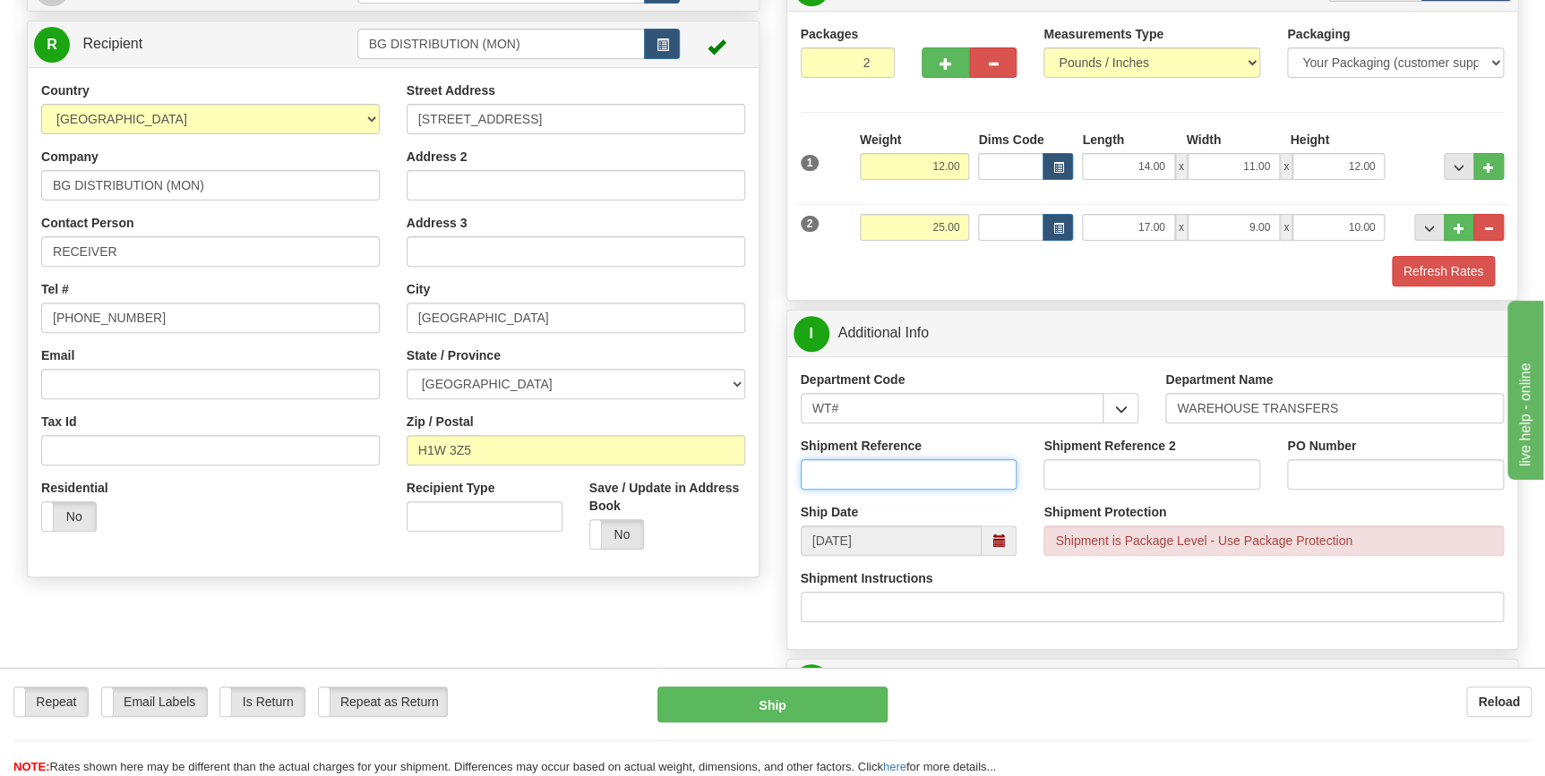
click at [921, 481] on input "Shipment Reference" at bounding box center [909, 474] width 217 height 30
type input "166318-00"
click at [1362, 476] on input "PO Number" at bounding box center [1395, 474] width 217 height 30
paste input "166318-00"
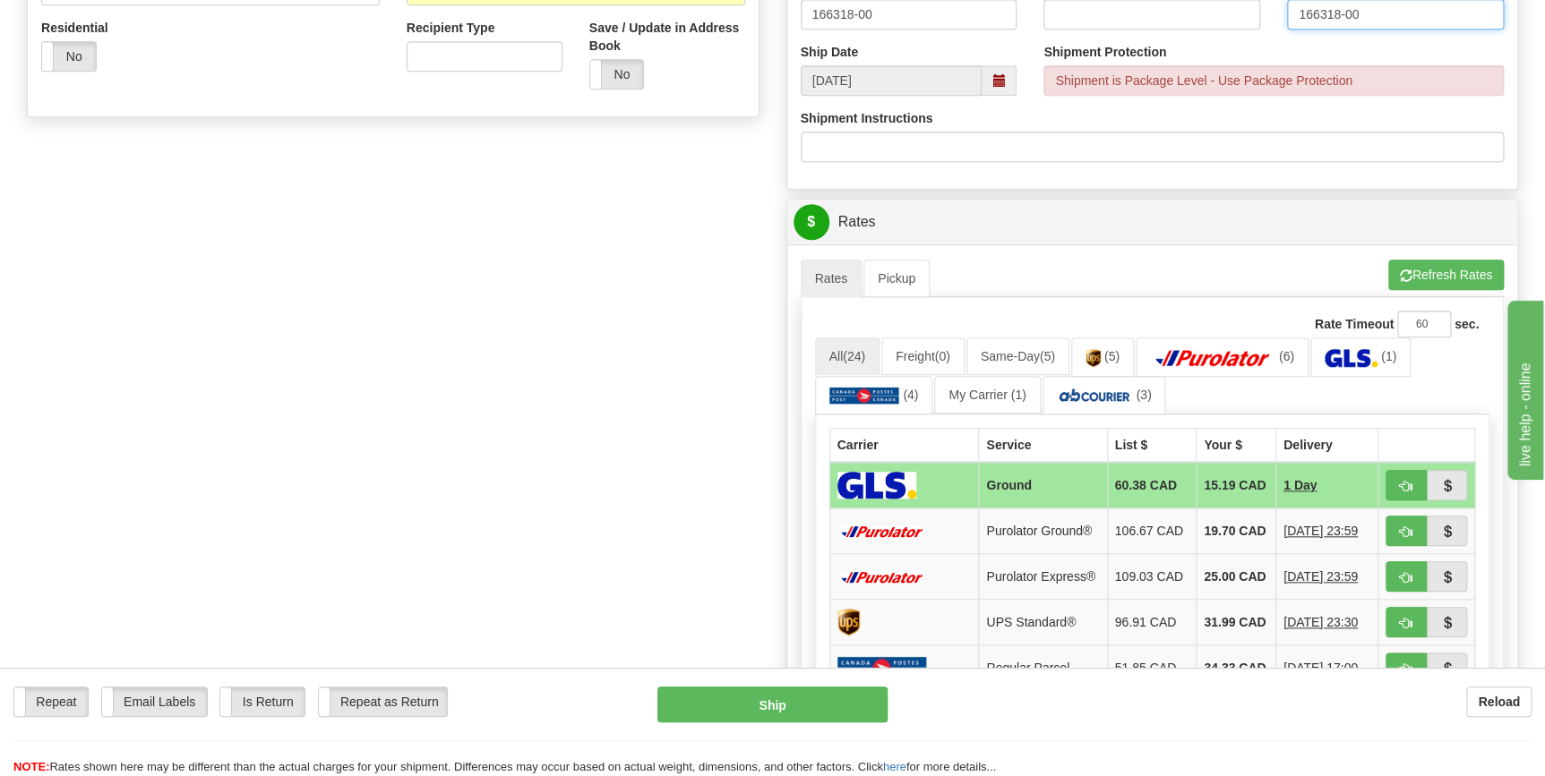
scroll to position [651, 0]
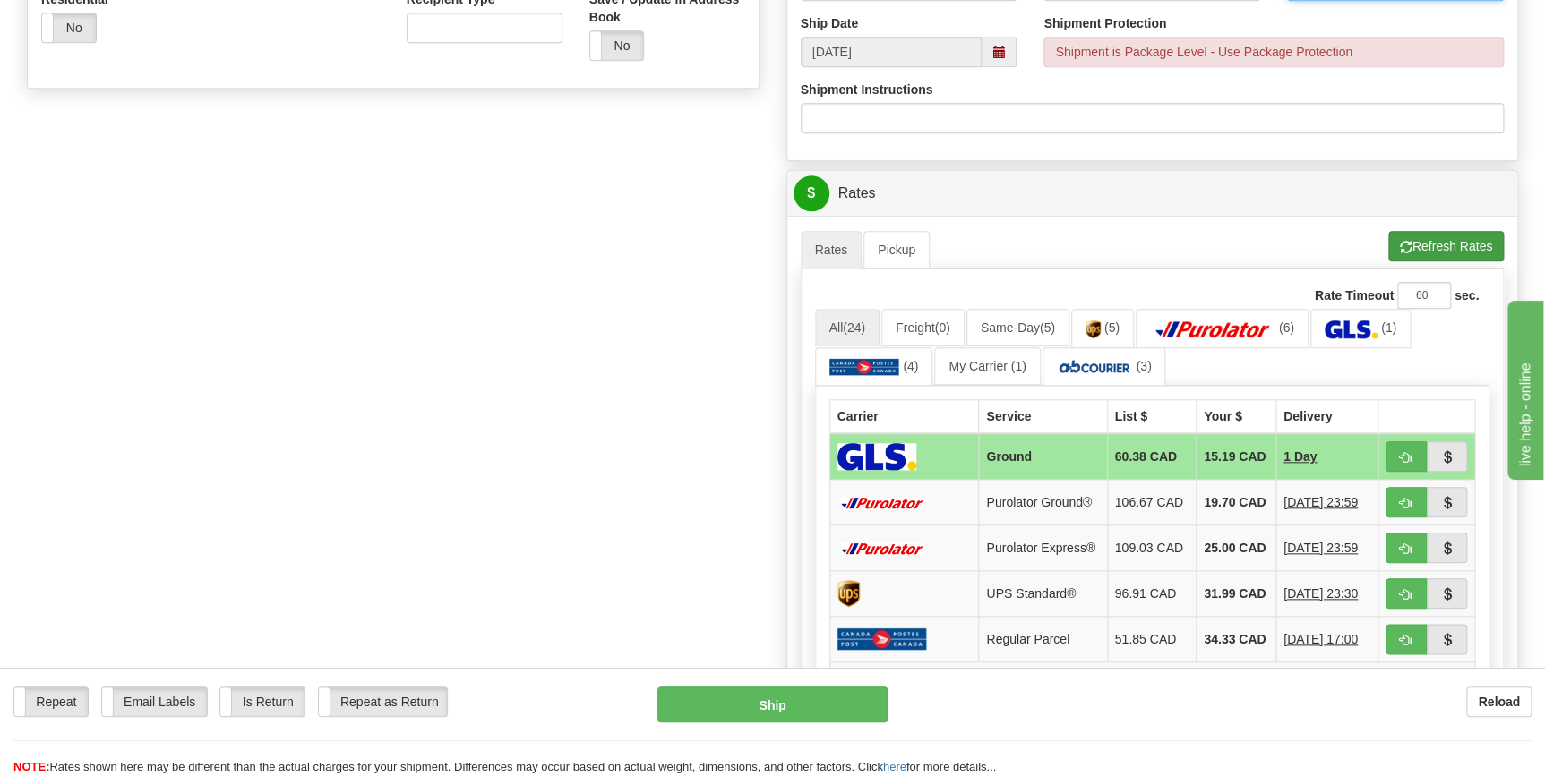
type input "166318-00"
click at [1419, 258] on button "Refresh Rates" at bounding box center [1446, 246] width 116 height 30
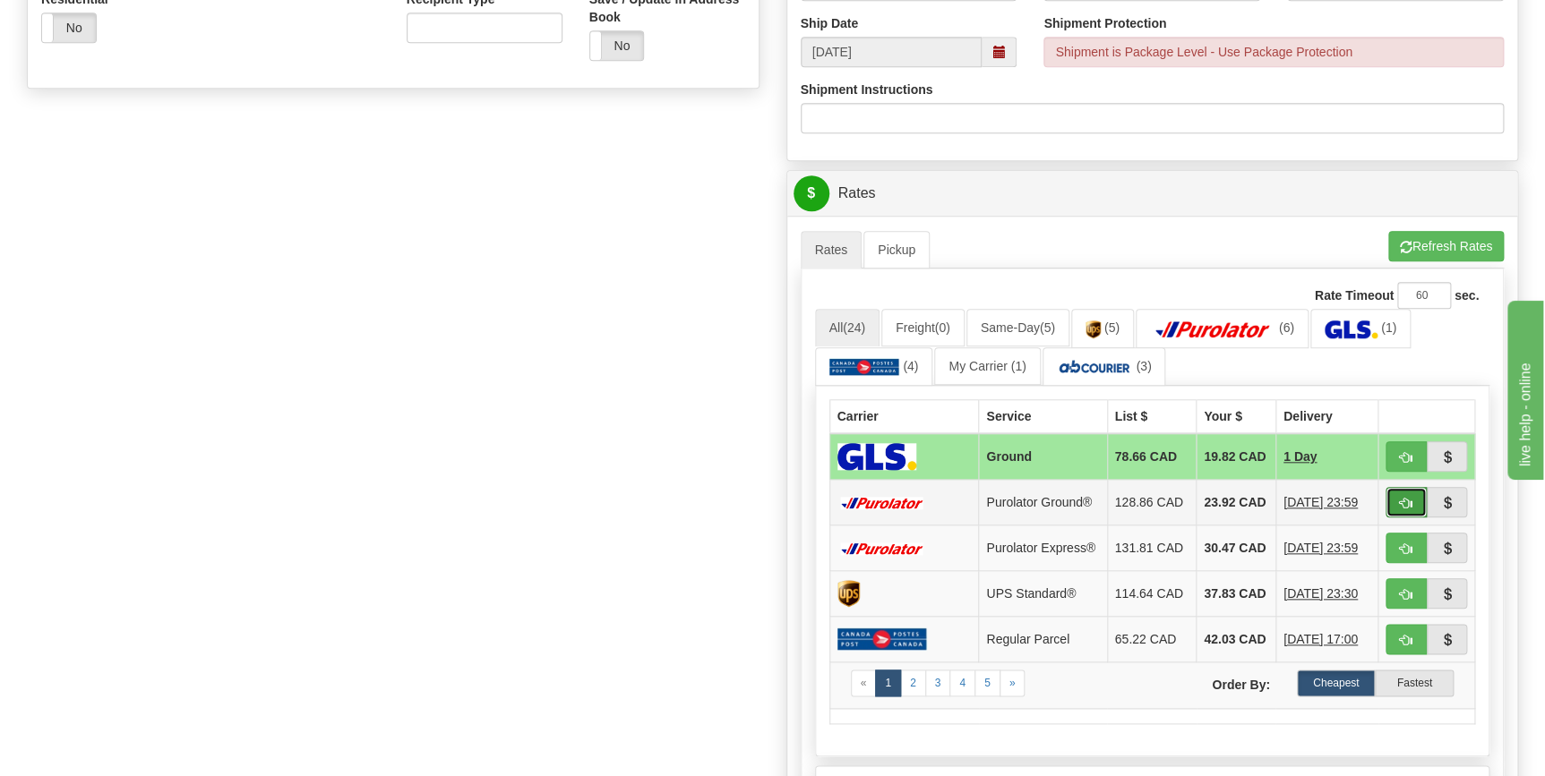
click at [1400, 510] on span "button" at bounding box center [1406, 504] width 13 height 12
type input "260"
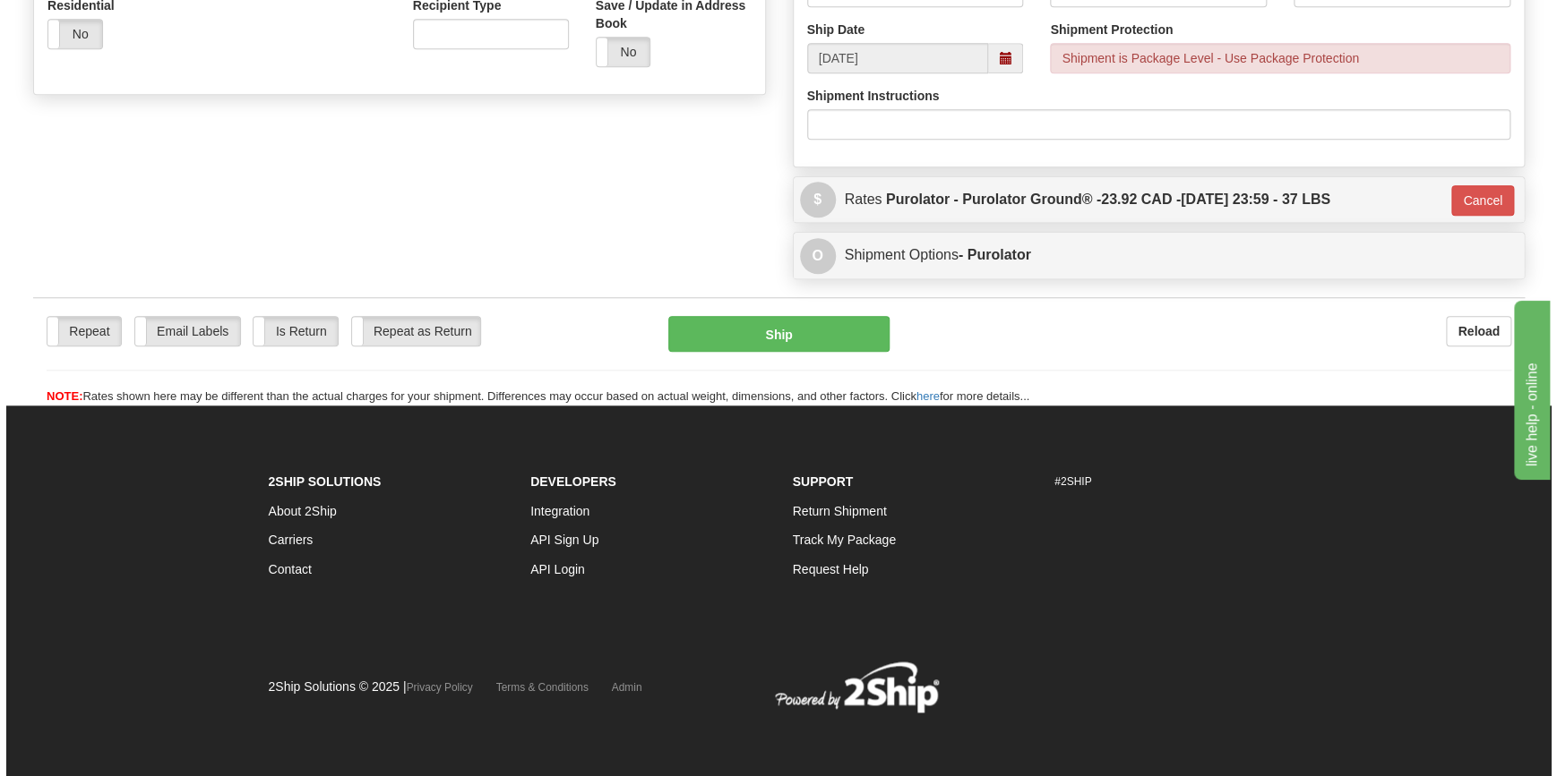
scroll to position [643, 0]
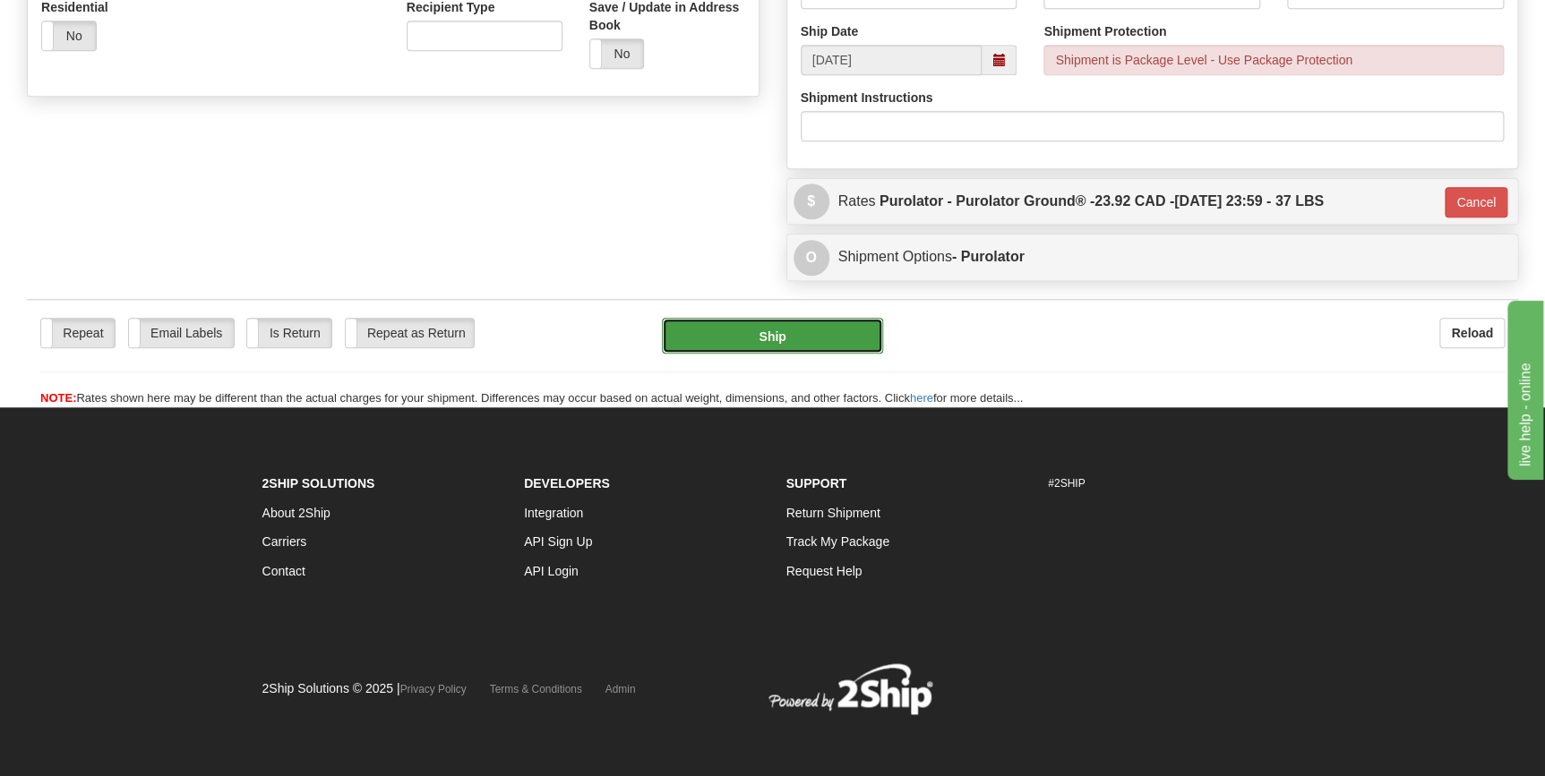
click at [790, 338] on button "Ship" at bounding box center [772, 336] width 221 height 36
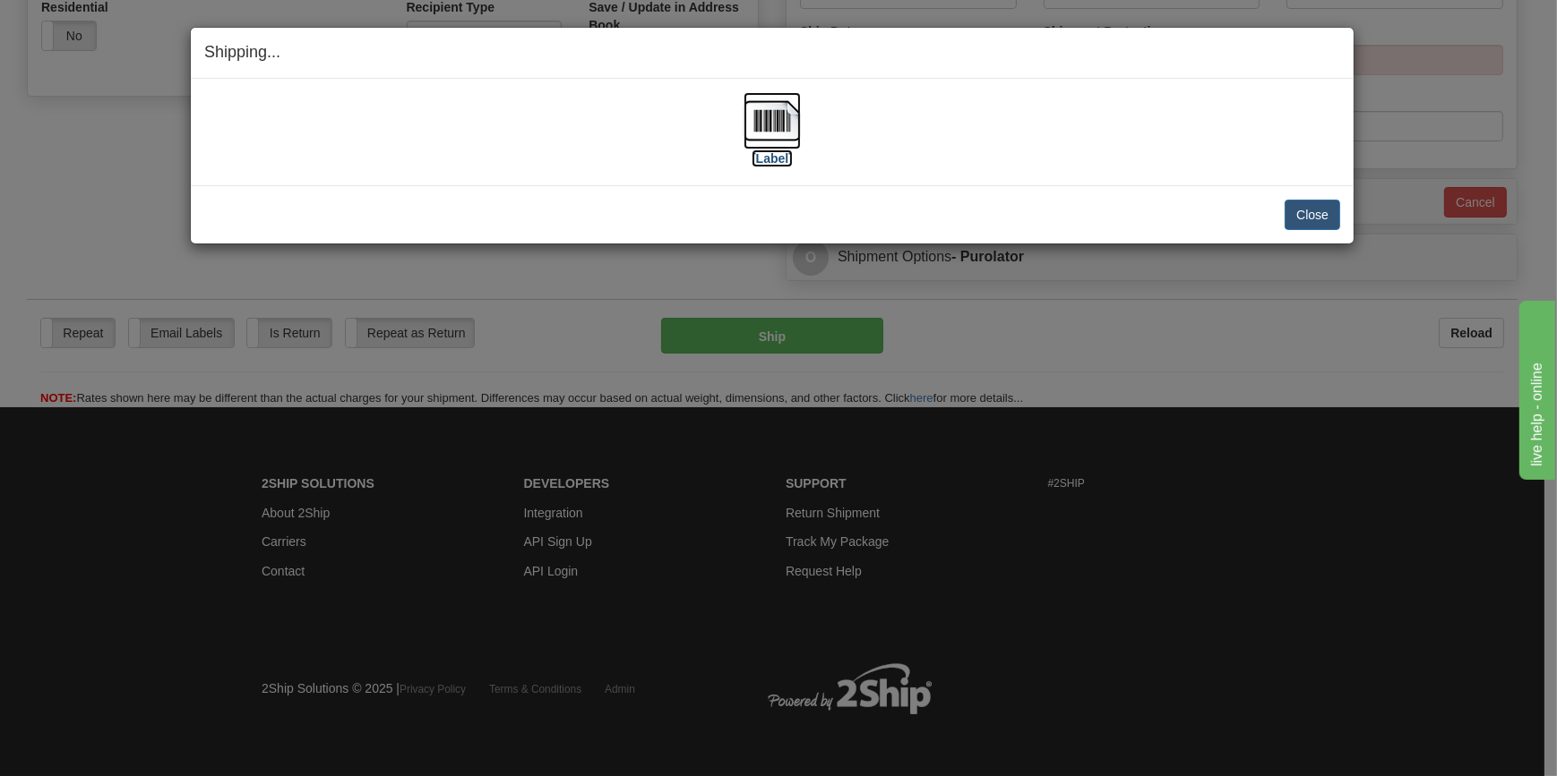
click at [764, 116] on img at bounding box center [771, 120] width 57 height 57
